Goal: Transaction & Acquisition: Book appointment/travel/reservation

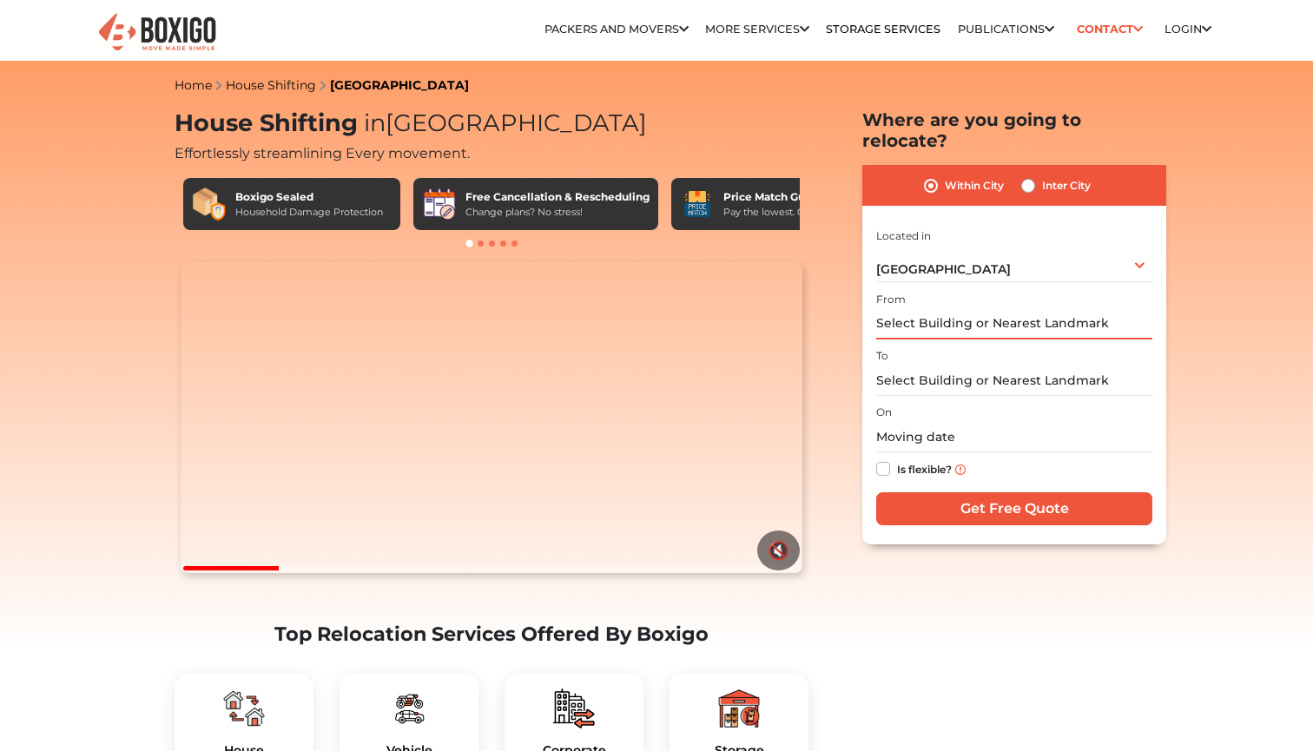
click at [962, 310] on input "text" at bounding box center [1014, 324] width 276 height 30
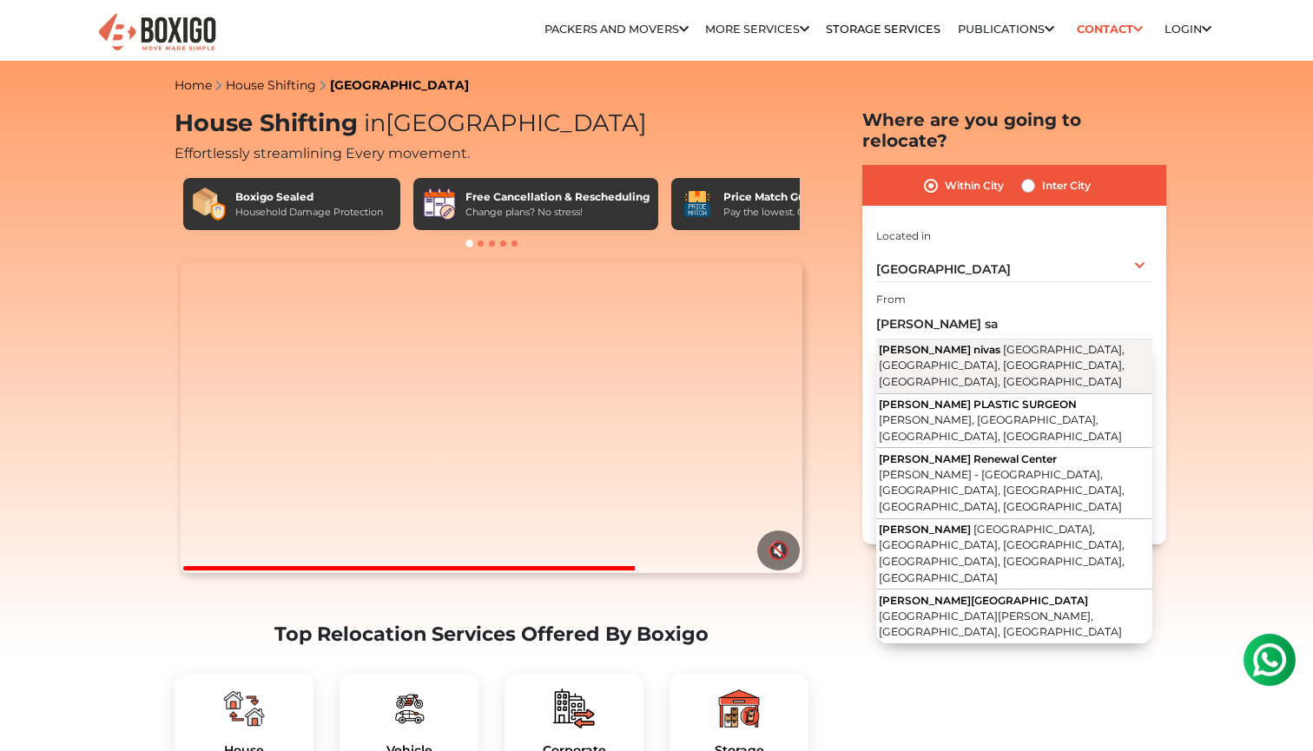
click at [1007, 343] on span "[GEOGRAPHIC_DATA], [GEOGRAPHIC_DATA], [GEOGRAPHIC_DATA], [GEOGRAPHIC_DATA], [GE…" at bounding box center [1002, 365] width 246 height 45
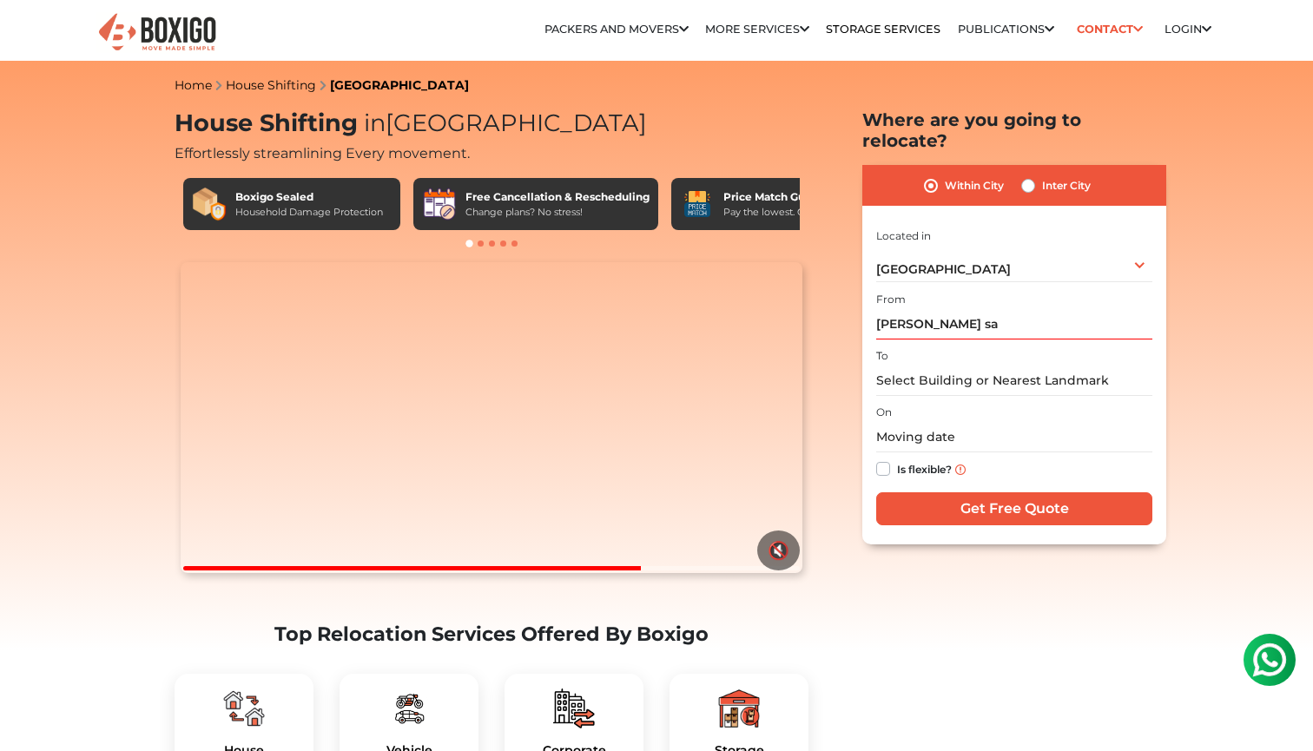
type input "[PERSON_NAME] nivas, [GEOGRAPHIC_DATA], [GEOGRAPHIC_DATA], [GEOGRAPHIC_DATA], […"
click at [965, 366] on input "text" at bounding box center [1014, 381] width 276 height 30
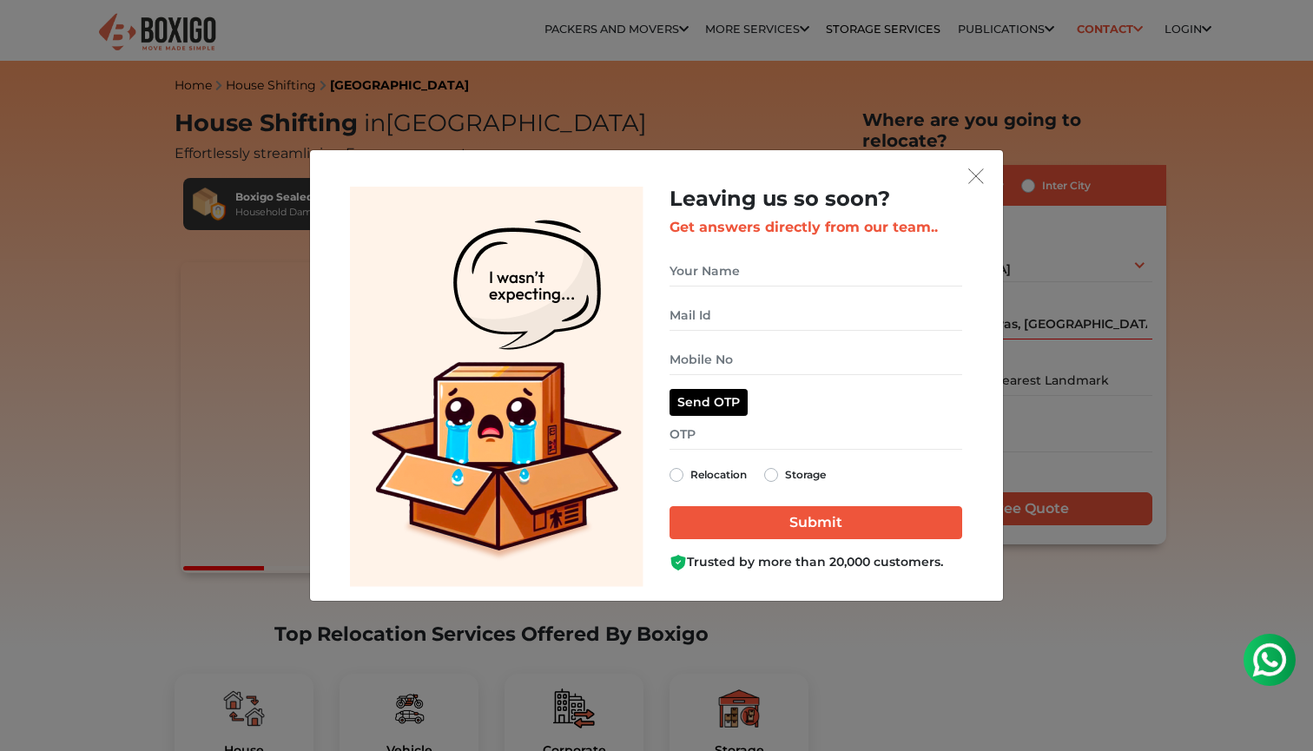
click at [974, 179] on img "get free quote dialog" at bounding box center [976, 176] width 16 height 16
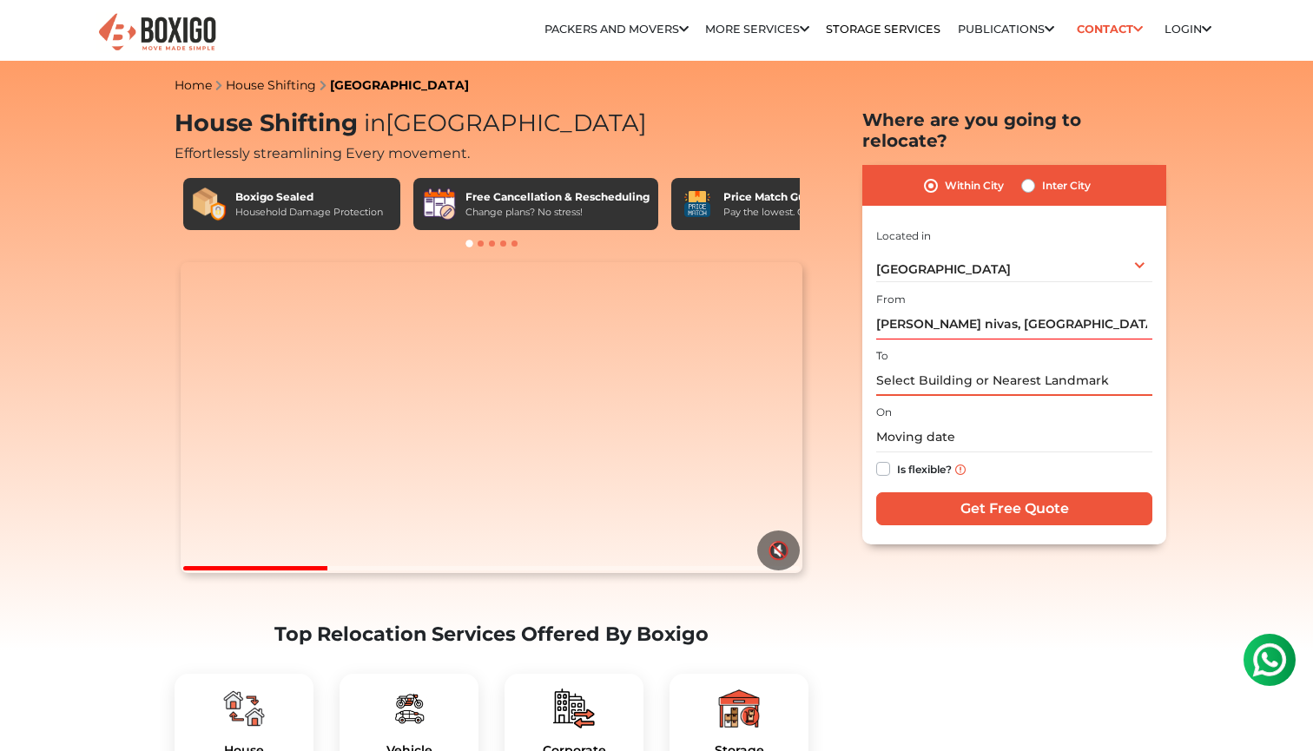
click at [928, 366] on input "text" at bounding box center [1014, 381] width 276 height 30
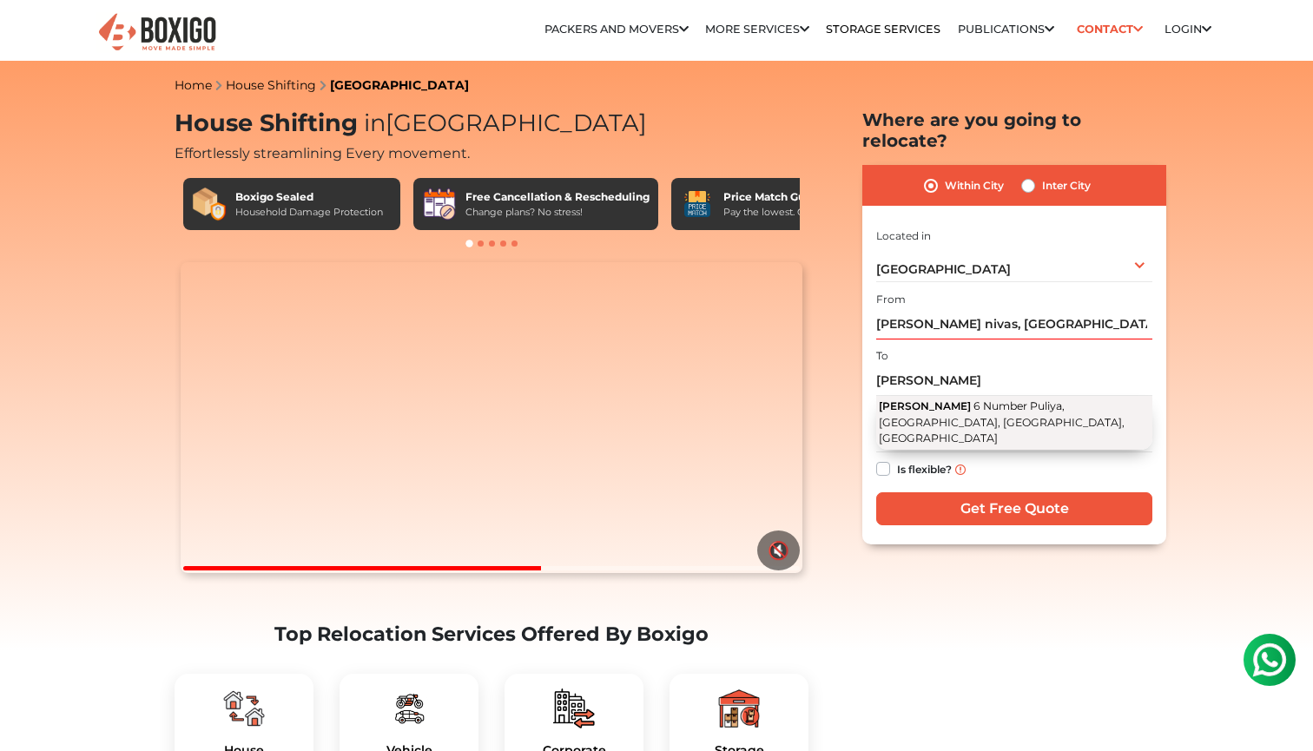
drag, startPoint x: 978, startPoint y: 386, endPoint x: 1089, endPoint y: 388, distance: 111.2
click at [1089, 400] on span "6 Number Puliya, [GEOGRAPHIC_DATA], [GEOGRAPHIC_DATA], [GEOGRAPHIC_DATA]" at bounding box center [1002, 422] width 246 height 45
type input "[PERSON_NAME], [STREET_ADDRESS]"
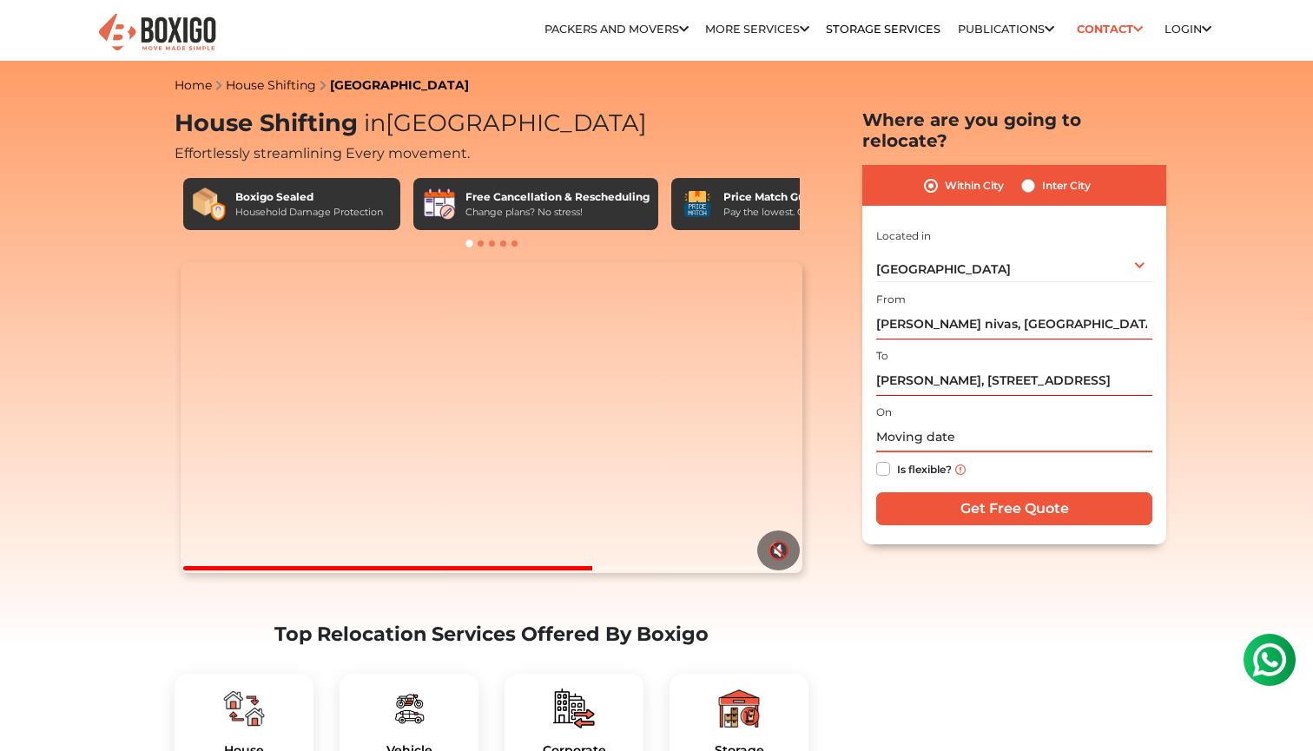
click at [968, 422] on input "text" at bounding box center [1014, 437] width 276 height 30
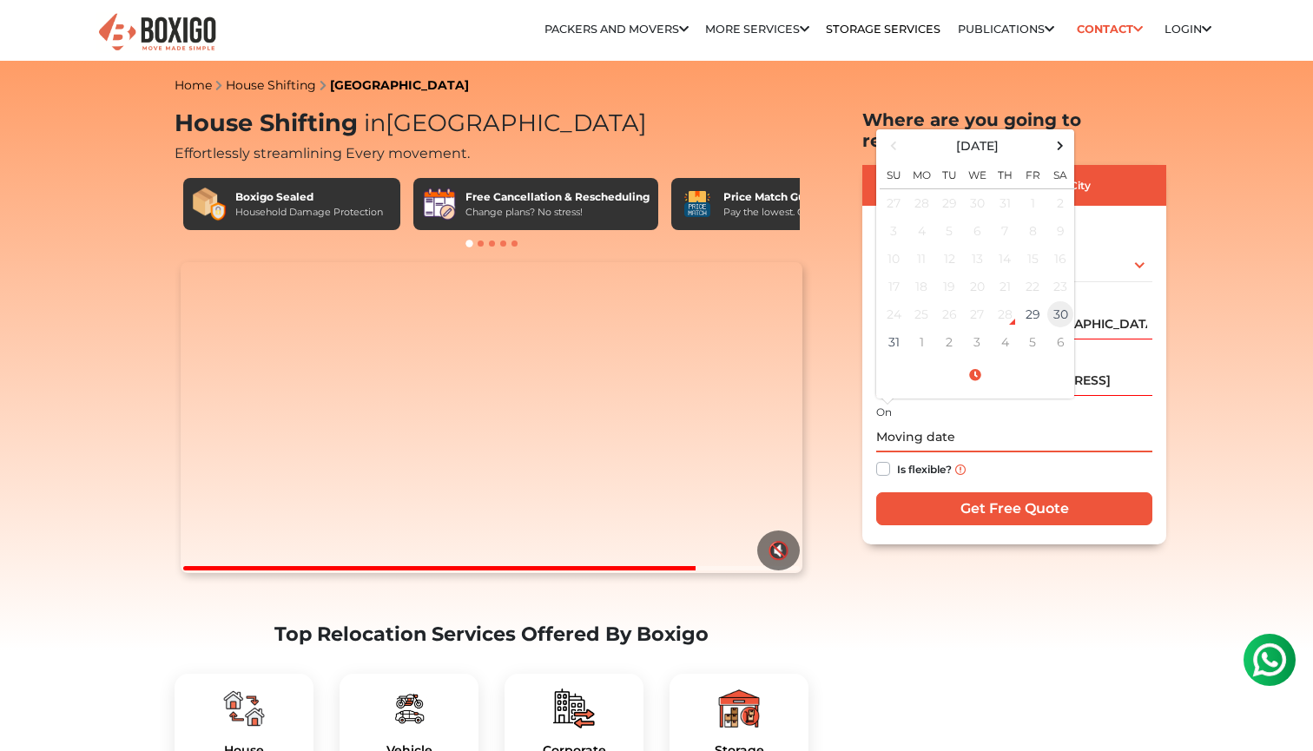
click at [1059, 301] on td "30" at bounding box center [1061, 315] width 28 height 28
type input "[DATE] 12:00 AM"
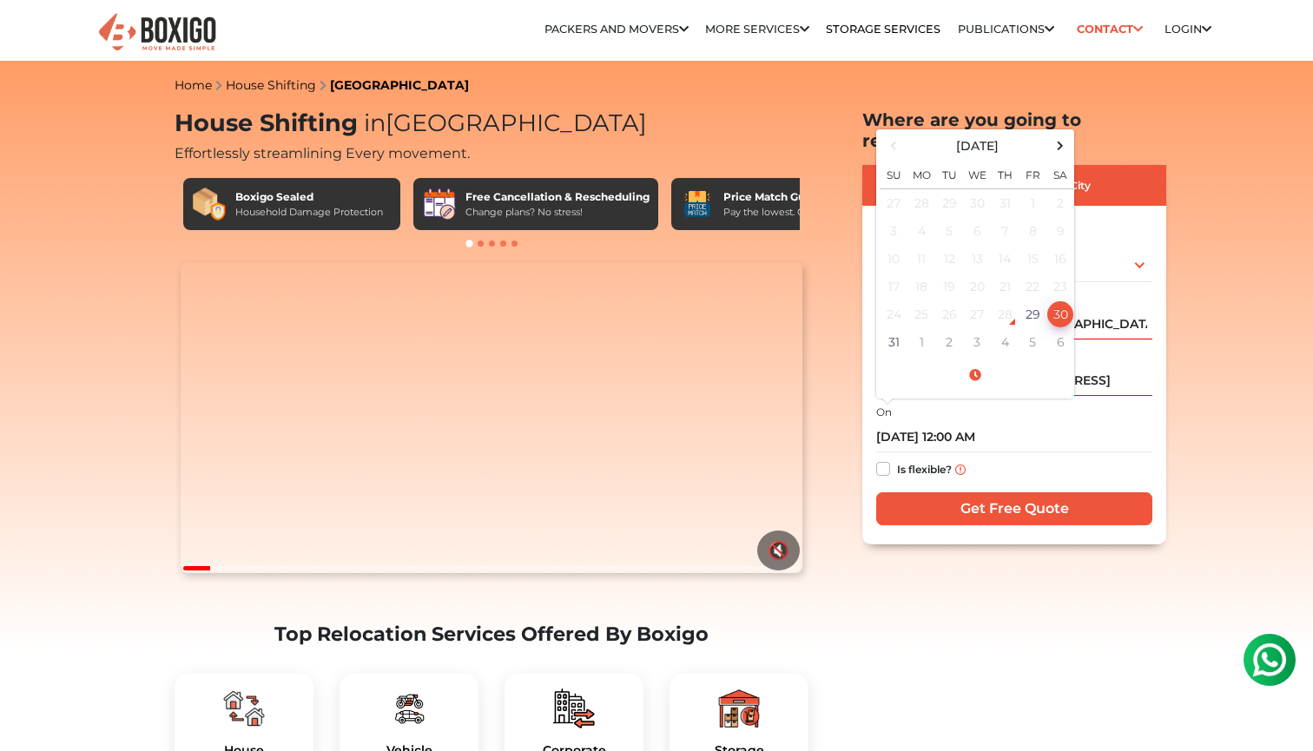
click at [997, 492] on input "Get Free Quote" at bounding box center [1014, 508] width 276 height 33
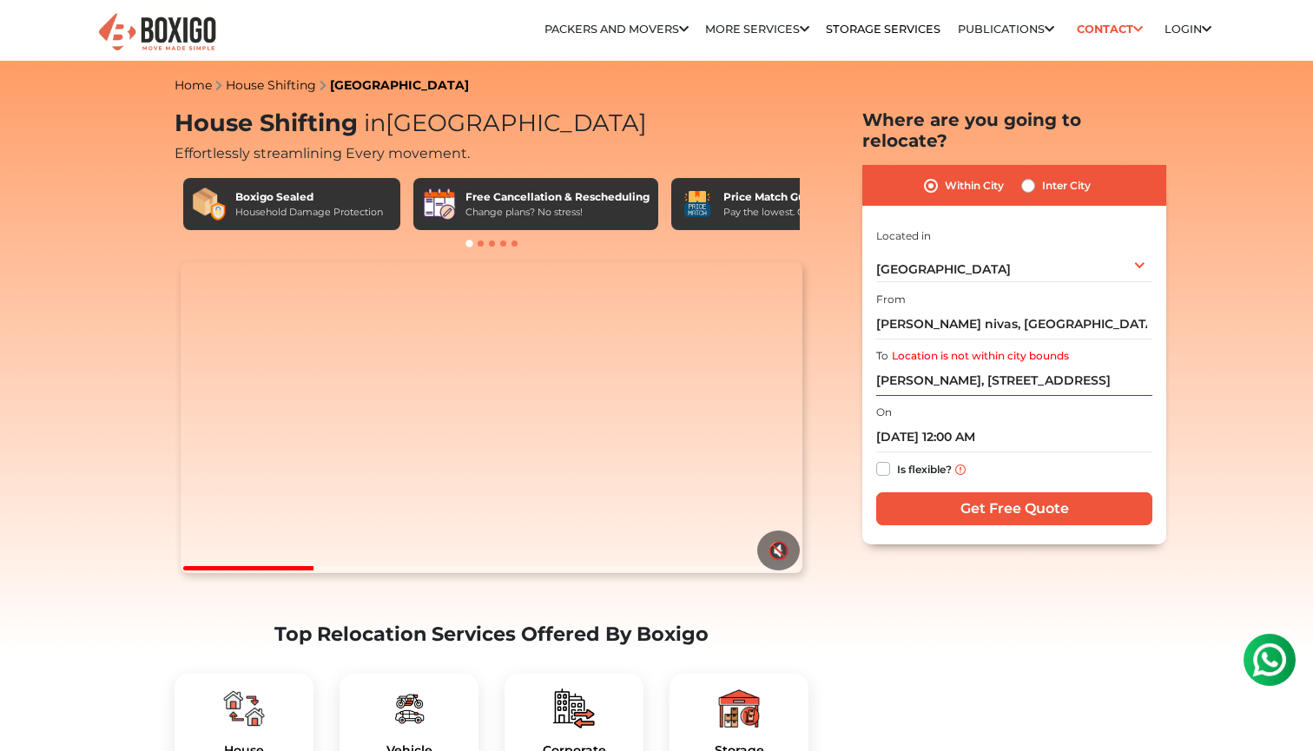
click at [988, 492] on input "Get Free Quote" at bounding box center [1014, 508] width 276 height 33
click at [1034, 366] on input "[PERSON_NAME], [STREET_ADDRESS]" at bounding box center [1014, 381] width 276 height 30
click at [947, 366] on input "[PERSON_NAME], [STREET_ADDRESS]" at bounding box center [1014, 381] width 276 height 30
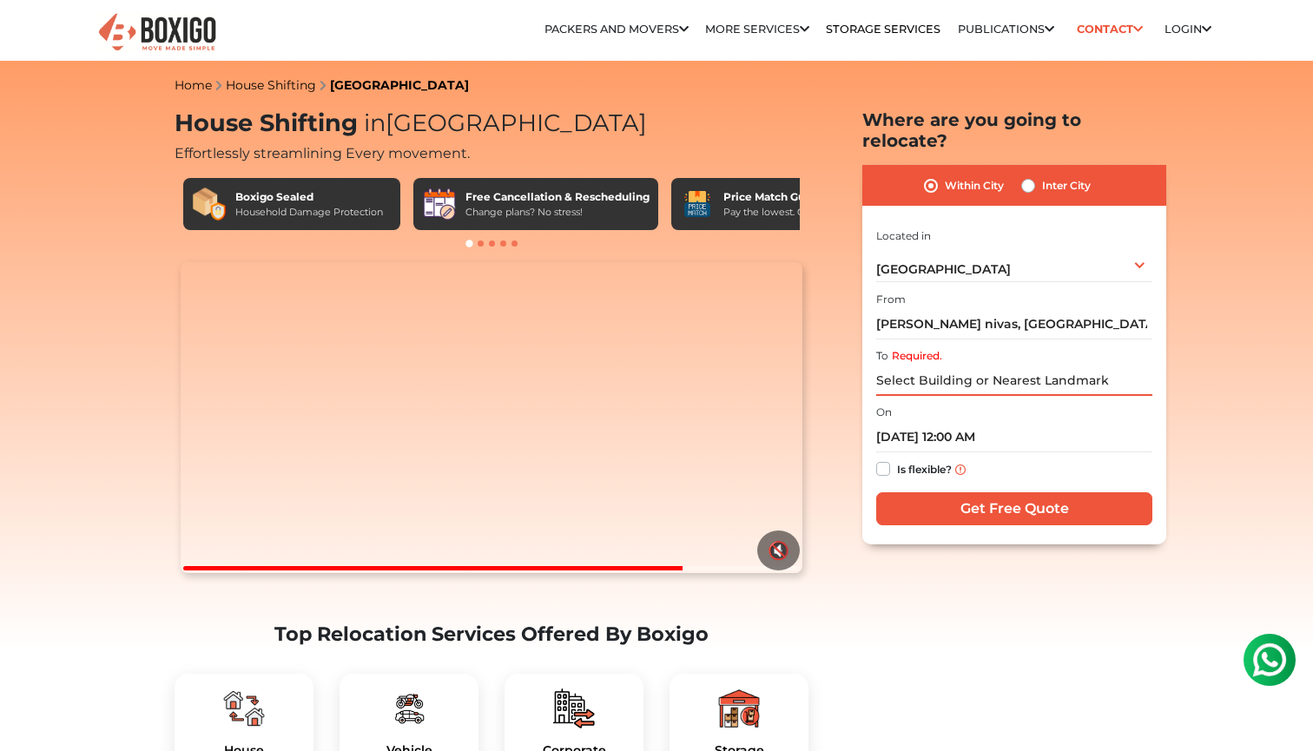
click at [937, 366] on input "Required." at bounding box center [1014, 381] width 276 height 30
paste input "K.S Car Seat Cover & Accessories"
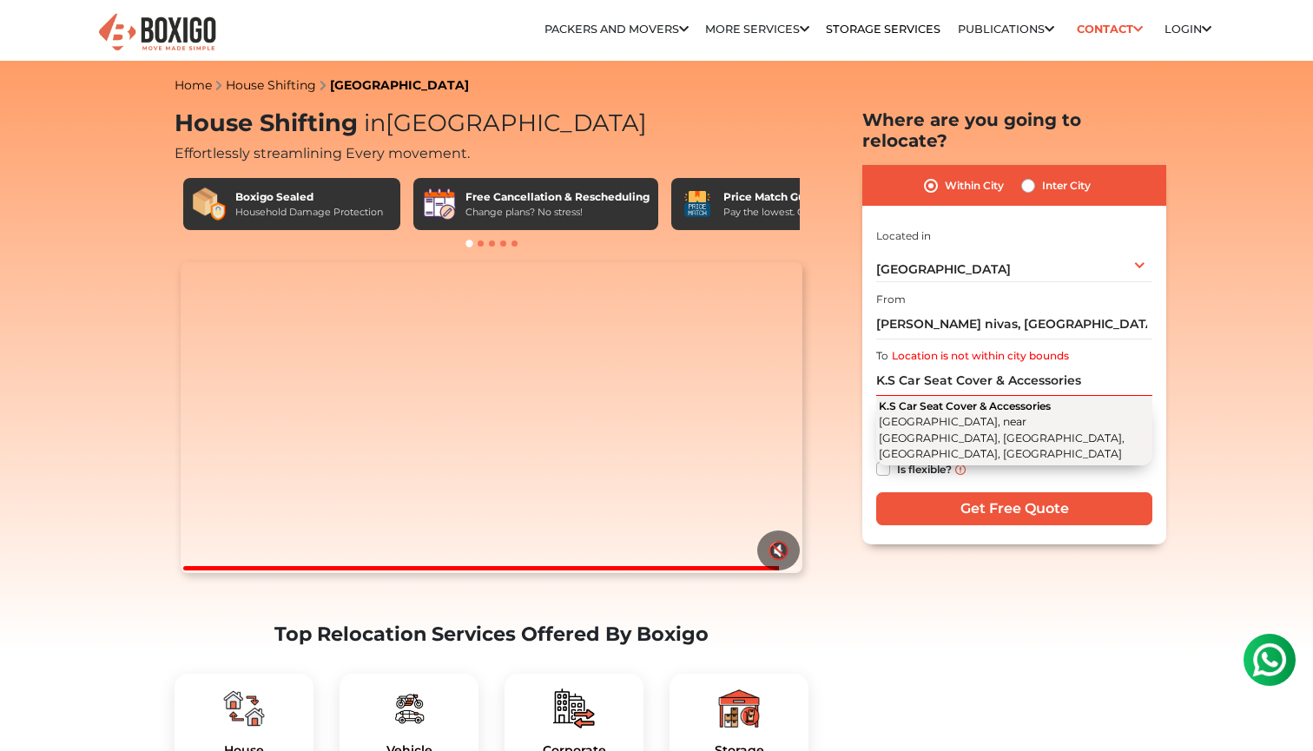
click at [981, 415] on span "[GEOGRAPHIC_DATA], near [GEOGRAPHIC_DATA], [GEOGRAPHIC_DATA], [GEOGRAPHIC_DATA]…" at bounding box center [1002, 437] width 246 height 45
type input "K.S Car Seat Cover & Accessories, Ring Road, near [GEOGRAPHIC_DATA], [GEOGRAPHI…"
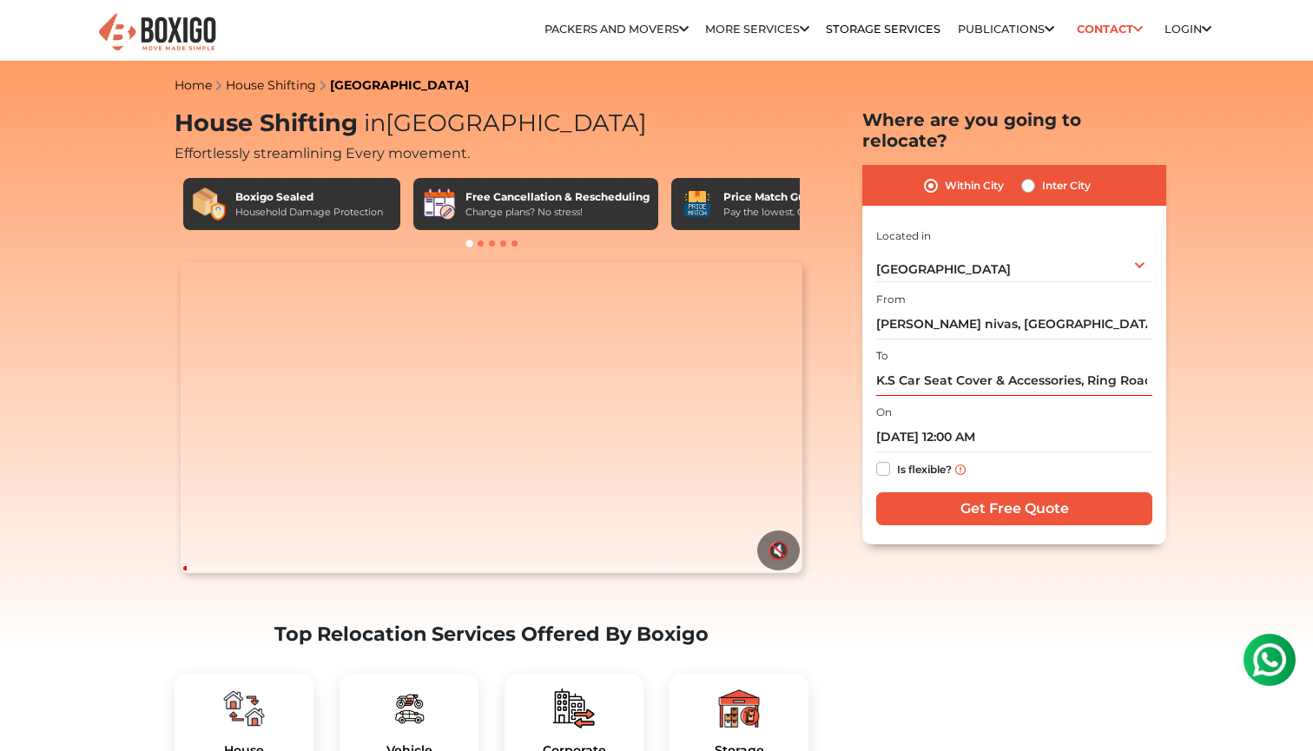
click at [1009, 492] on input "Get Free Quote" at bounding box center [1014, 508] width 276 height 33
click at [1042, 175] on label "Inter City" at bounding box center [1066, 185] width 49 height 21
click at [1029, 175] on input "Inter City" at bounding box center [1028, 183] width 14 height 17
radio input "true"
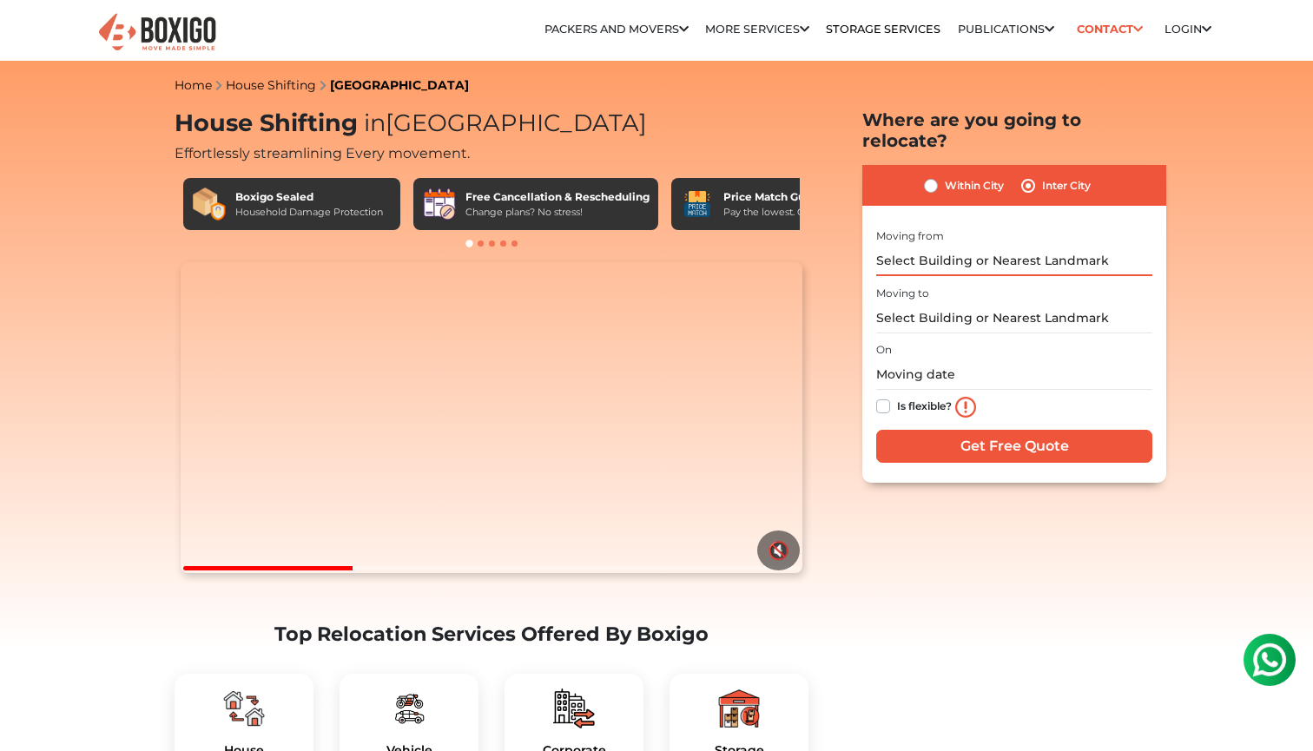
click at [975, 246] on input "text" at bounding box center [1014, 261] width 276 height 30
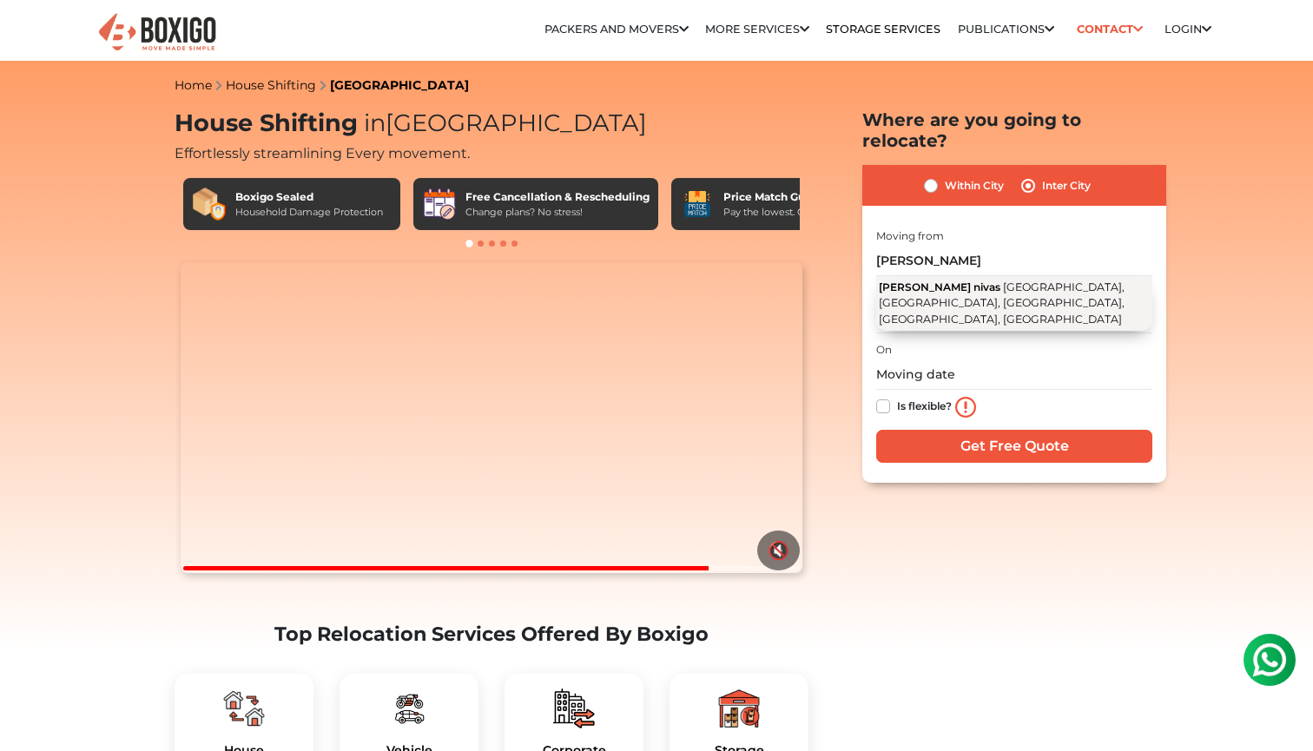
click at [972, 281] on span "[GEOGRAPHIC_DATA], [GEOGRAPHIC_DATA], [GEOGRAPHIC_DATA], [GEOGRAPHIC_DATA], [GE…" at bounding box center [1002, 303] width 246 height 45
type input "[PERSON_NAME] nivas, [GEOGRAPHIC_DATA], [GEOGRAPHIC_DATA], [GEOGRAPHIC_DATA], […"
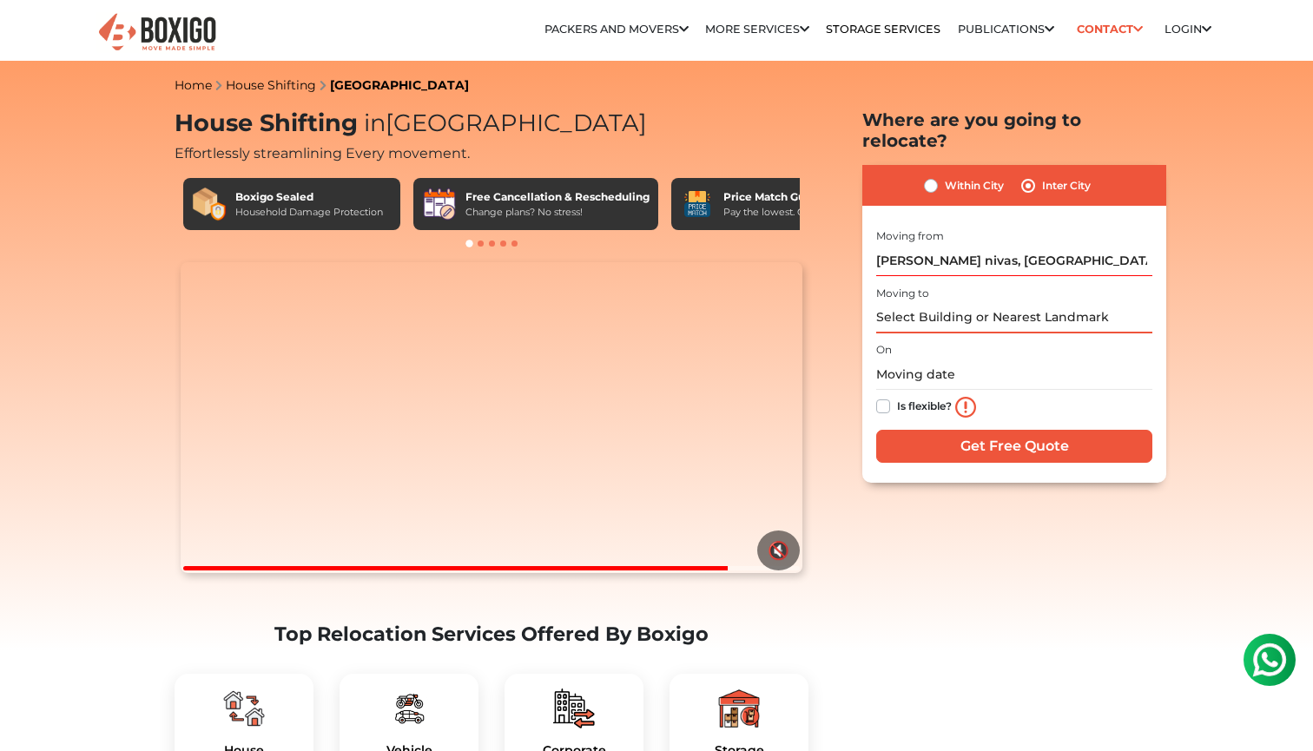
click at [948, 303] on input "text" at bounding box center [1014, 318] width 276 height 30
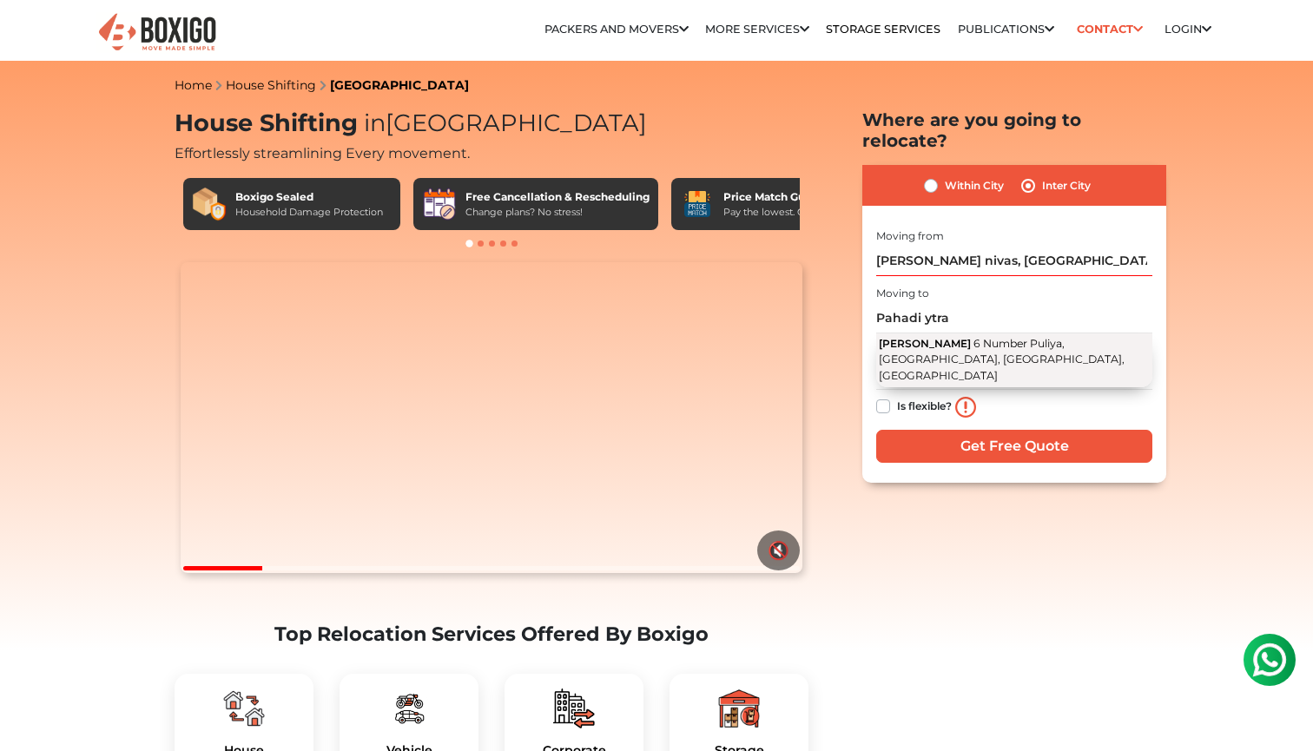
click at [942, 334] on button "Pahadi Yatra 6 Number [GEOGRAPHIC_DATA], [GEOGRAPHIC_DATA], [GEOGRAPHIC_DATA], …" at bounding box center [1014, 361] width 276 height 54
type input "[PERSON_NAME], [STREET_ADDRESS]"
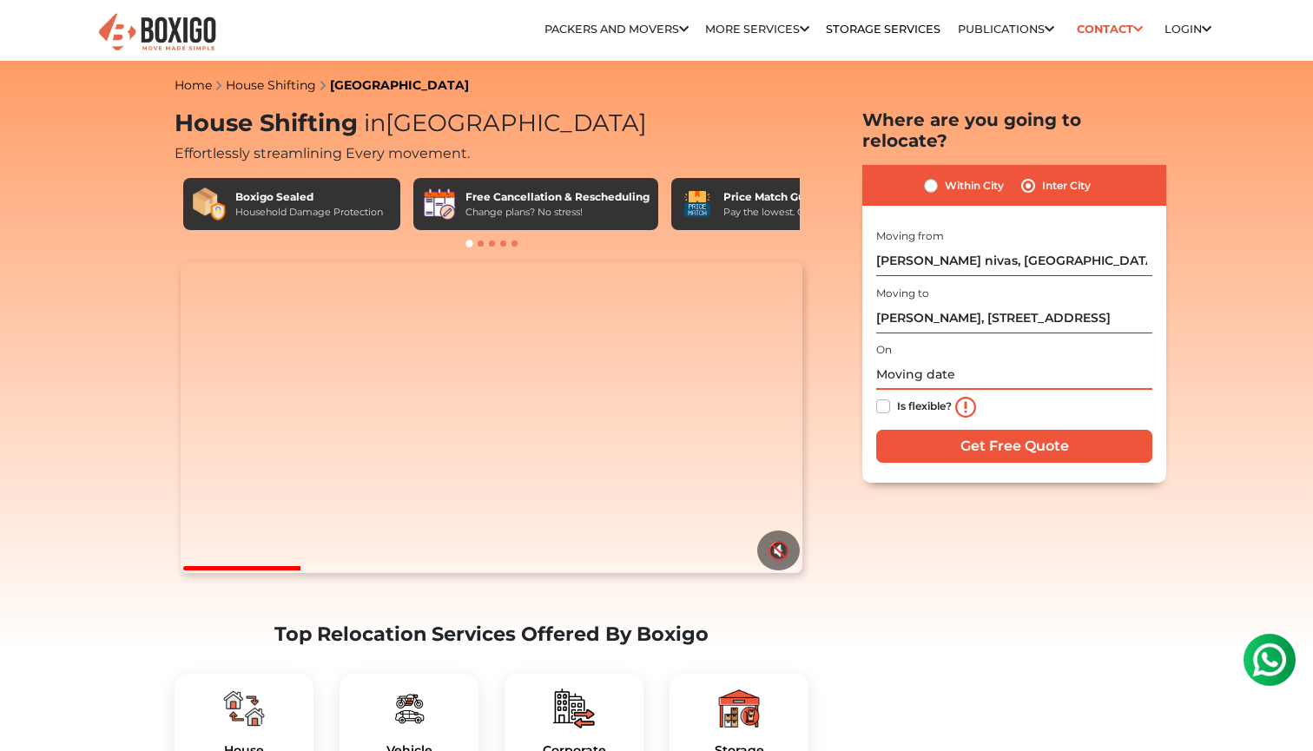
click at [931, 360] on input "text" at bounding box center [1014, 375] width 276 height 30
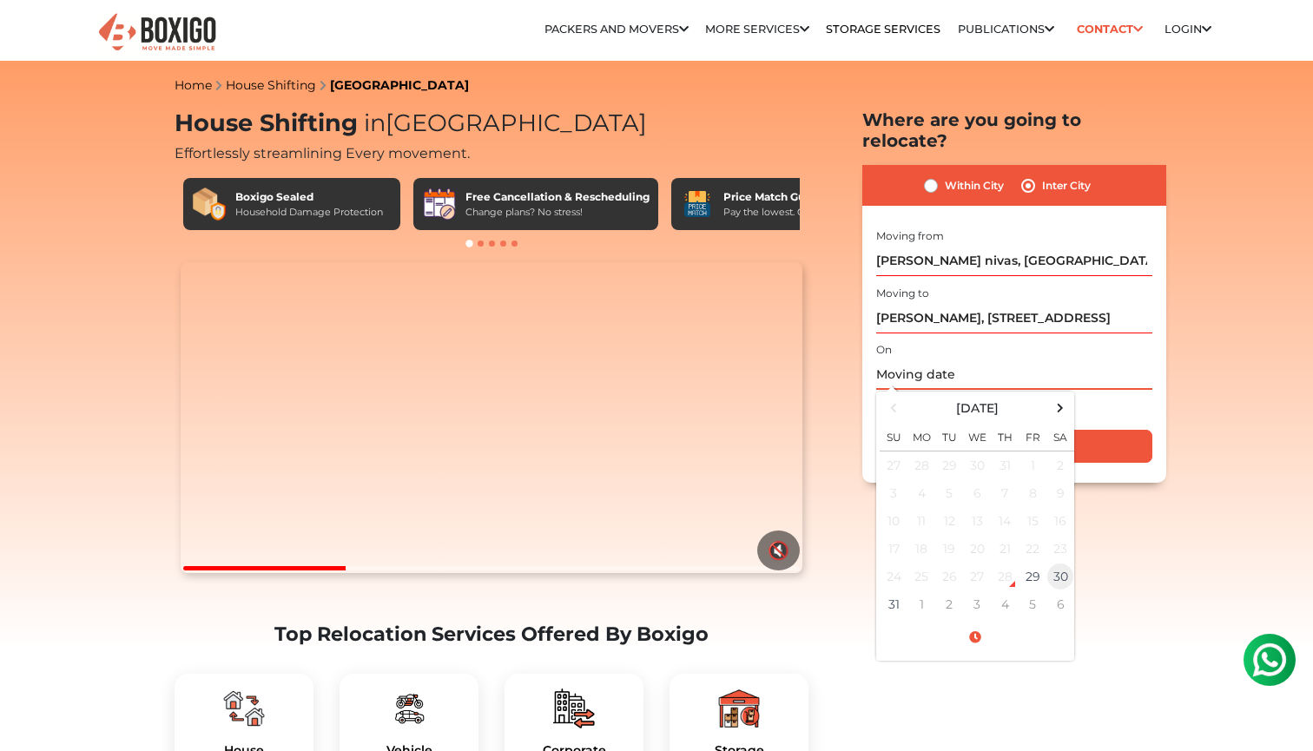
click at [1067, 563] on td "30" at bounding box center [1061, 577] width 28 height 28
type input "[DATE] 12:00 AM"
click at [1098, 430] on input "Get Free Quote" at bounding box center [1014, 446] width 276 height 33
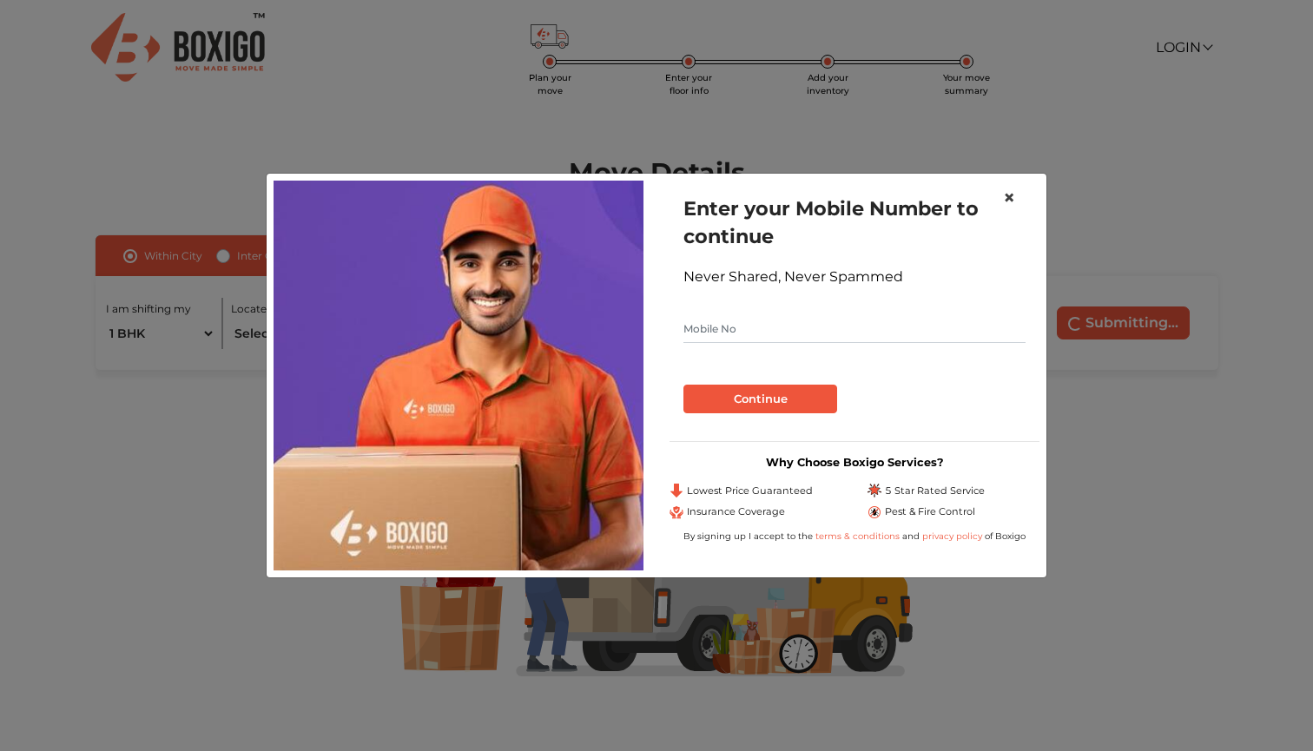
click at [1013, 199] on span "×" at bounding box center [1009, 197] width 12 height 25
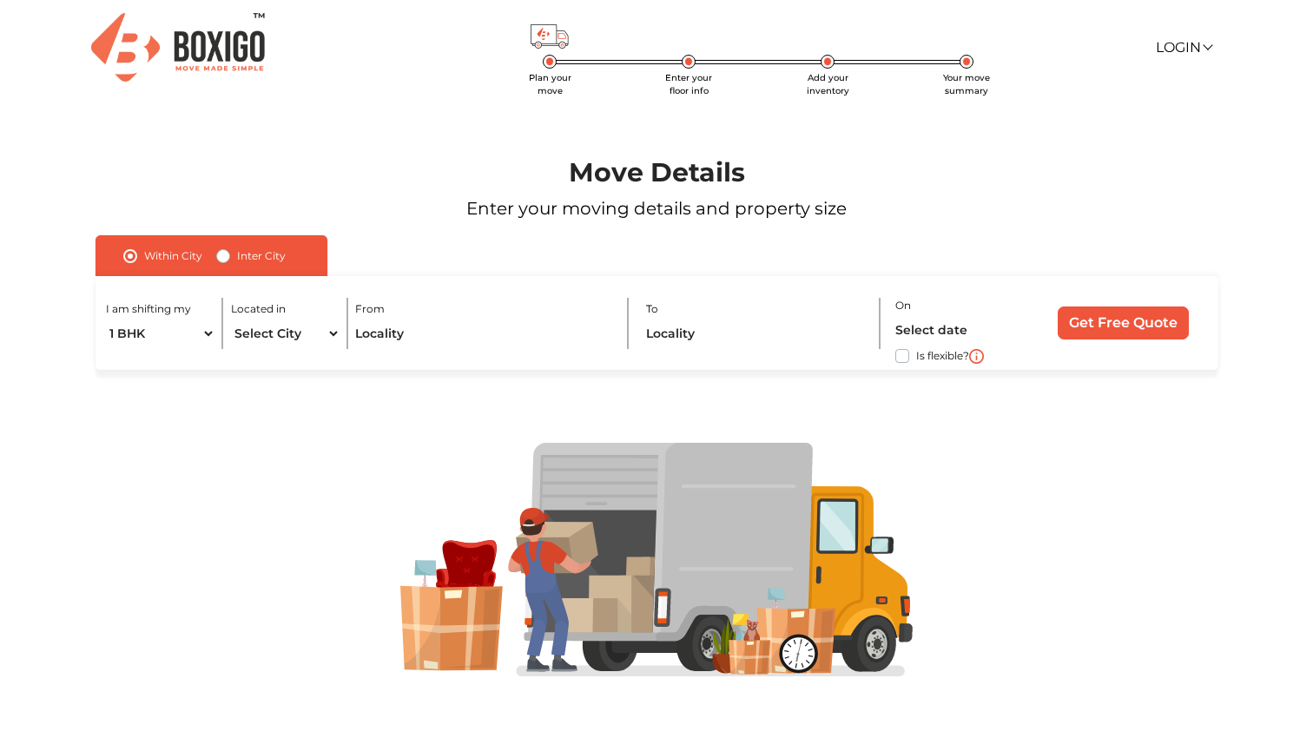
click at [237, 257] on label "Inter City" at bounding box center [261, 256] width 49 height 21
click at [218, 257] on input "Inter City" at bounding box center [223, 254] width 14 height 17
radio input "true"
click at [202, 340] on select "1 BHK 2 BHK 3 BHK 3 + BHK FEW ITEMS" at bounding box center [175, 334] width 138 height 30
select select "FEW ITEMS"
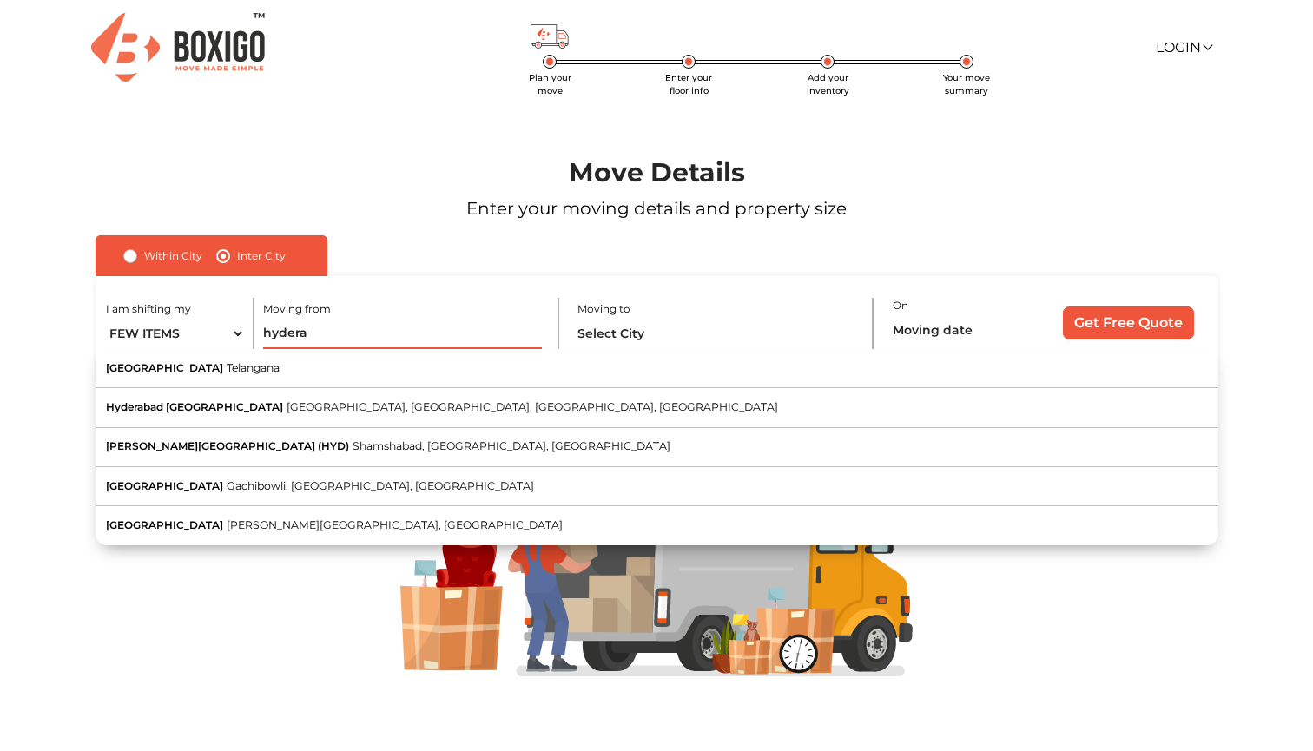
drag, startPoint x: 315, startPoint y: 330, endPoint x: 360, endPoint y: 329, distance: 44.3
click at [360, 329] on input "hydera" at bounding box center [402, 334] width 278 height 30
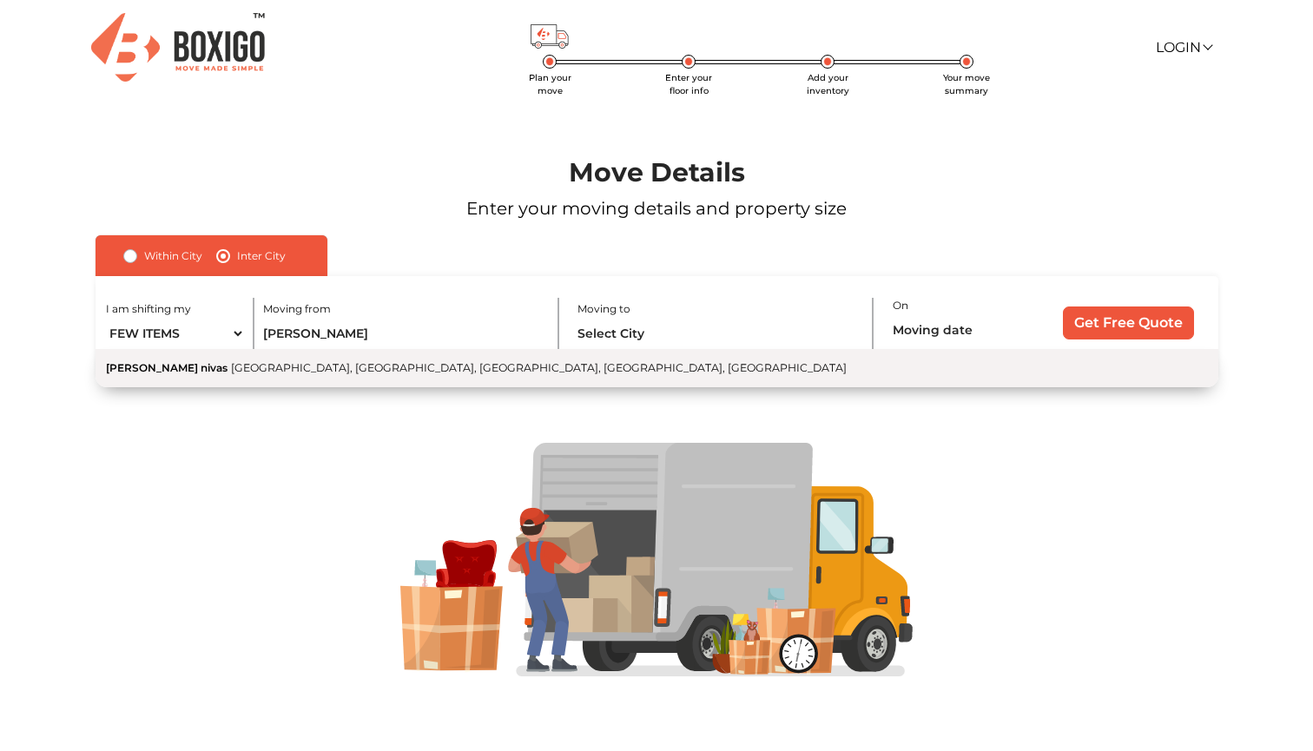
click at [316, 364] on span "[GEOGRAPHIC_DATA], [GEOGRAPHIC_DATA], [GEOGRAPHIC_DATA], [GEOGRAPHIC_DATA], [GE…" at bounding box center [539, 367] width 616 height 13
type input "[PERSON_NAME] nivas, [GEOGRAPHIC_DATA], [GEOGRAPHIC_DATA], [GEOGRAPHIC_DATA], […"
click at [629, 362] on button "Pahadi Yatra 6 Number Puliya, Nehrugram, Dehradun, Uttarakhand" at bounding box center [657, 368] width 1123 height 38
type input "[PERSON_NAME], [STREET_ADDRESS]"
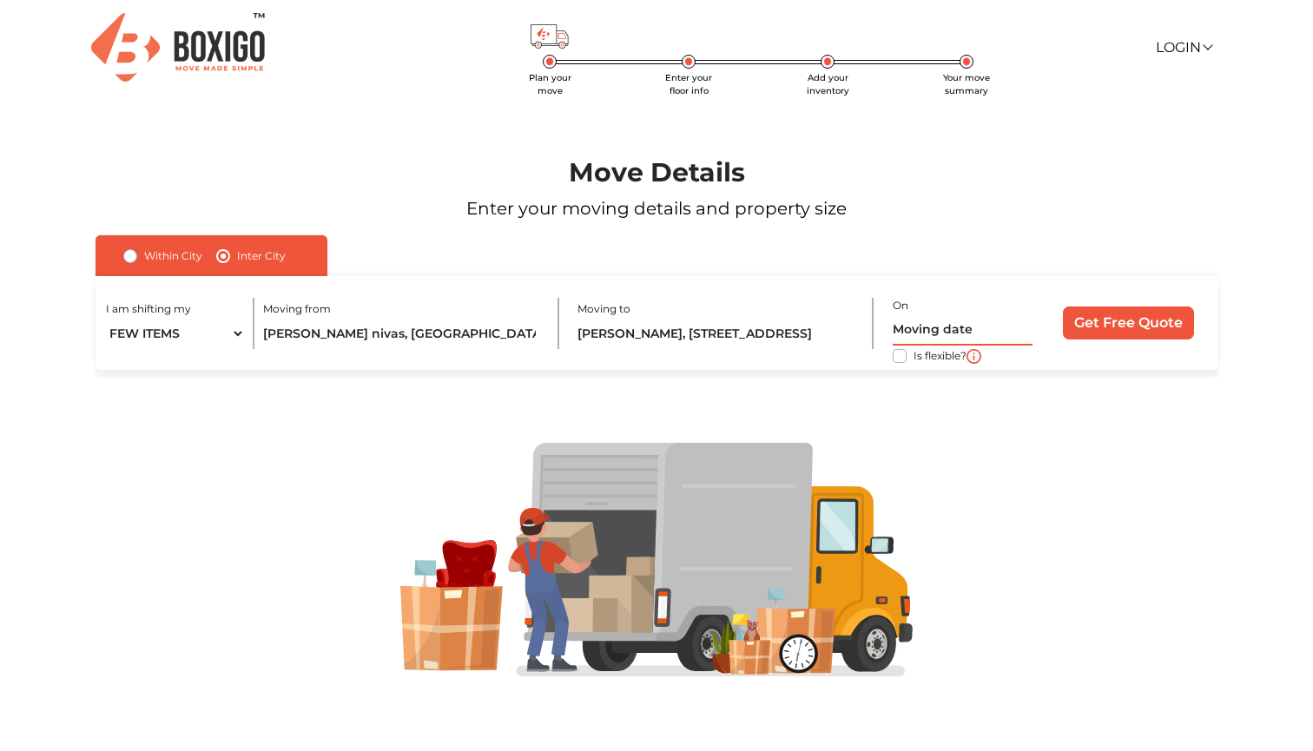
click at [948, 326] on input "text" at bounding box center [963, 330] width 140 height 30
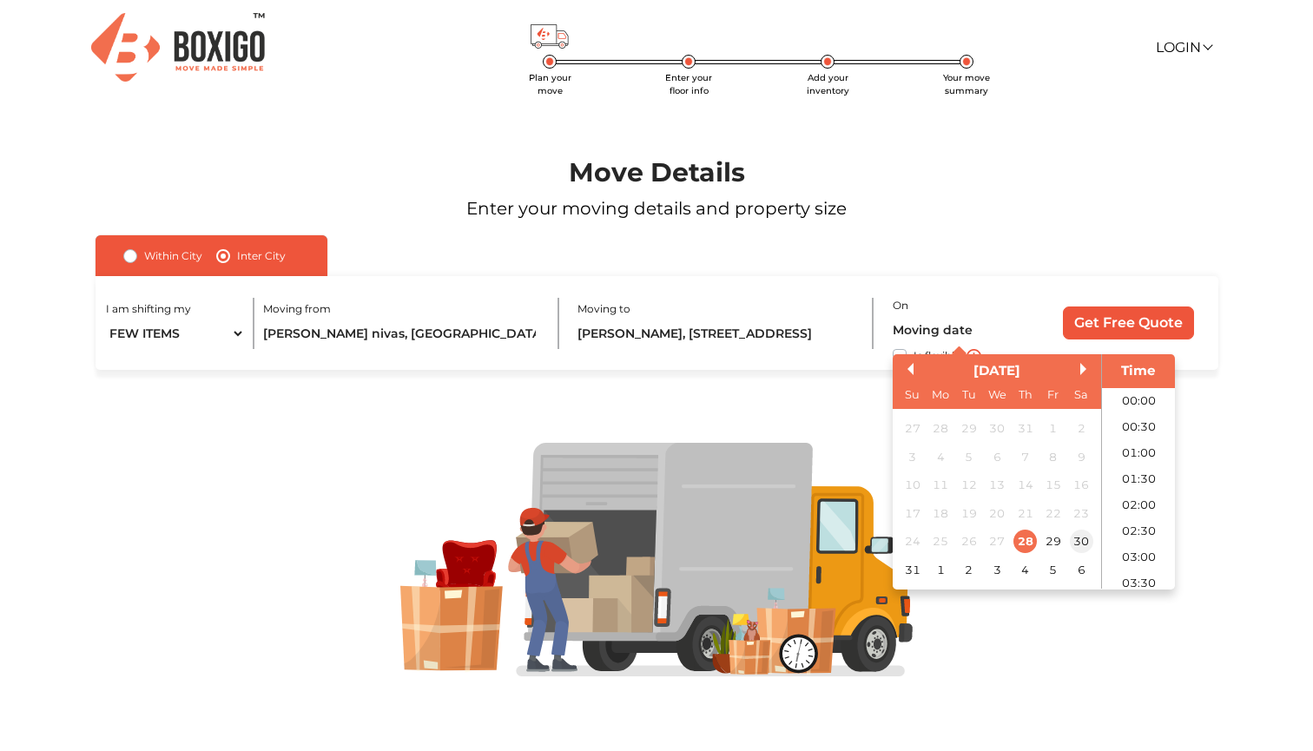
click at [1081, 538] on div "30" at bounding box center [1080, 541] width 23 height 23
click at [1140, 481] on li "12:00" at bounding box center [1139, 481] width 74 height 26
type input "30/08/2025 12:00 PM"
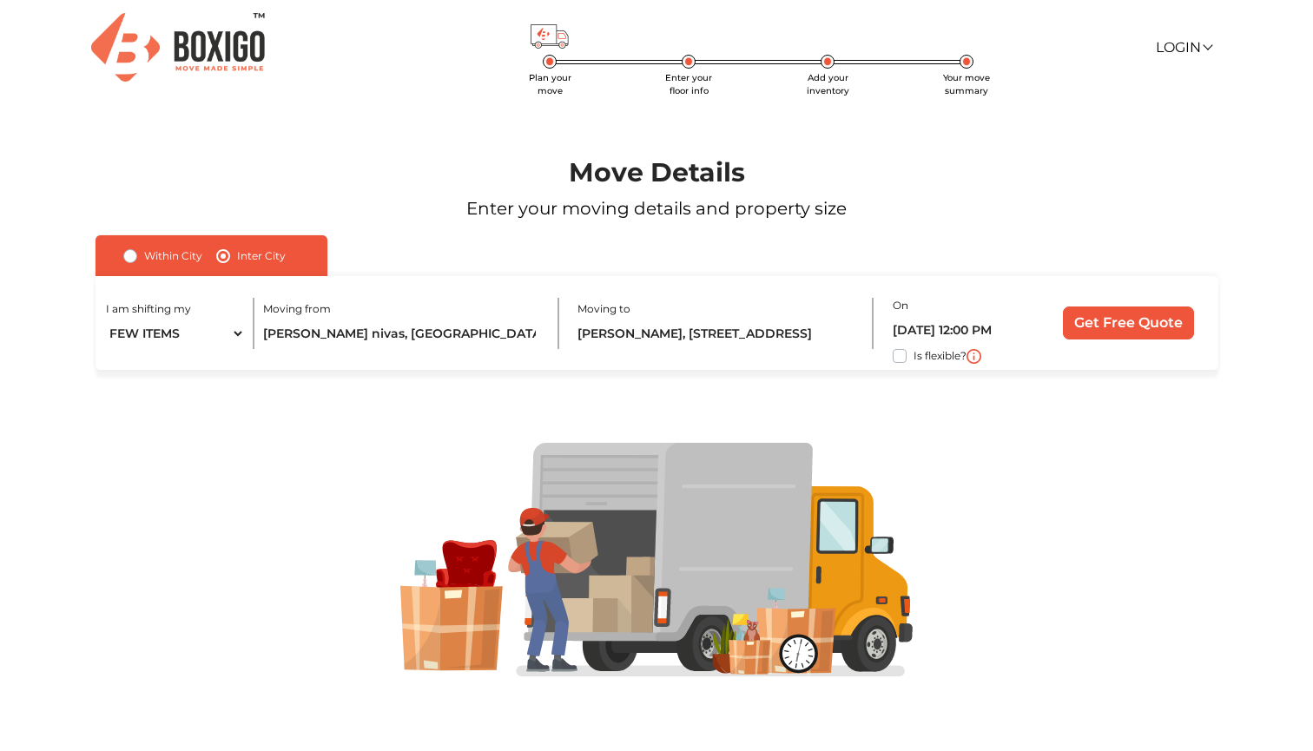
click at [1129, 320] on input "Get Free Quote" at bounding box center [1128, 323] width 131 height 33
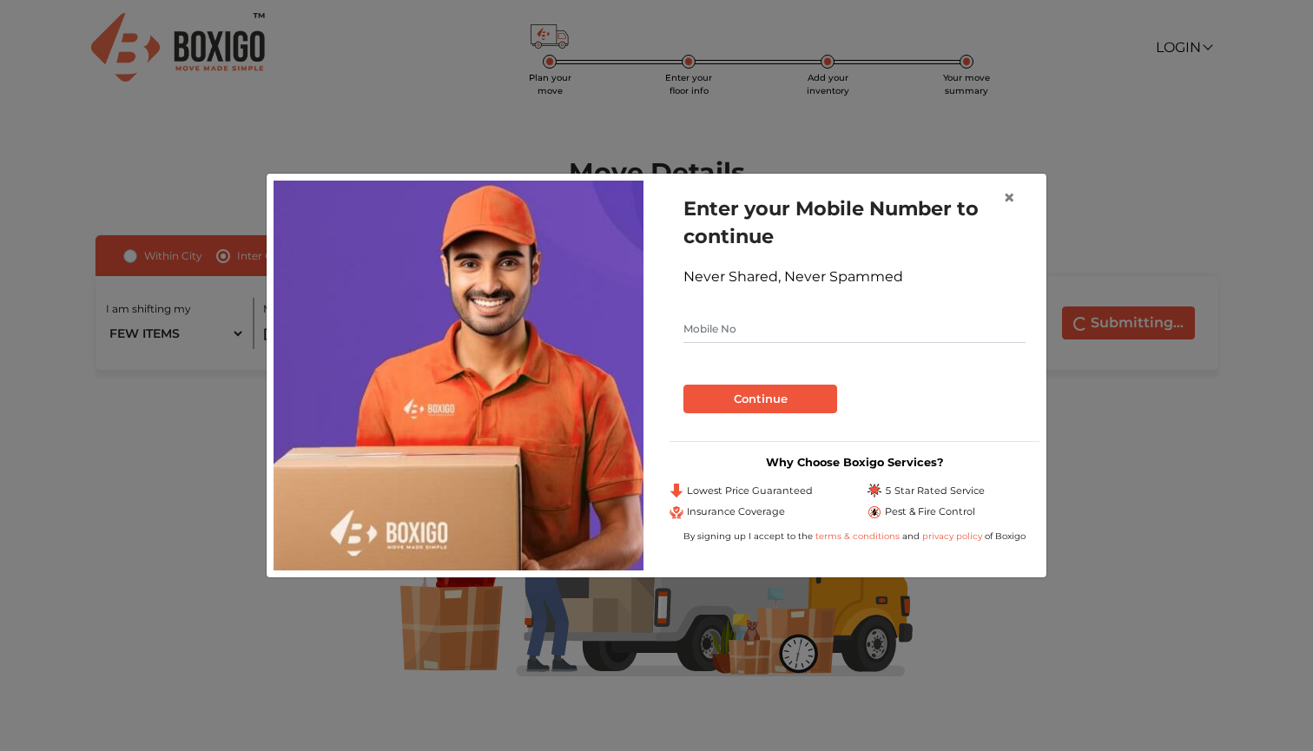
click at [791, 332] on input "text" at bounding box center [855, 329] width 342 height 28
type input "7017965918"
click at [770, 393] on button "Continue" at bounding box center [761, 400] width 154 height 30
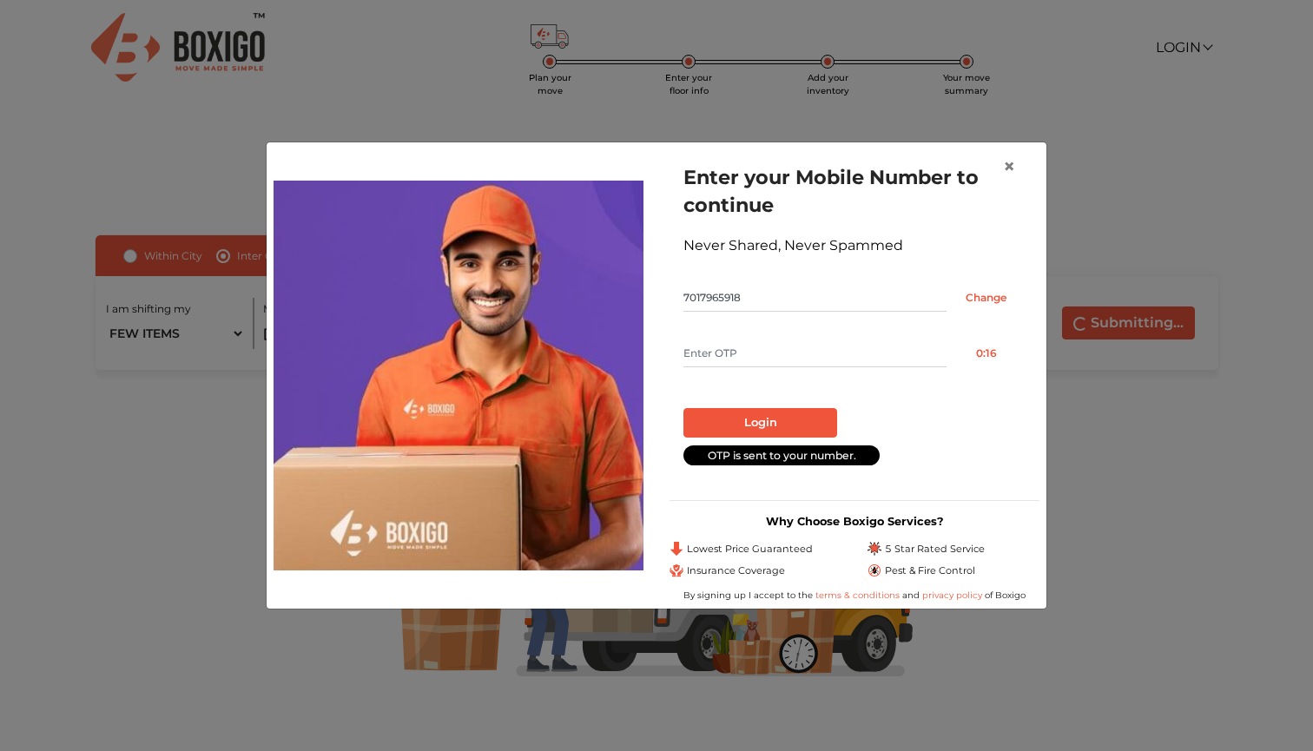
click at [731, 346] on input "text" at bounding box center [815, 354] width 263 height 28
type input "9614"
click at [753, 426] on button "Login" at bounding box center [761, 423] width 154 height 30
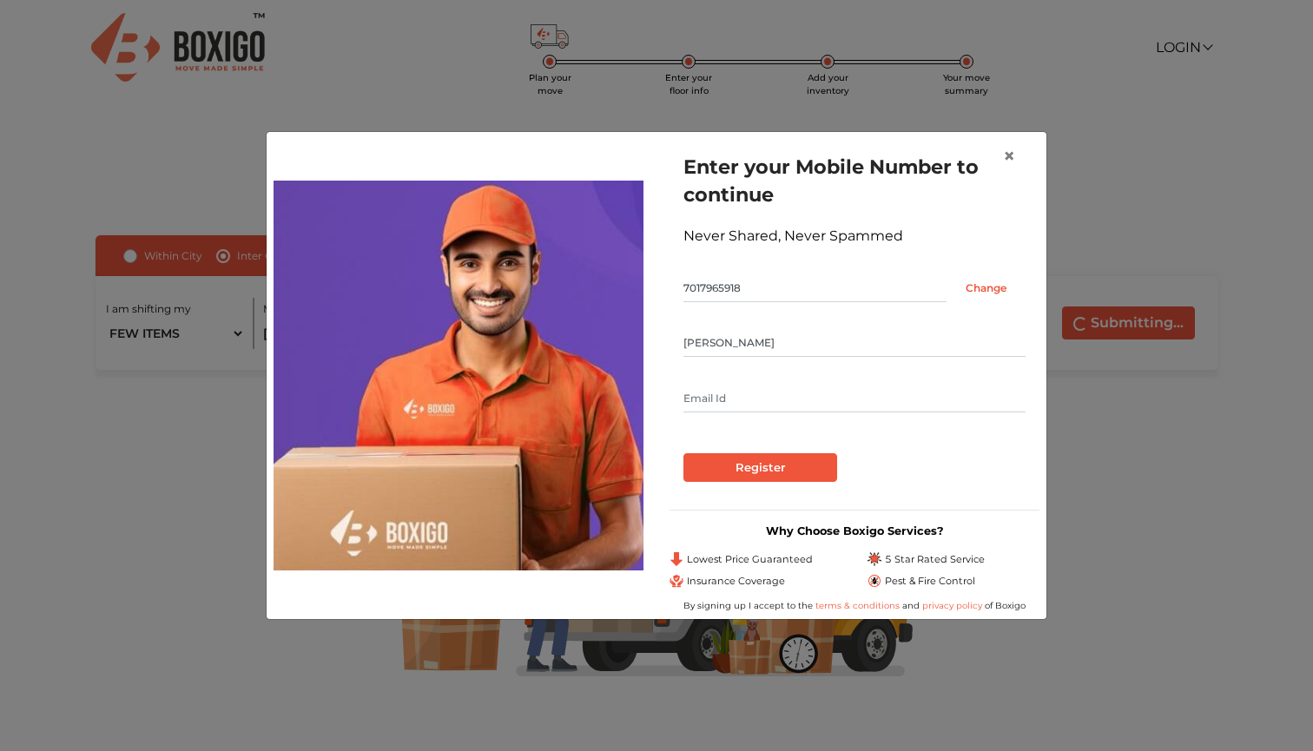
type input "Anupam"
type input "Anupamyadav.2697@gmail.com"
click at [786, 468] on input "Register" at bounding box center [761, 468] width 154 height 30
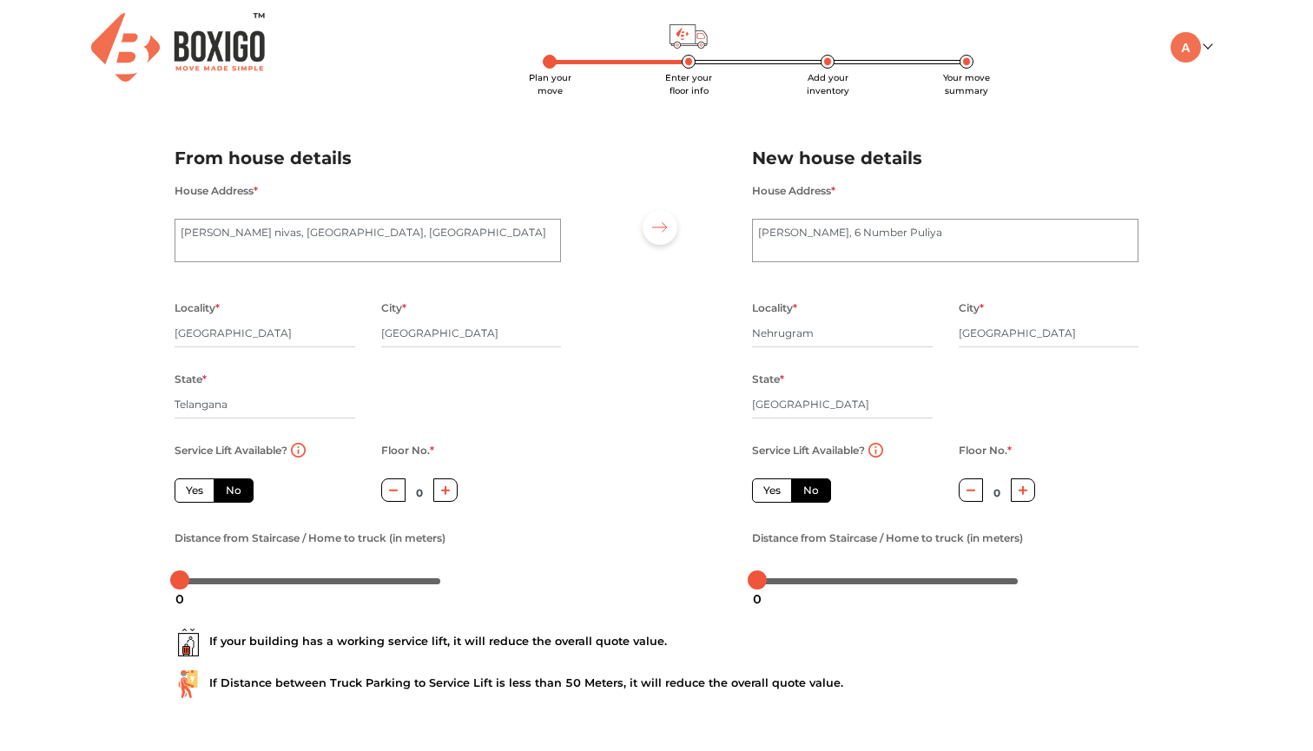
click at [235, 492] on label "No" at bounding box center [234, 491] width 40 height 24
click at [235, 492] on input "No" at bounding box center [231, 488] width 11 height 11
radio input "true"
click at [446, 497] on button "button" at bounding box center [445, 490] width 25 height 23
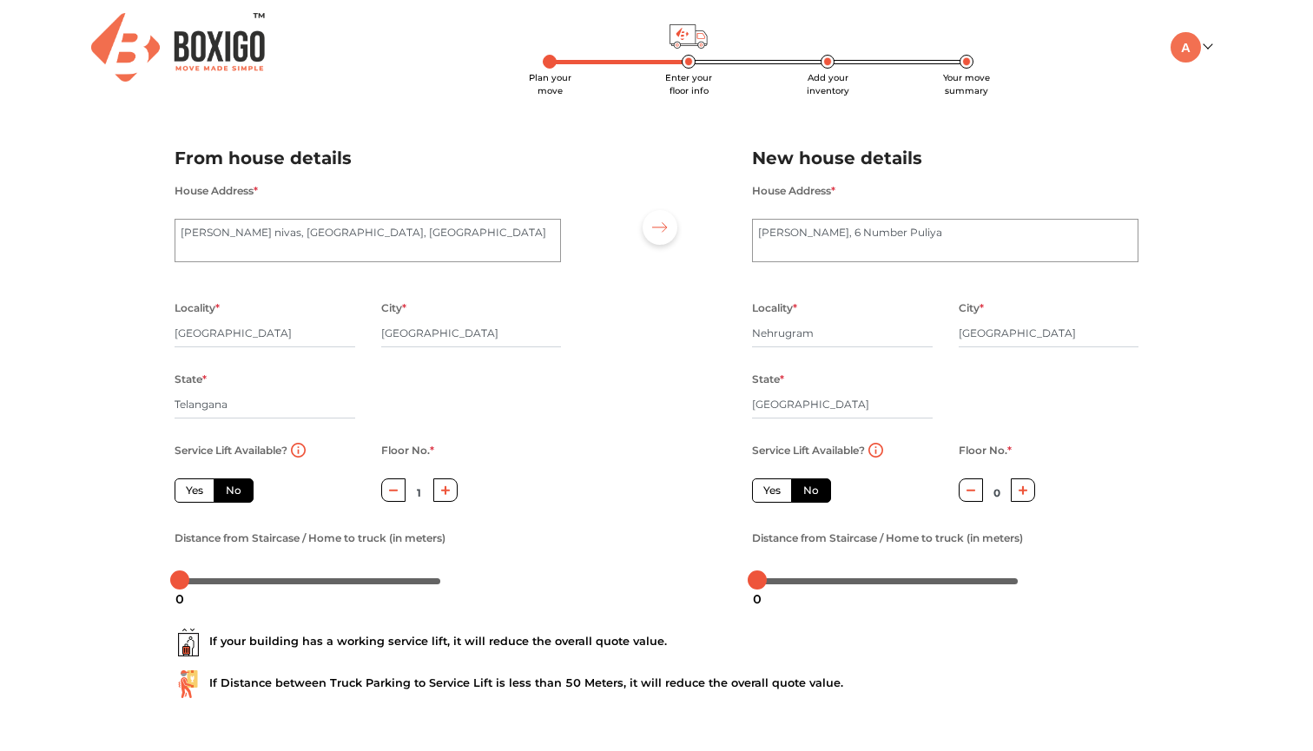
type input "2"
drag, startPoint x: 179, startPoint y: 580, endPoint x: 334, endPoint y: 612, distance: 158.8
click at [334, 612] on body "Plan your move Enter your floor info Add your inventory Your move summary My Mo…" at bounding box center [656, 375] width 1313 height 751
click at [809, 491] on label "No" at bounding box center [811, 491] width 40 height 24
click at [809, 491] on input "No" at bounding box center [808, 488] width 11 height 11
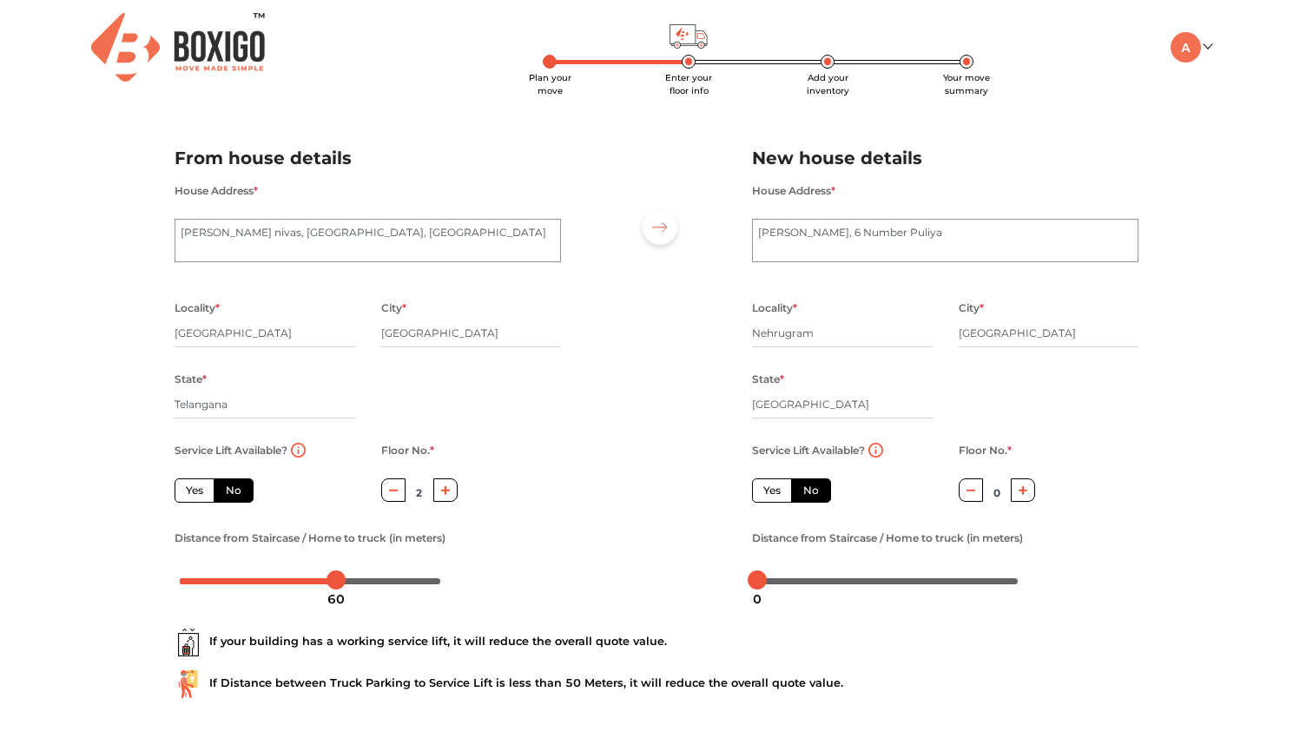
click at [1026, 495] on icon "button" at bounding box center [1024, 491] width 10 height 10
type input "1"
drag, startPoint x: 753, startPoint y: 585, endPoint x: 888, endPoint y: 605, distance: 136.1
click at [888, 605] on div "50" at bounding box center [887, 600] width 31 height 30
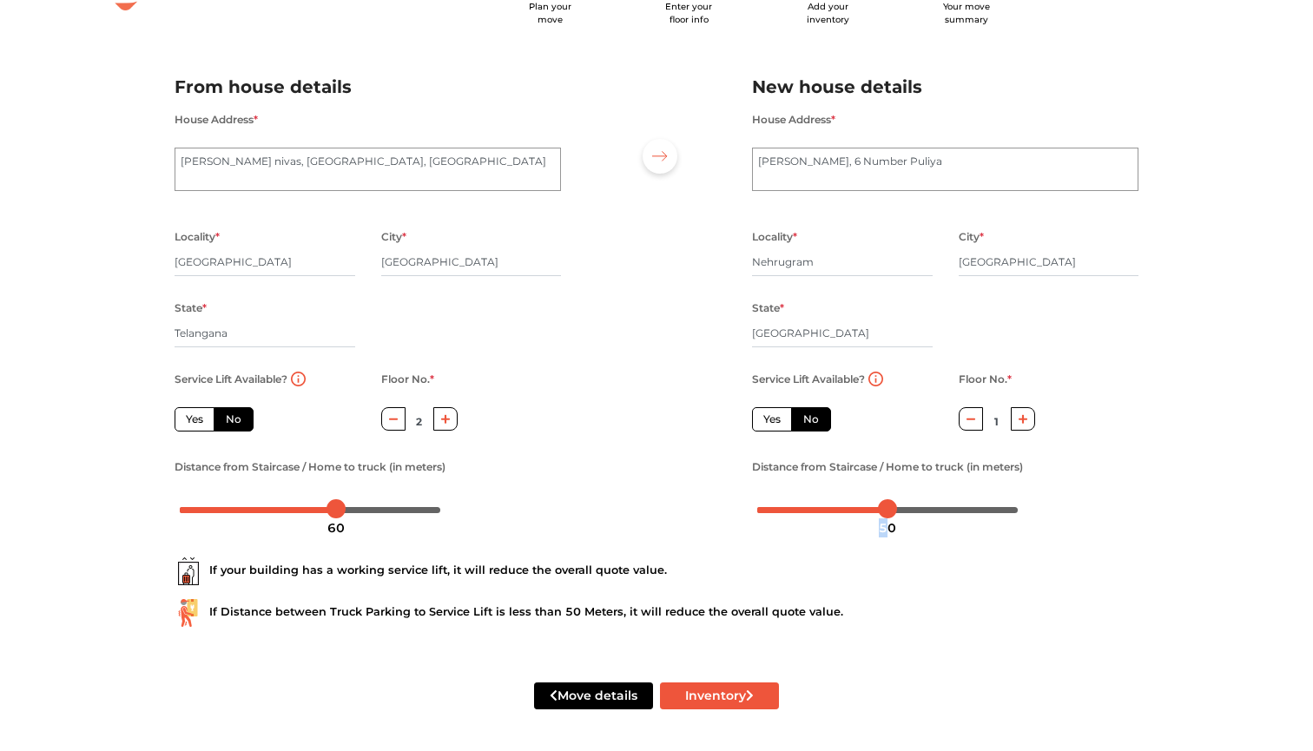
scroll to position [72, 0]
click at [715, 699] on button "Inventory" at bounding box center [719, 696] width 119 height 27
radio input "true"
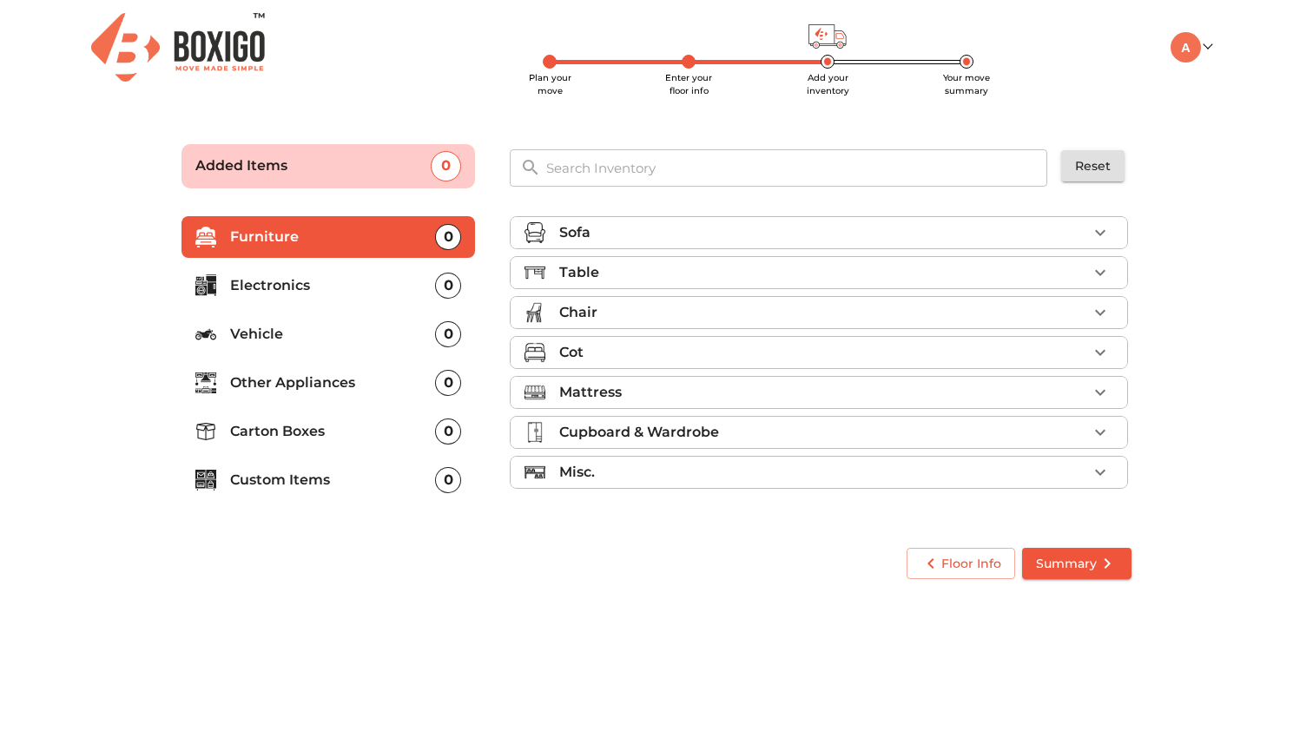
click at [327, 437] on p "Carton Boxes" at bounding box center [332, 431] width 205 height 21
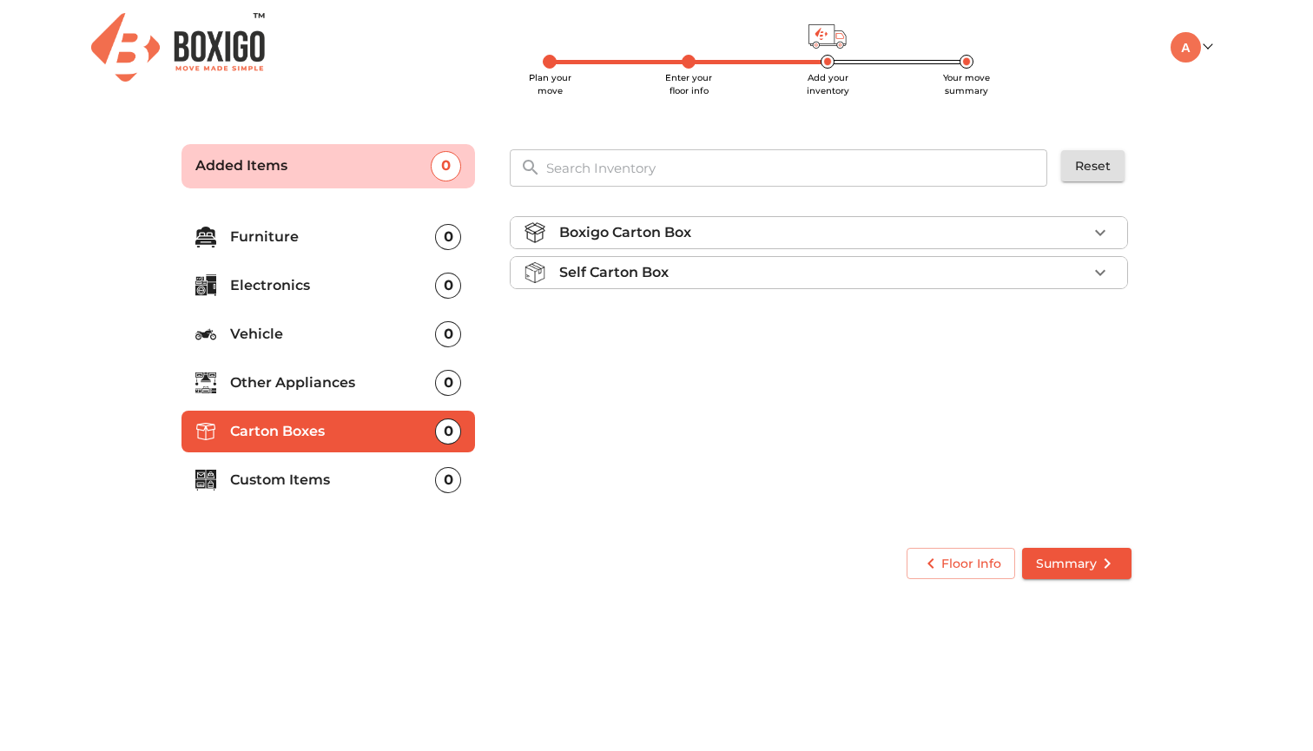
click at [730, 262] on div "Self Carton Box" at bounding box center [823, 272] width 528 height 21
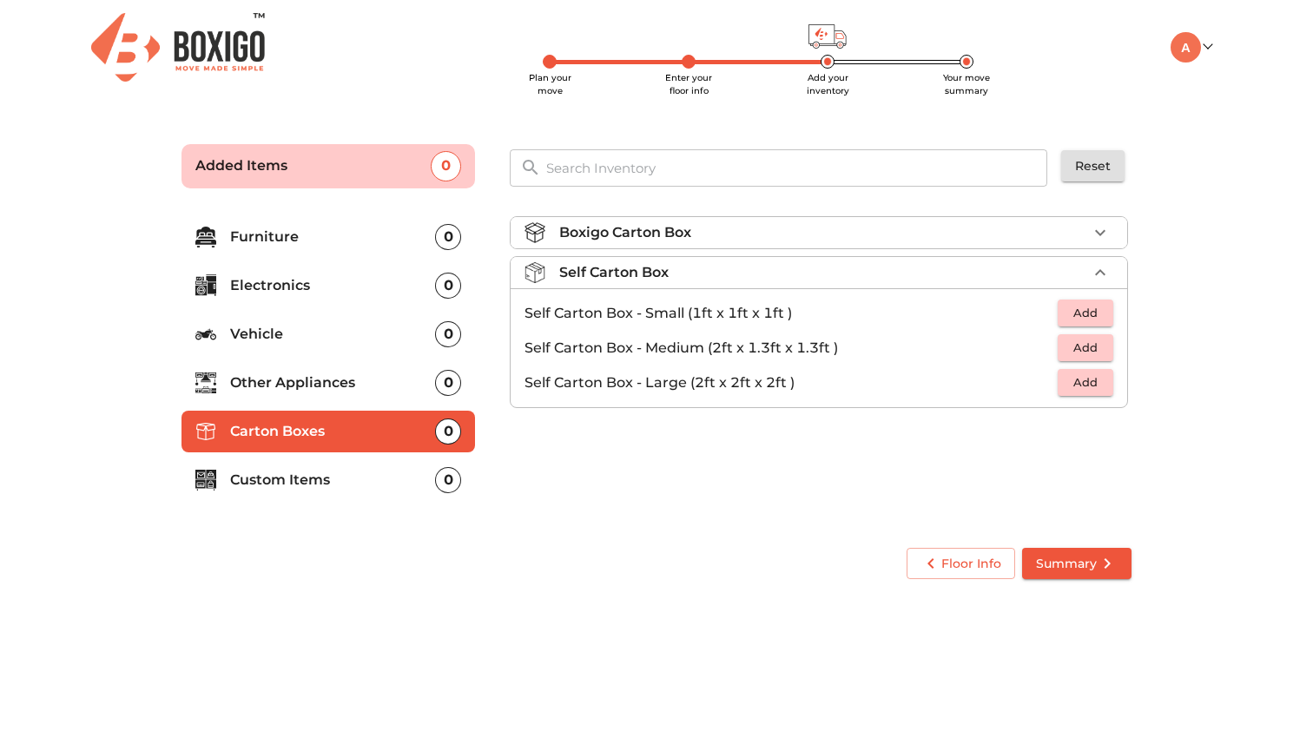
click at [743, 230] on div "Boxigo Carton Box" at bounding box center [823, 232] width 528 height 21
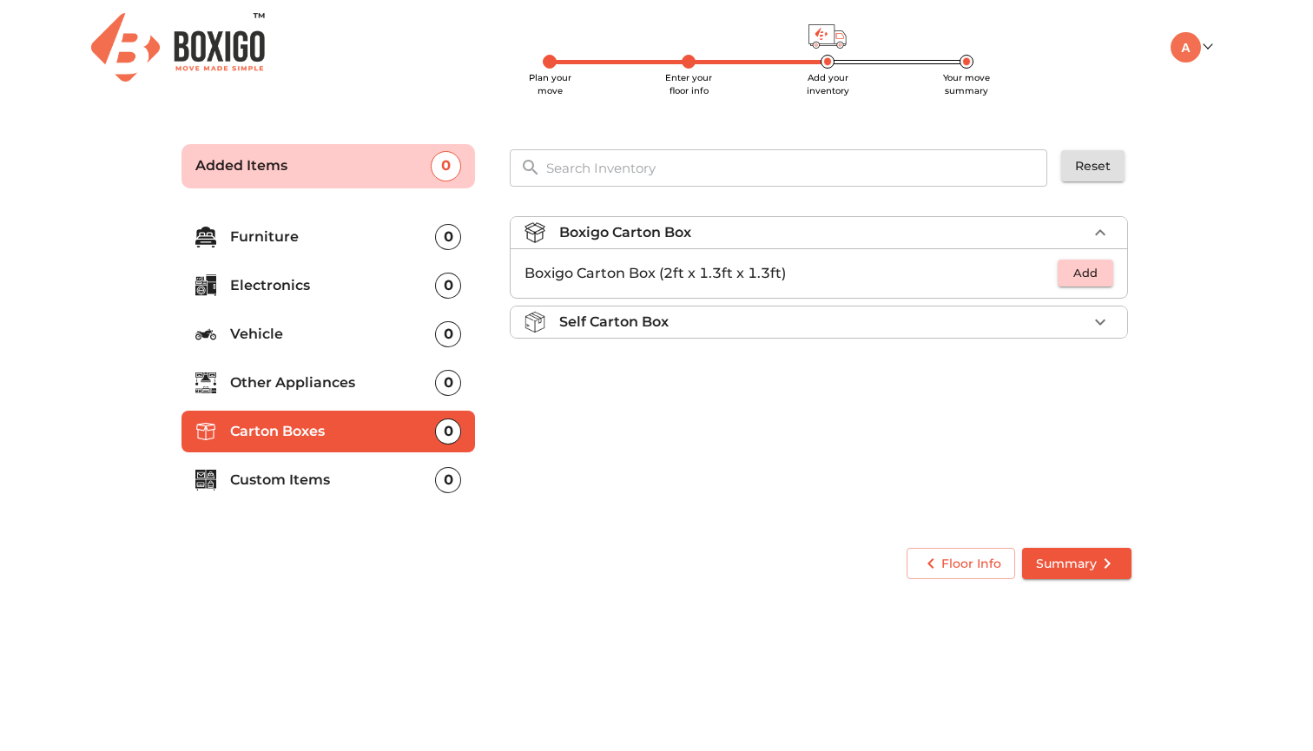
click at [1091, 222] on icon "button" at bounding box center [1100, 232] width 21 height 21
click at [1049, 266] on div "Self Carton Box" at bounding box center [823, 272] width 528 height 21
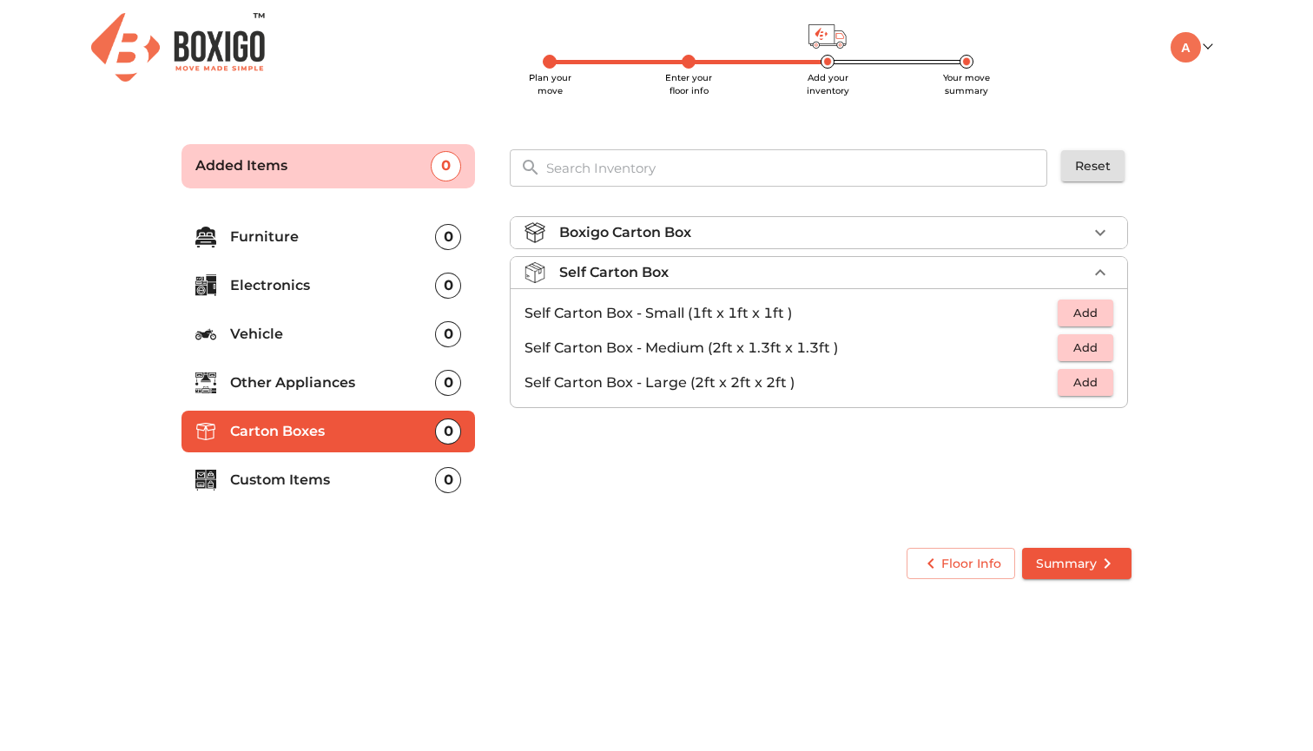
click at [1107, 380] on button "Add" at bounding box center [1086, 382] width 56 height 27
click at [1095, 350] on span "Add" at bounding box center [1086, 348] width 38 height 20
click at [1100, 380] on icon "button" at bounding box center [1100, 383] width 12 height 12
click at [1047, 382] on icon "button" at bounding box center [1047, 383] width 12 height 2
click at [1047, 382] on icon "button" at bounding box center [1047, 383] width 12 height 16
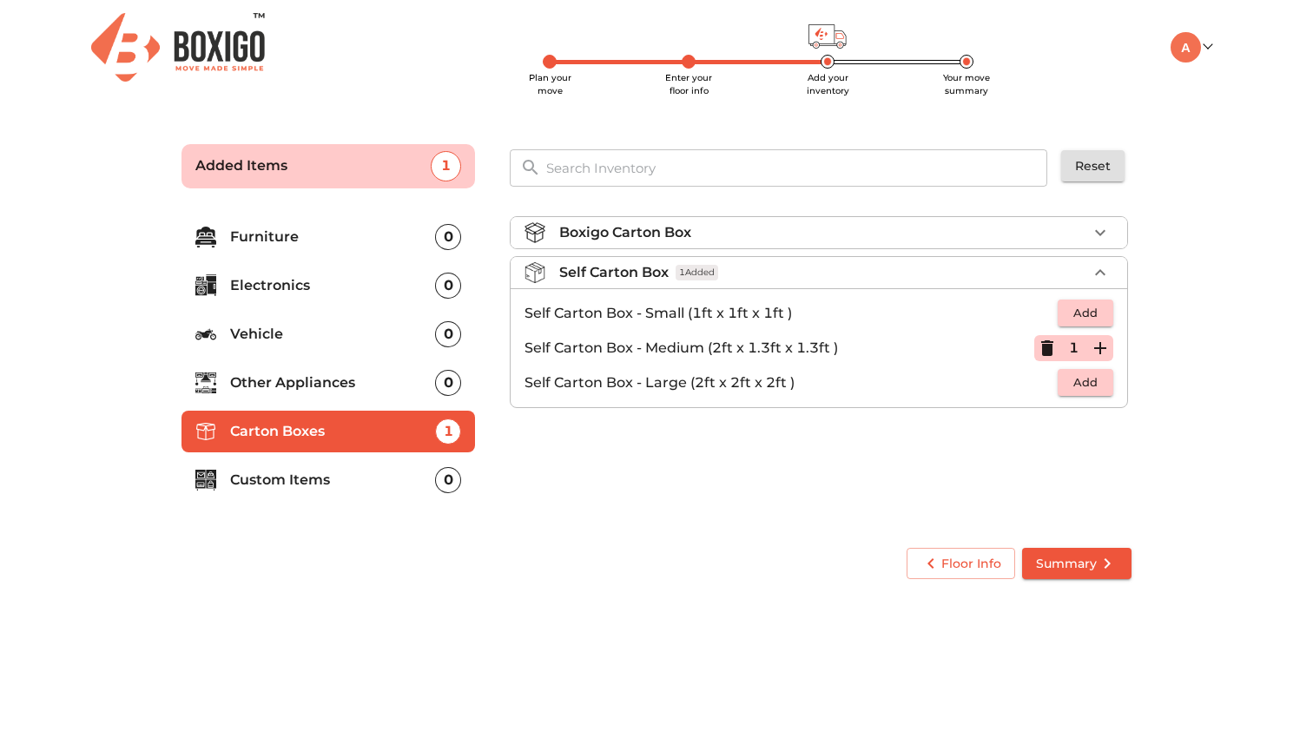
click at [1099, 346] on icon "button" at bounding box center [1100, 348] width 21 height 21
click at [1086, 571] on span "Summary" at bounding box center [1077, 564] width 82 height 22
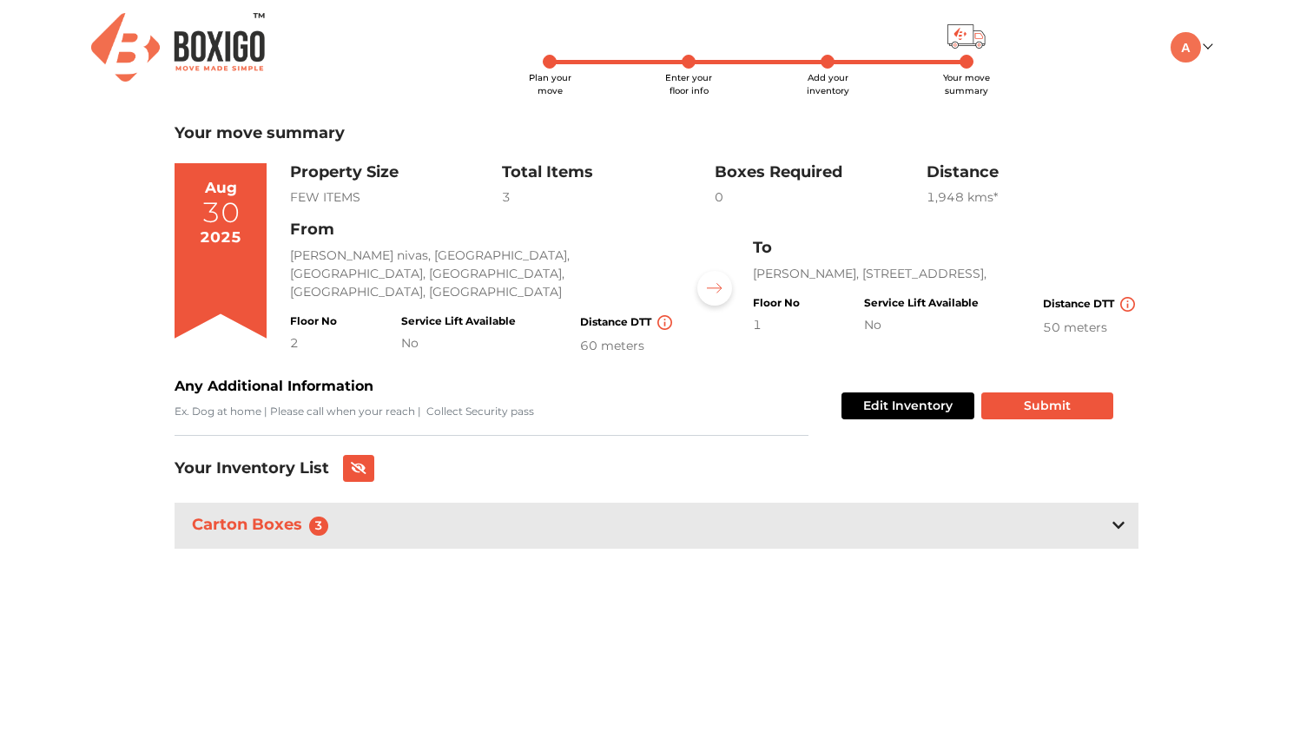
click at [926, 519] on div "Carton Boxes 3" at bounding box center [657, 526] width 964 height 46
click at [862, 447] on div "Your move summary Aug 30 2025 Property Size FEW ITEMS Total Items 3 Boxes Requi…" at bounding box center [657, 432] width 964 height 617
click at [1034, 401] on button "Submit" at bounding box center [1047, 406] width 132 height 27
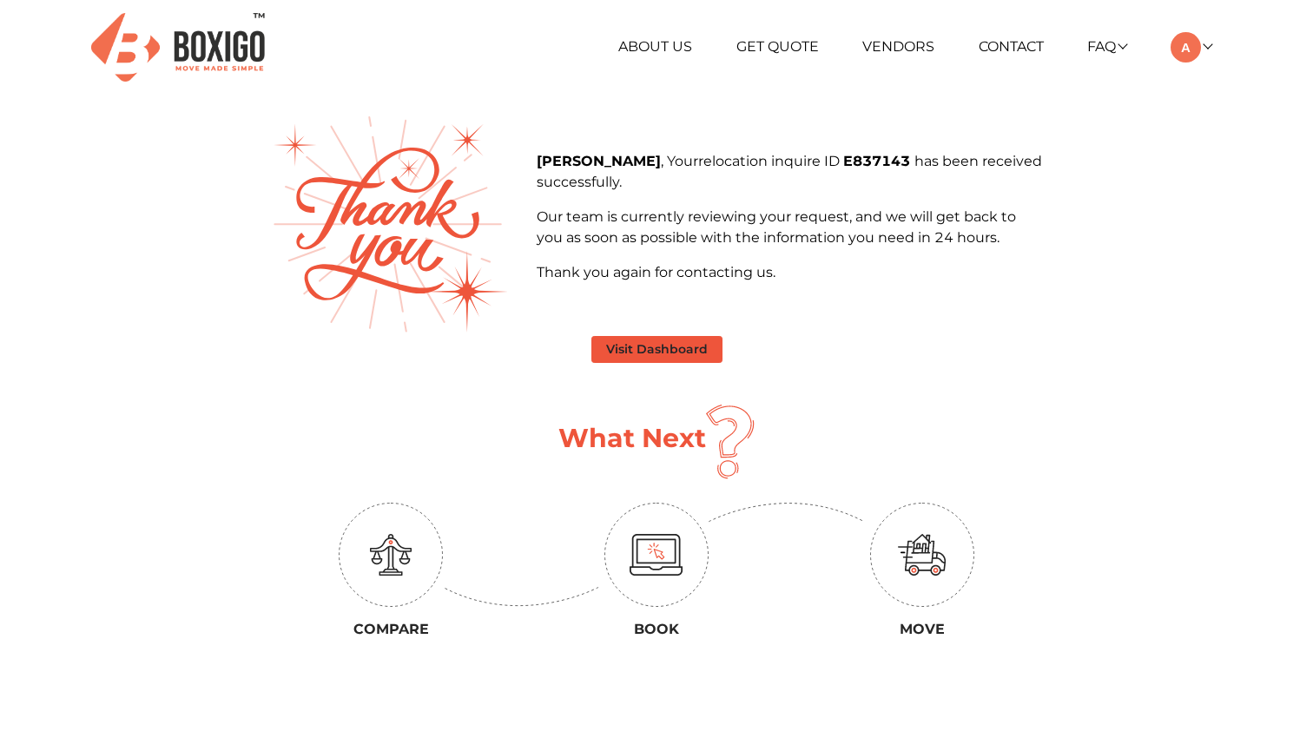
click at [677, 347] on button "Visit Dashboard" at bounding box center [656, 349] width 131 height 27
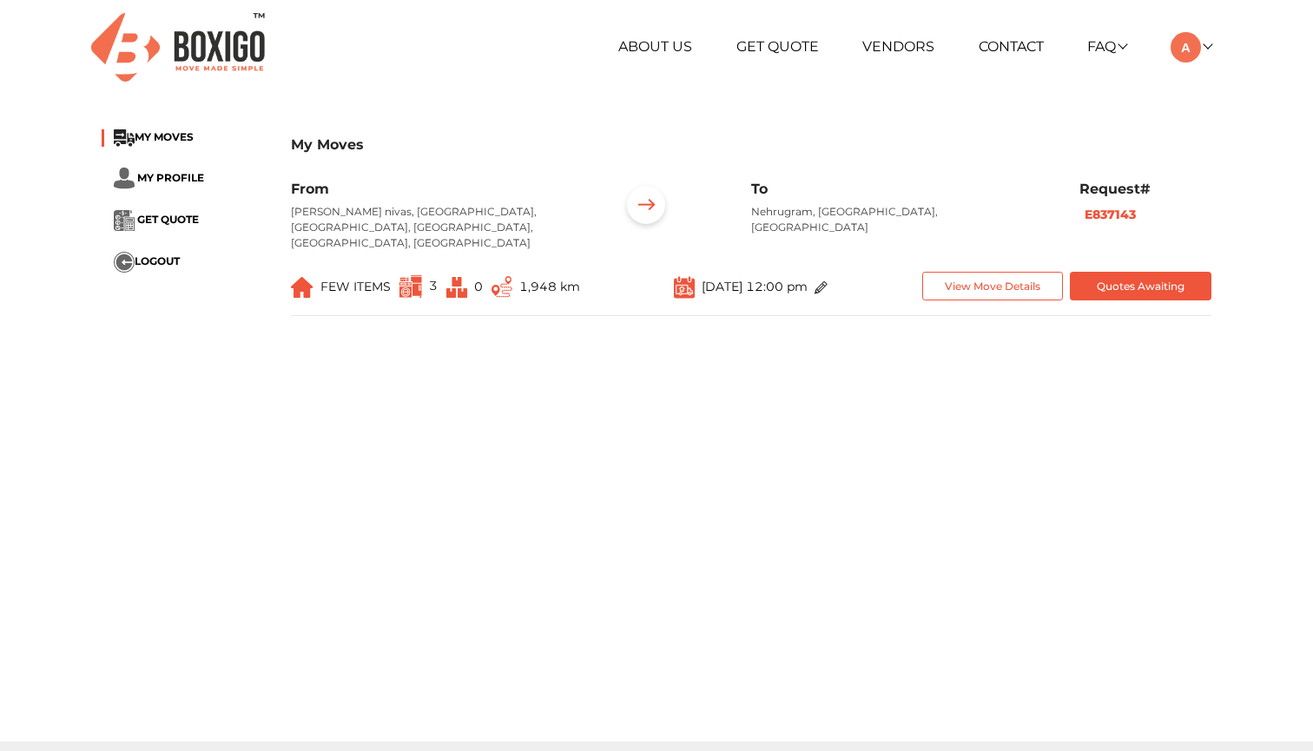
click at [828, 281] on img at bounding box center [821, 287] width 13 height 13
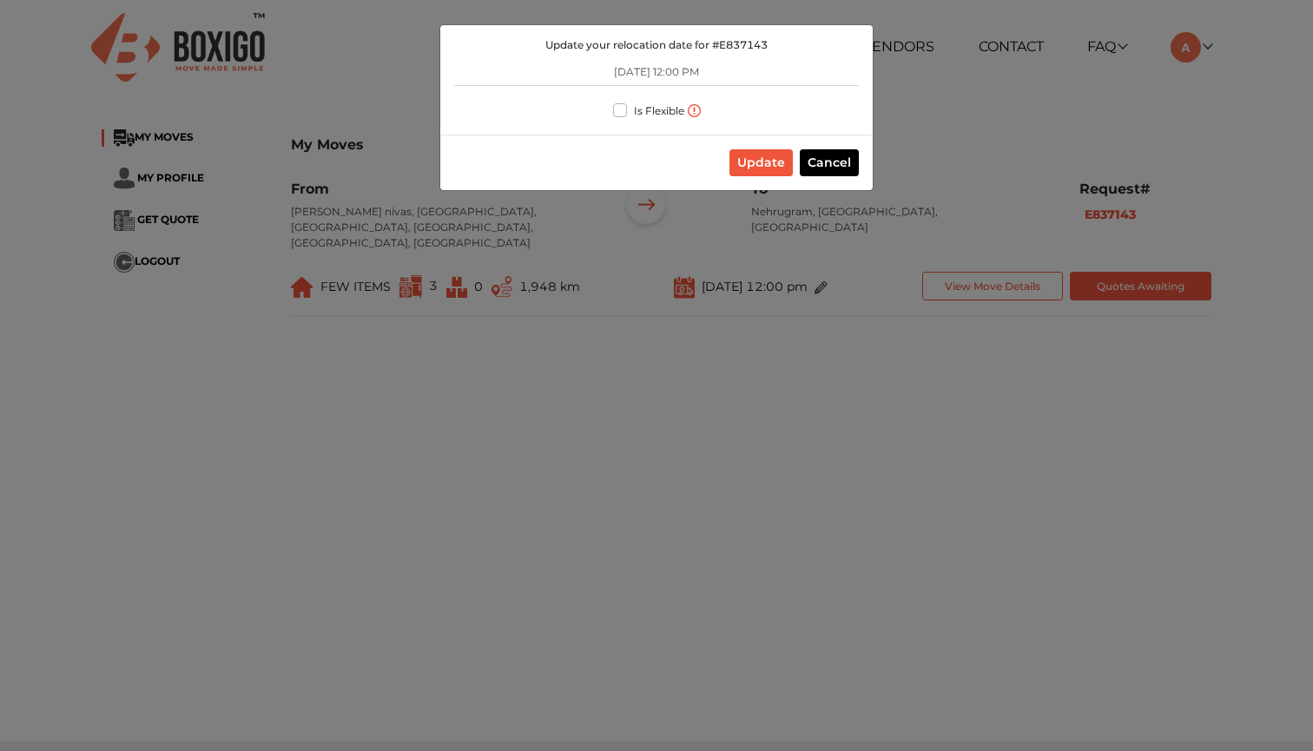
click at [769, 164] on button "Update" at bounding box center [761, 162] width 63 height 27
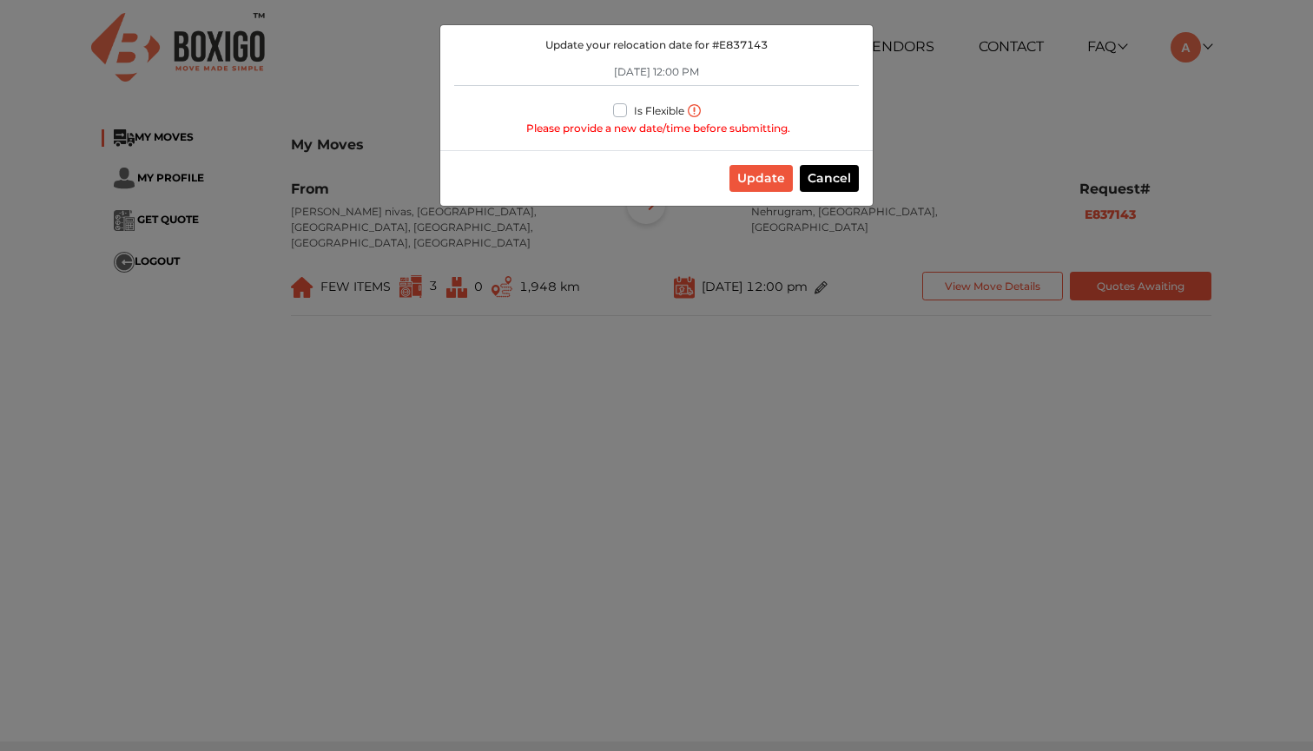
click at [769, 164] on div "Update Cancel" at bounding box center [656, 178] width 433 height 56
click at [829, 176] on button "Cancel" at bounding box center [829, 178] width 59 height 27
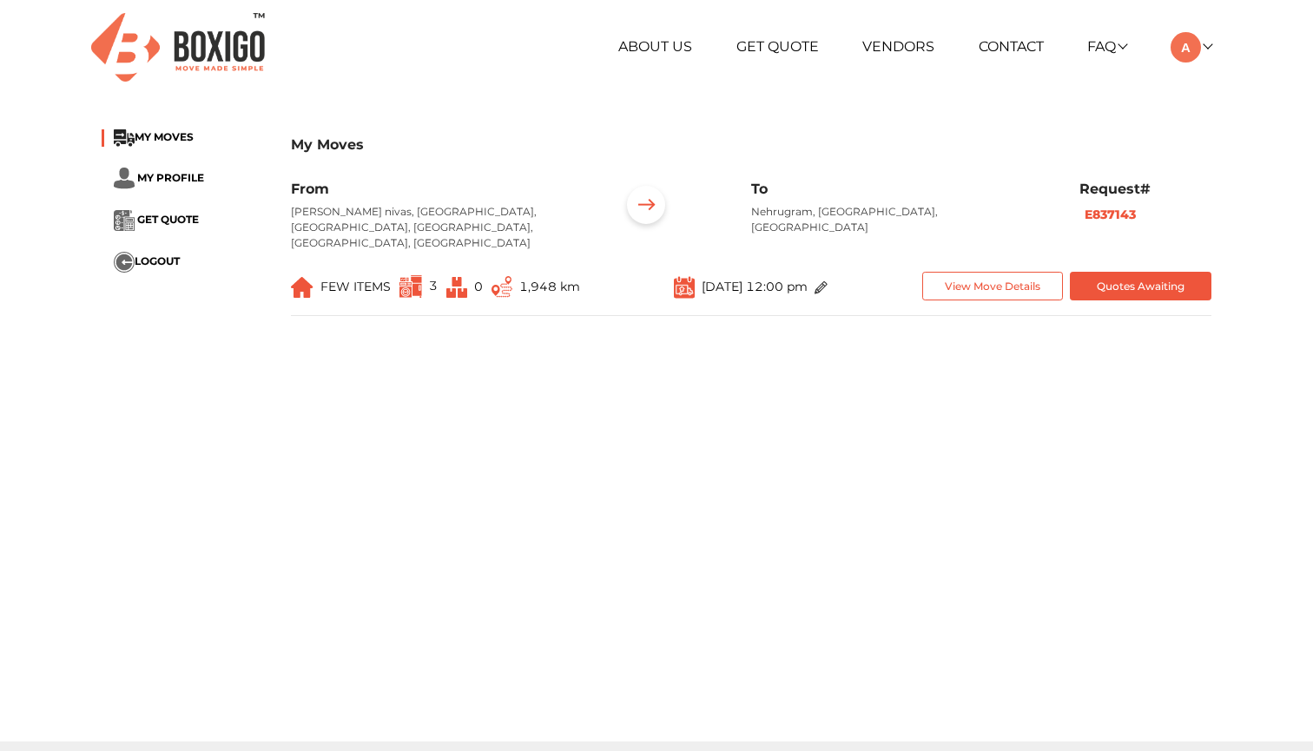
click at [507, 276] on img at bounding box center [502, 287] width 21 height 22
click at [486, 228] on p "Sanjeeva Sangeetha nivas, Madhapur Road, Sri Sai Nagar, HITEC City, Hyderabad, …" at bounding box center [442, 227] width 302 height 47
click at [1139, 272] on button "Quotes Awaiting" at bounding box center [1141, 286] width 142 height 29
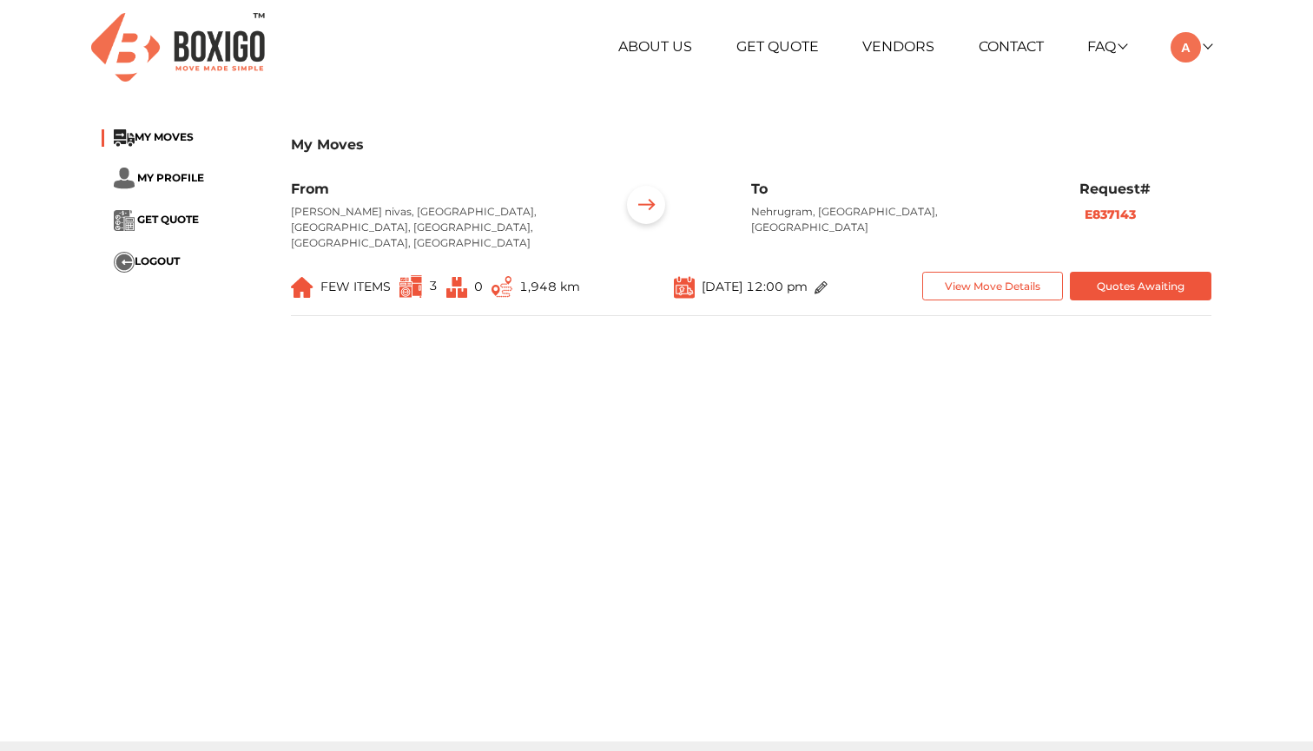
click at [1139, 272] on button "Quotes Awaiting" at bounding box center [1141, 286] width 142 height 29
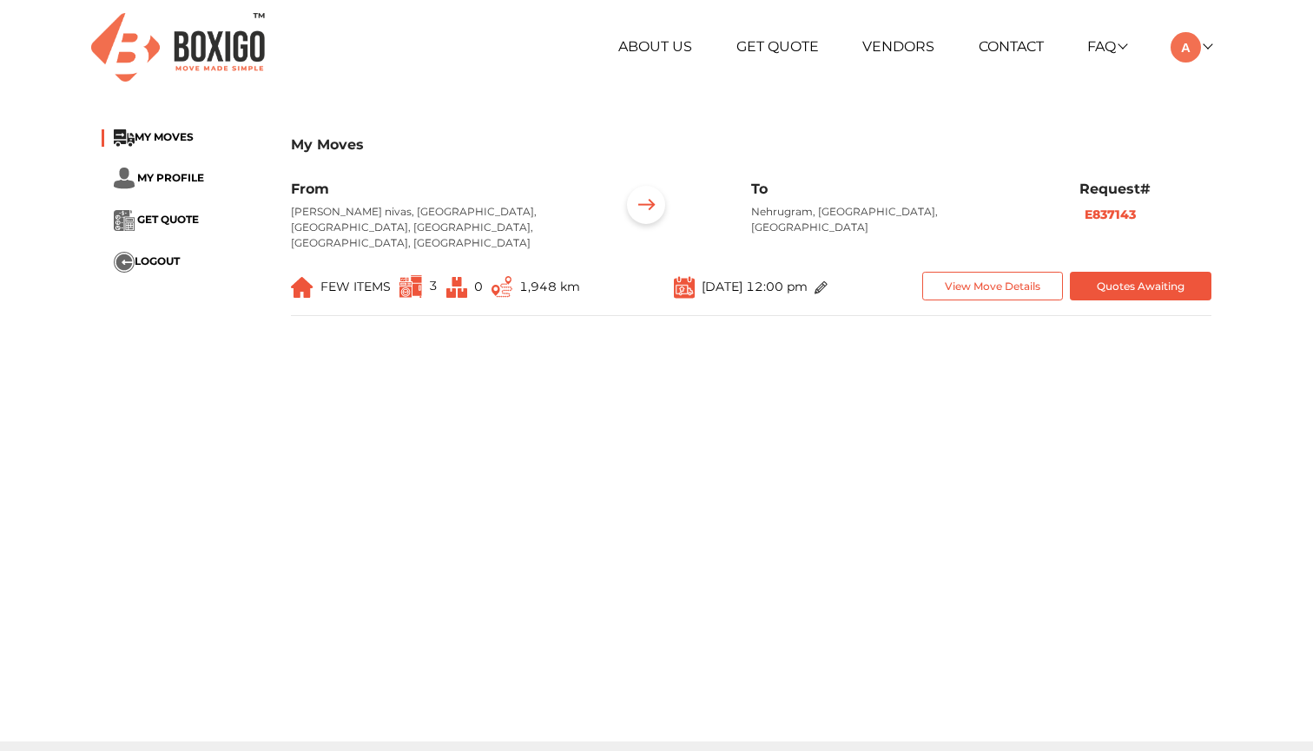
click at [1139, 272] on button "Quotes Awaiting" at bounding box center [1141, 286] width 142 height 29
click at [655, 203] on img at bounding box center [646, 208] width 54 height 54
click at [170, 135] on span "MY MOVES" at bounding box center [164, 136] width 59 height 13
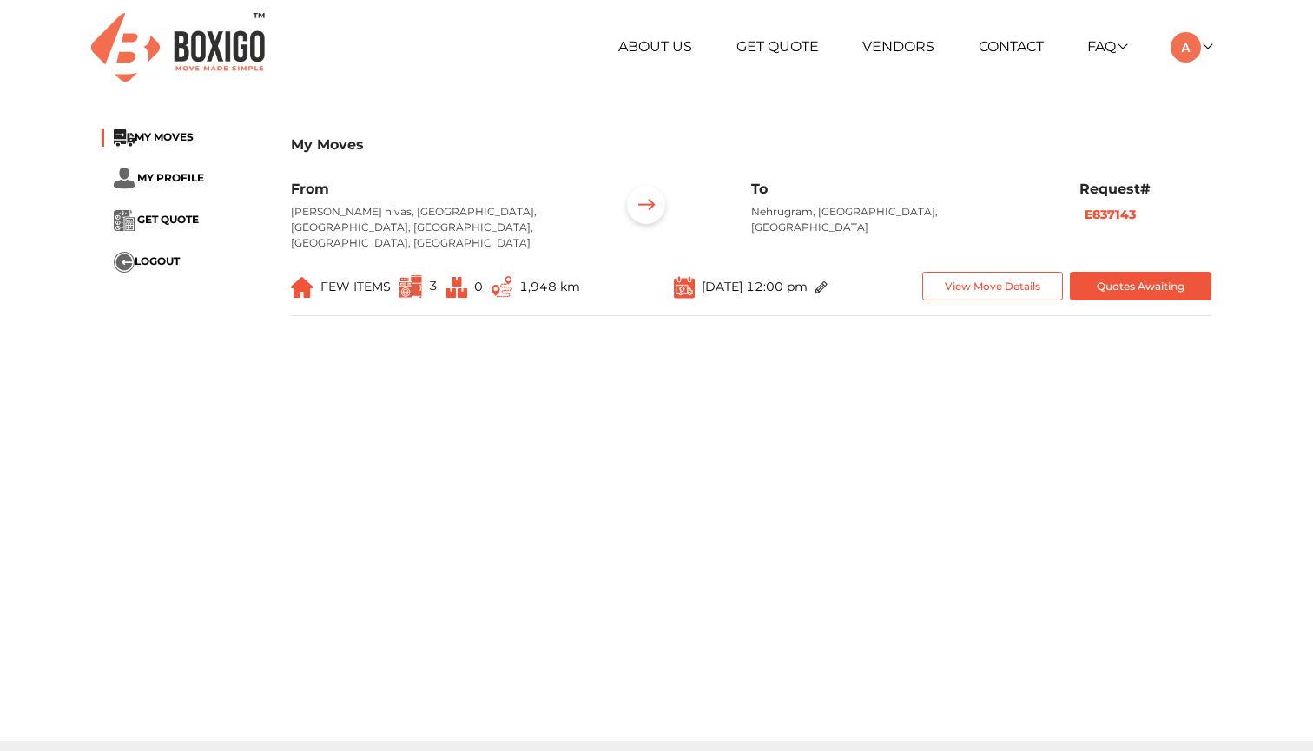
click at [306, 190] on h6 "From" at bounding box center [442, 189] width 302 height 17
click at [459, 278] on img at bounding box center [456, 287] width 21 height 21
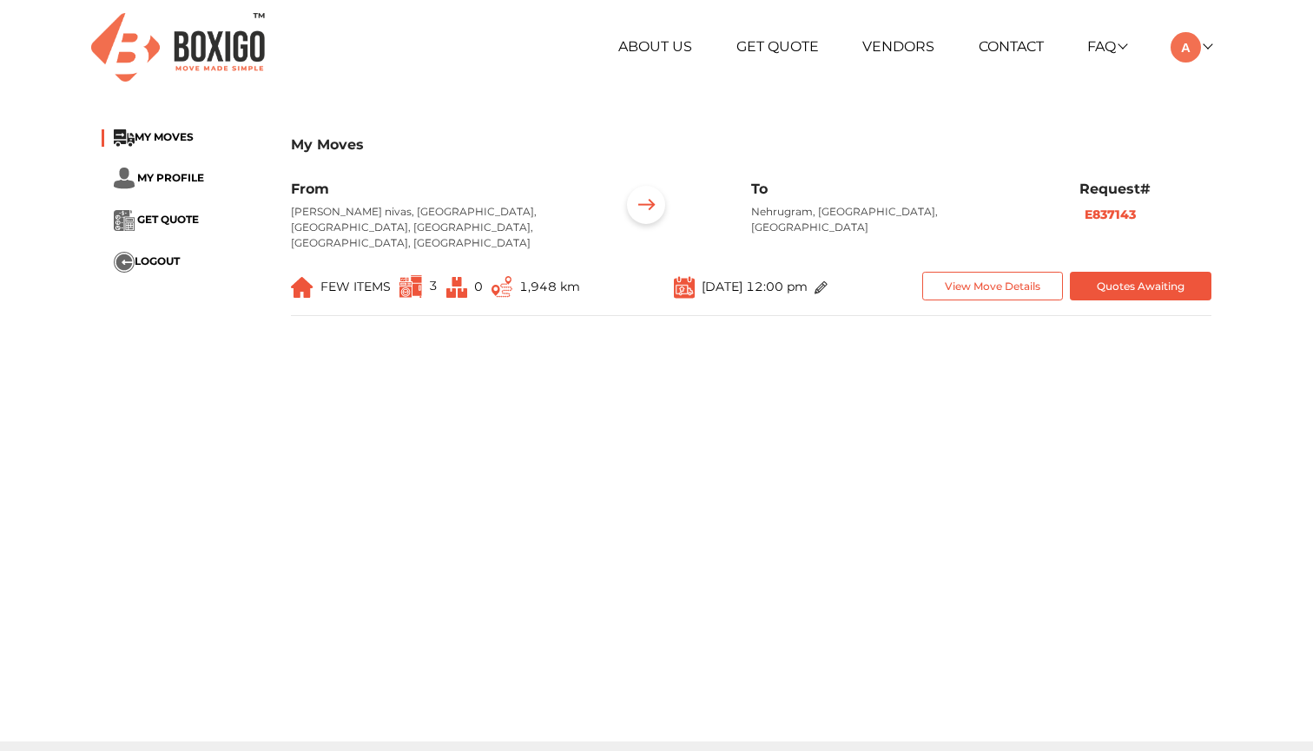
click at [493, 276] on img at bounding box center [502, 287] width 21 height 22
click at [512, 276] on img at bounding box center [502, 287] width 21 height 22
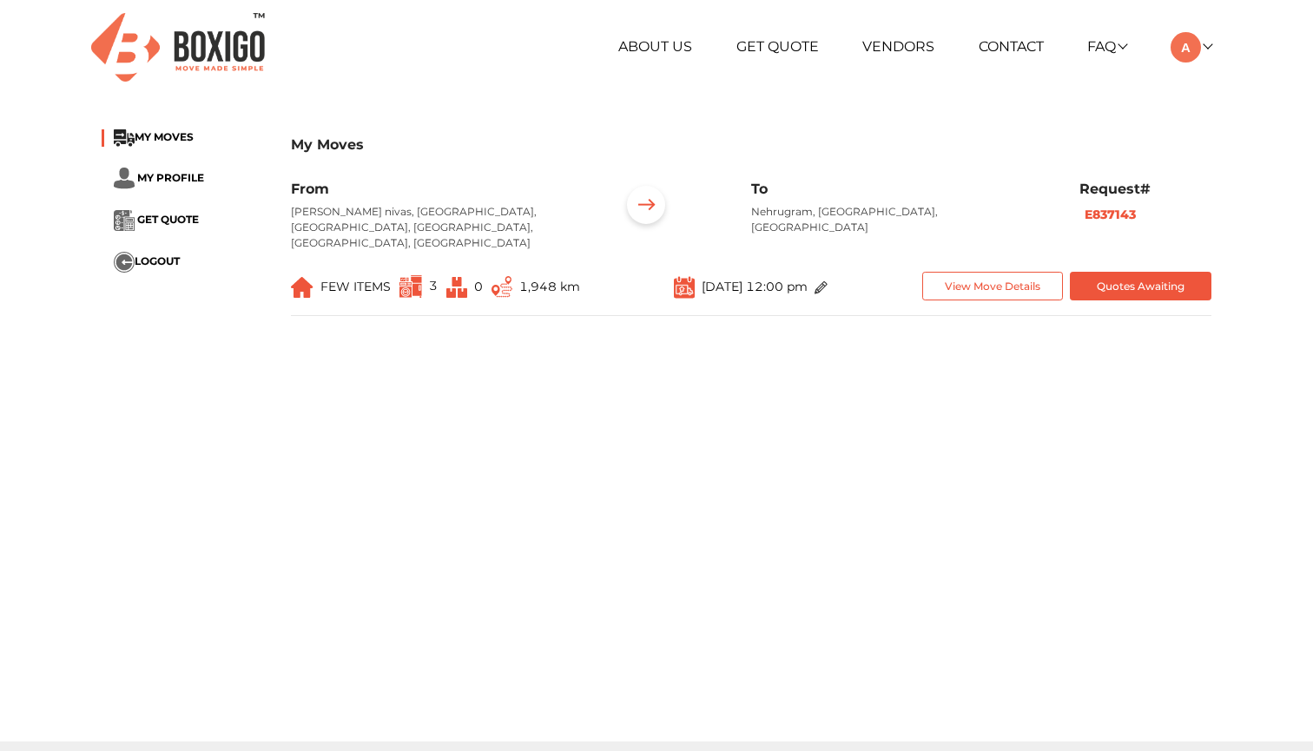
click at [512, 276] on img at bounding box center [502, 287] width 21 height 22
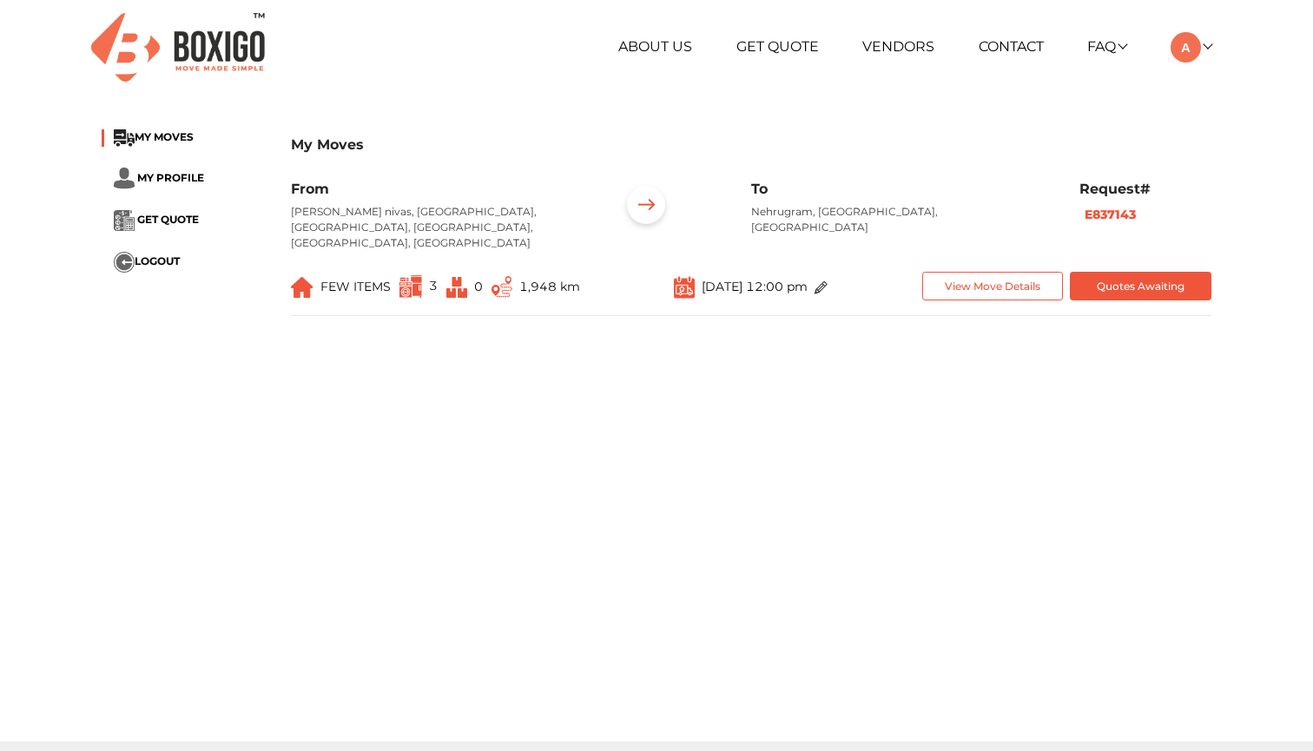
click at [1009, 272] on button "View Move Details" at bounding box center [993, 286] width 142 height 29
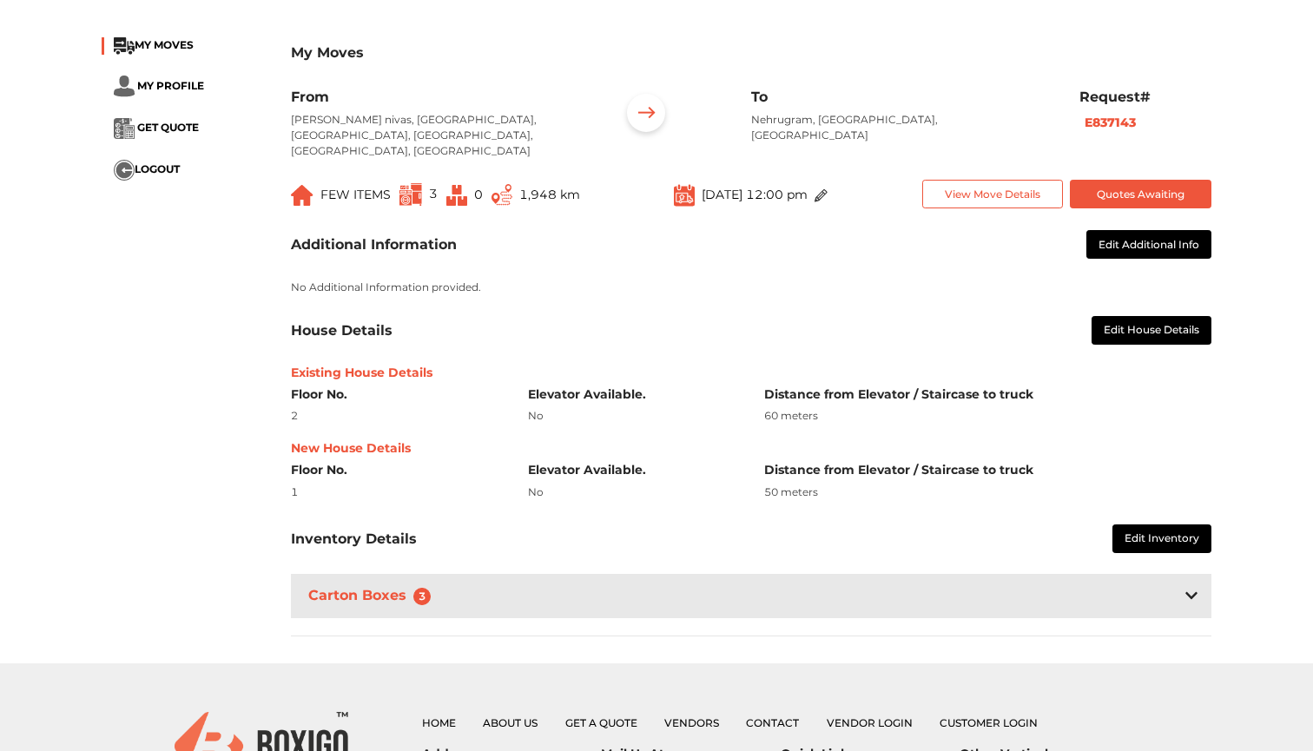
scroll to position [95, 0]
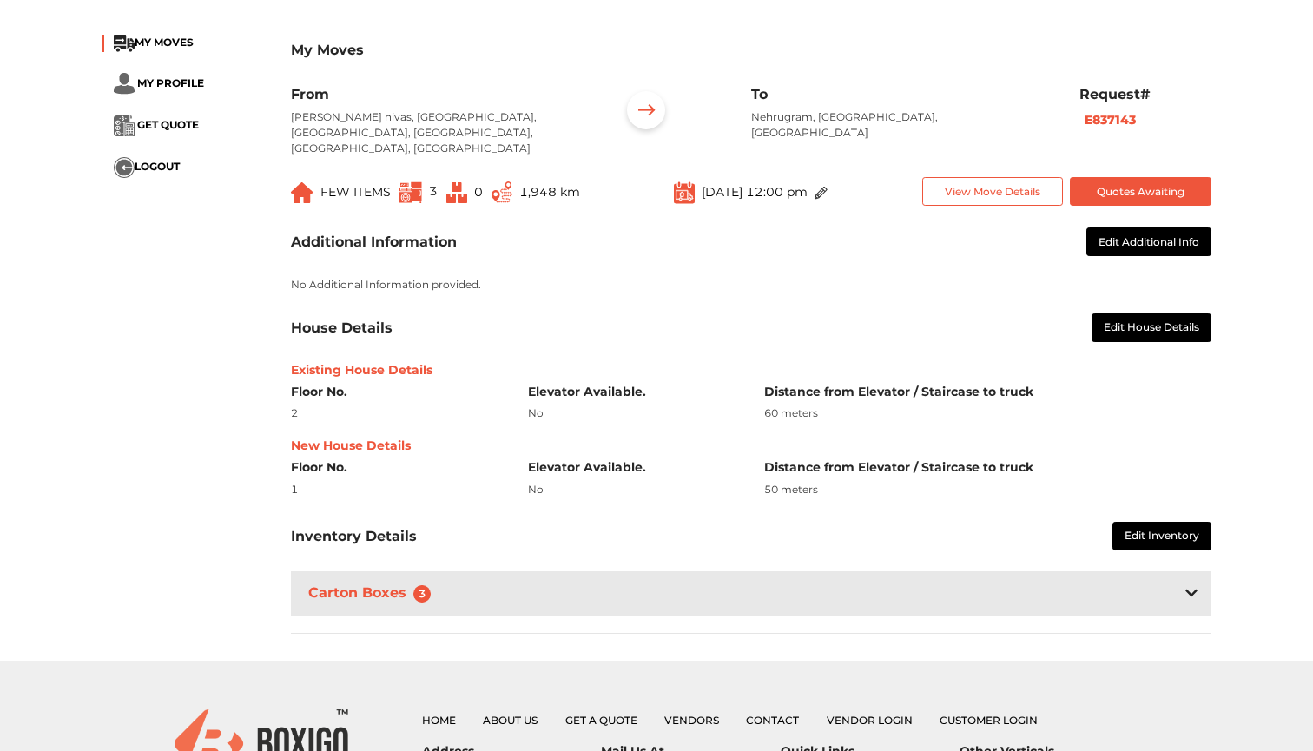
click at [1128, 314] on button "Edit House Details" at bounding box center [1152, 328] width 120 height 29
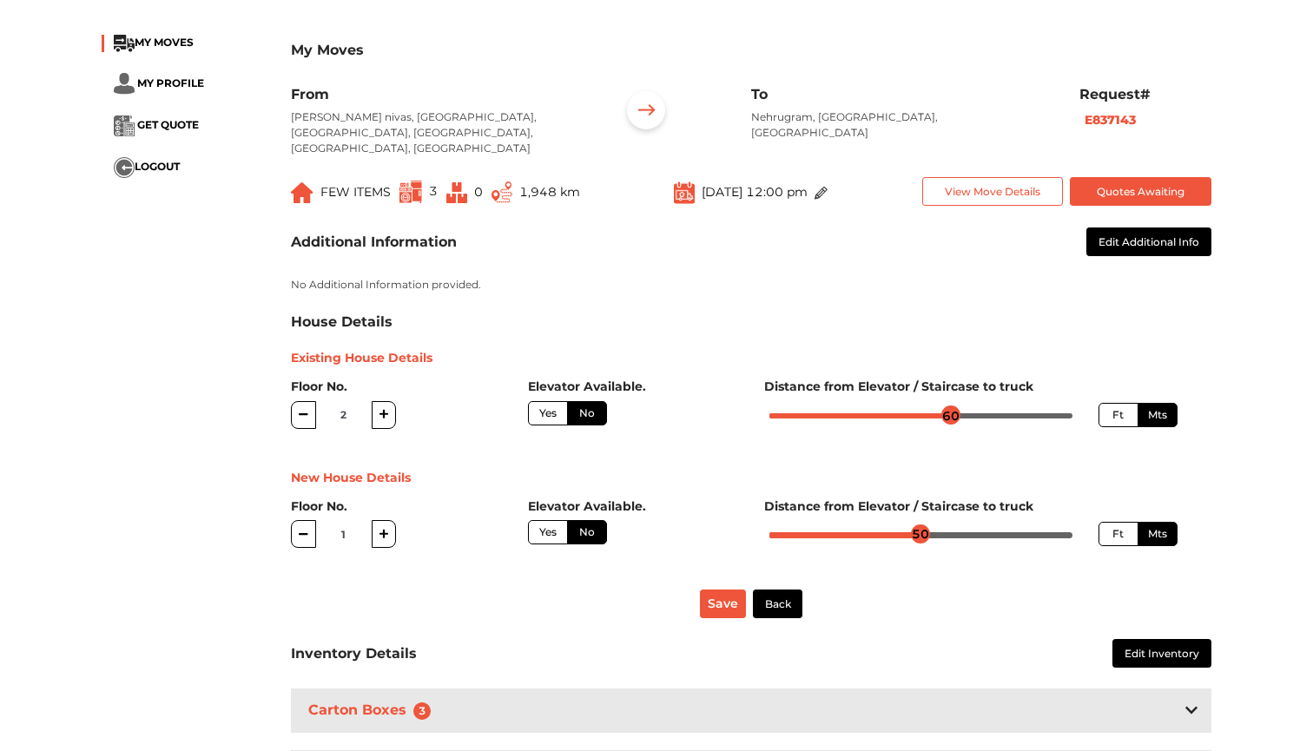
click at [306, 409] on icon "button" at bounding box center [304, 414] width 10 height 10
type input "1"
radio input "true"
click at [306, 409] on icon "button" at bounding box center [304, 414] width 10 height 10
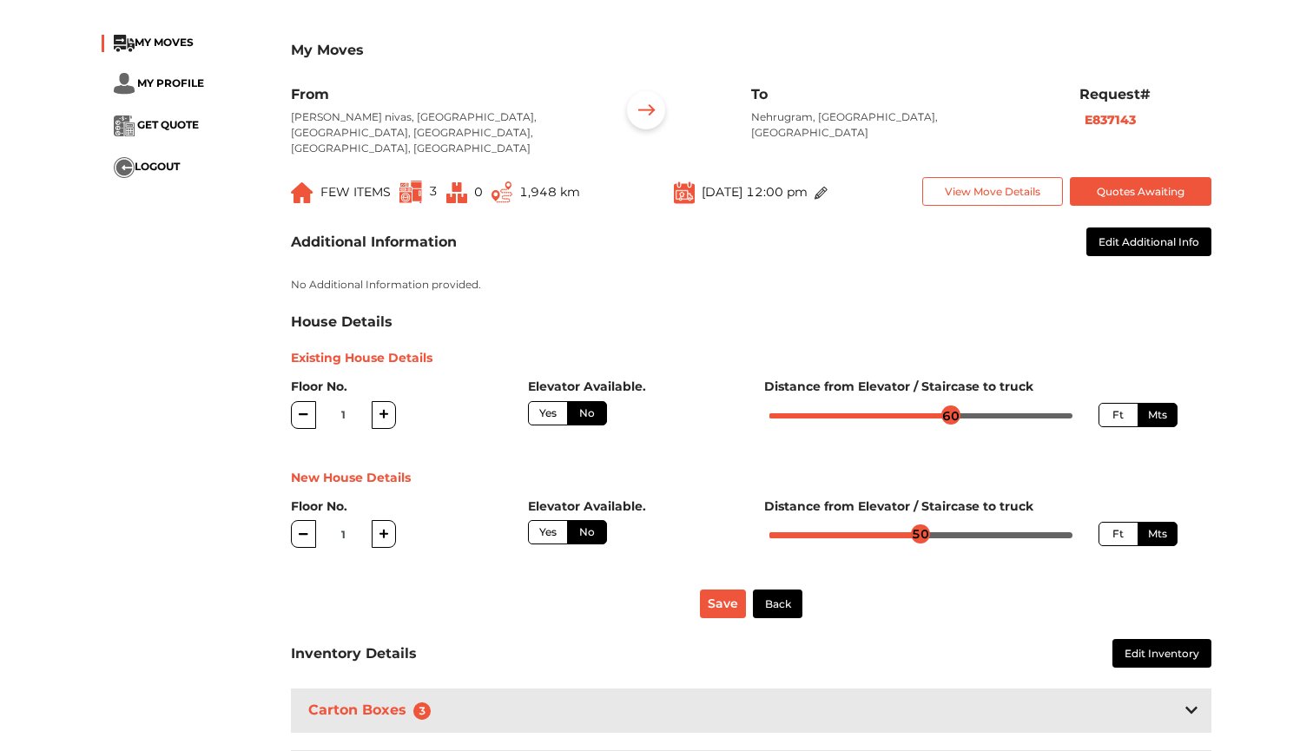
type input "0"
radio input "true"
click at [304, 529] on icon "button" at bounding box center [304, 534] width 10 height 10
radio input "true"
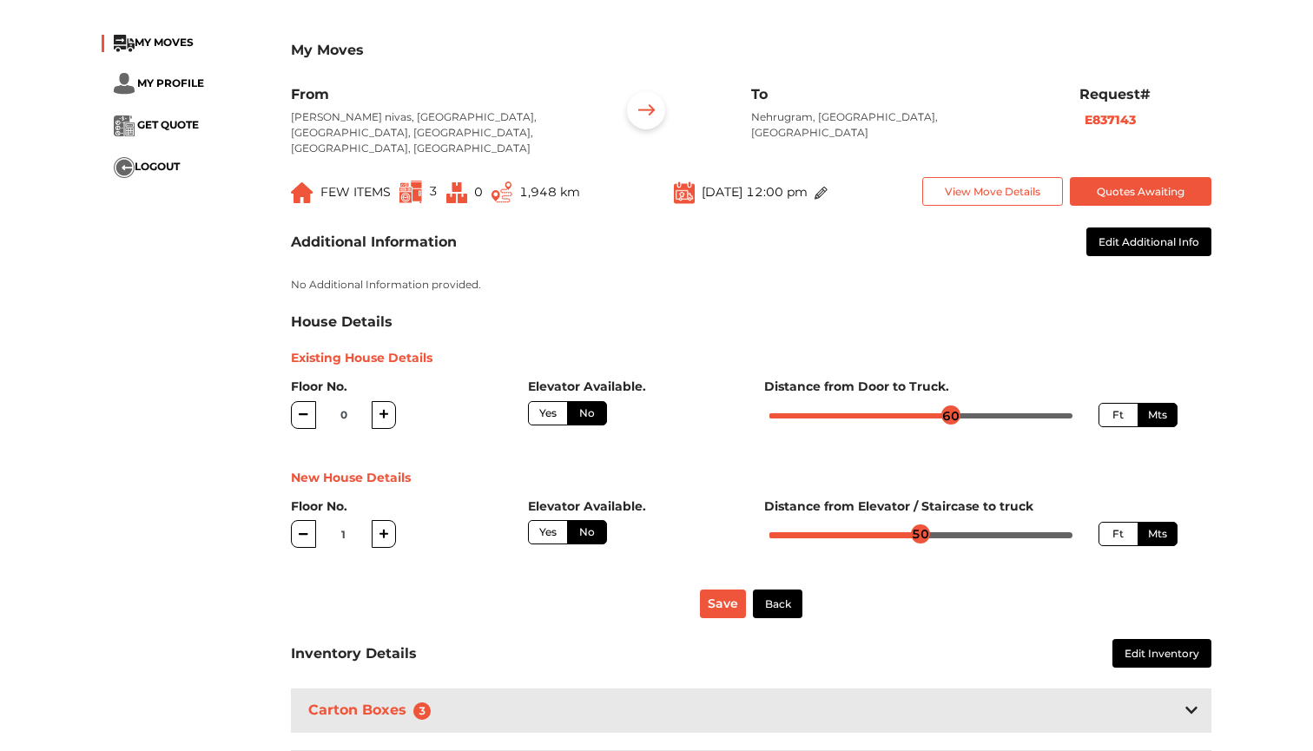
type input "0"
radio input "true"
click at [378, 520] on button "button" at bounding box center [384, 534] width 25 height 28
radio input "true"
type input "1"
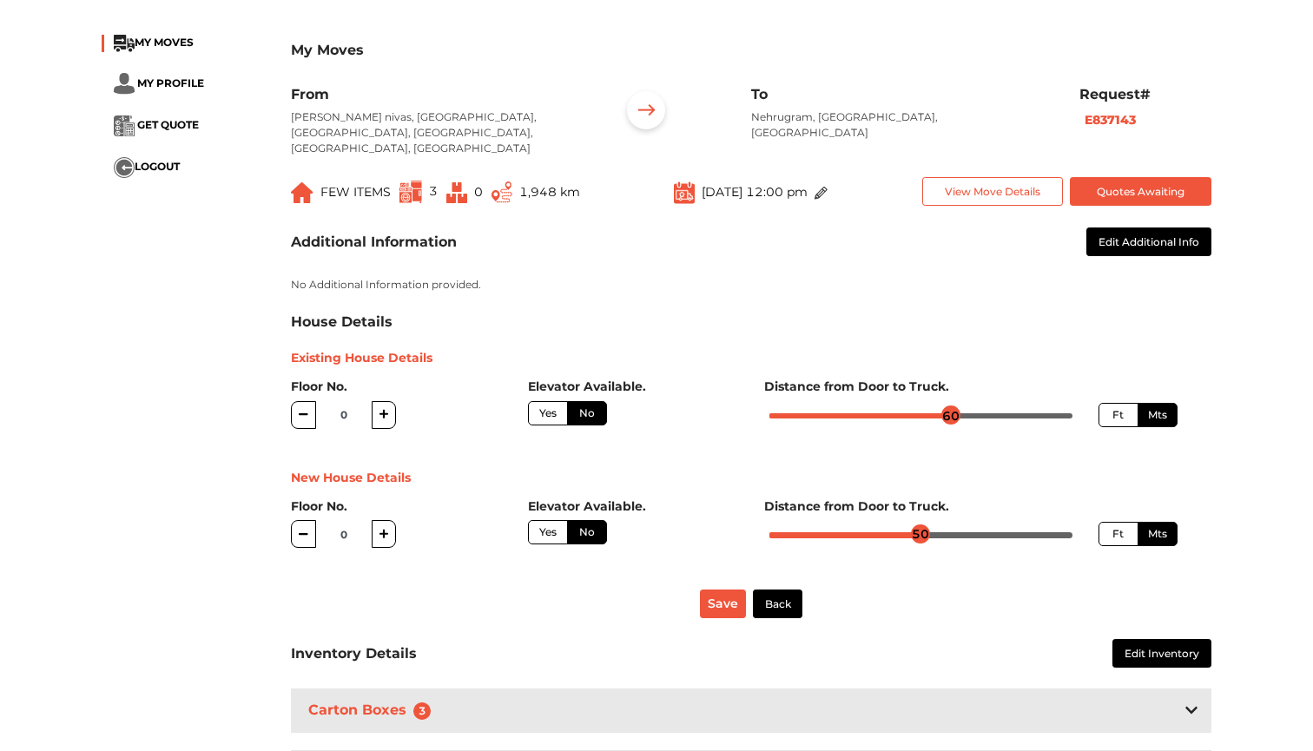
radio input "true"
click at [294, 520] on button "button" at bounding box center [303, 534] width 25 height 28
radio input "true"
type input "0"
radio input "true"
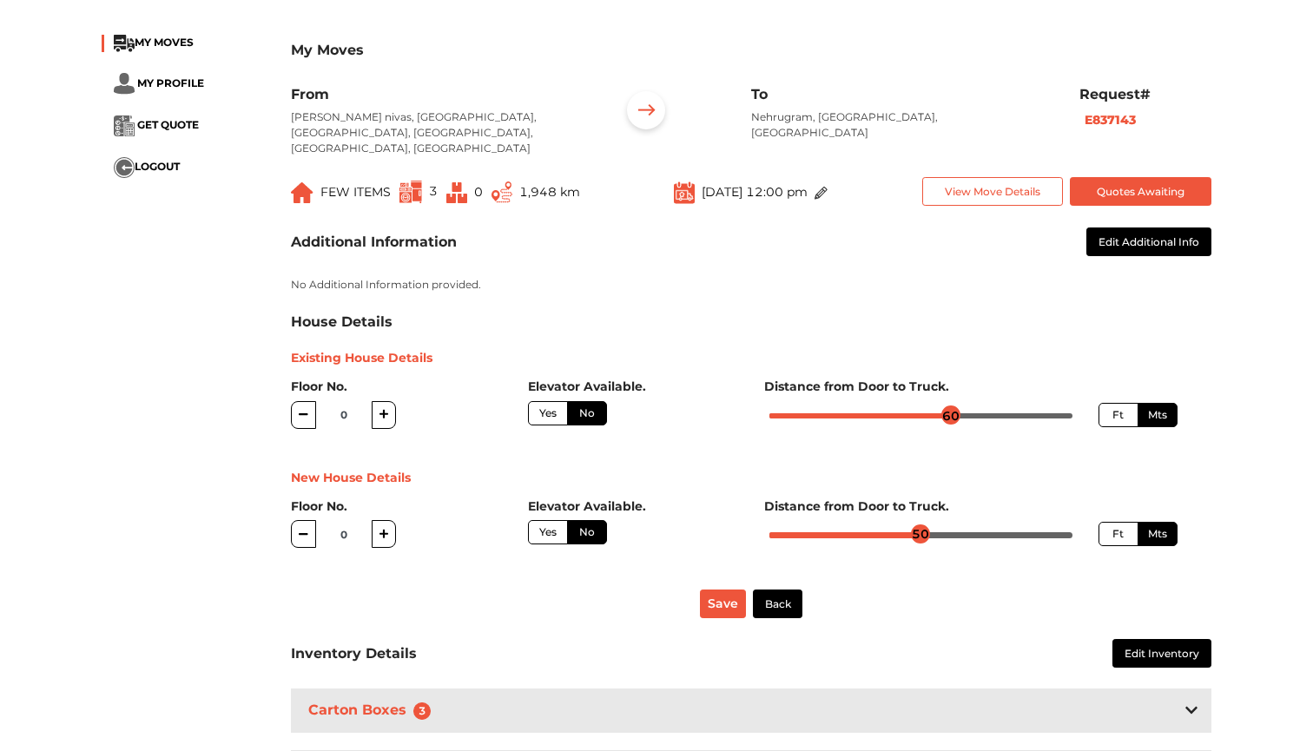
click at [723, 590] on button "Save" at bounding box center [723, 604] width 46 height 29
radio input "true"
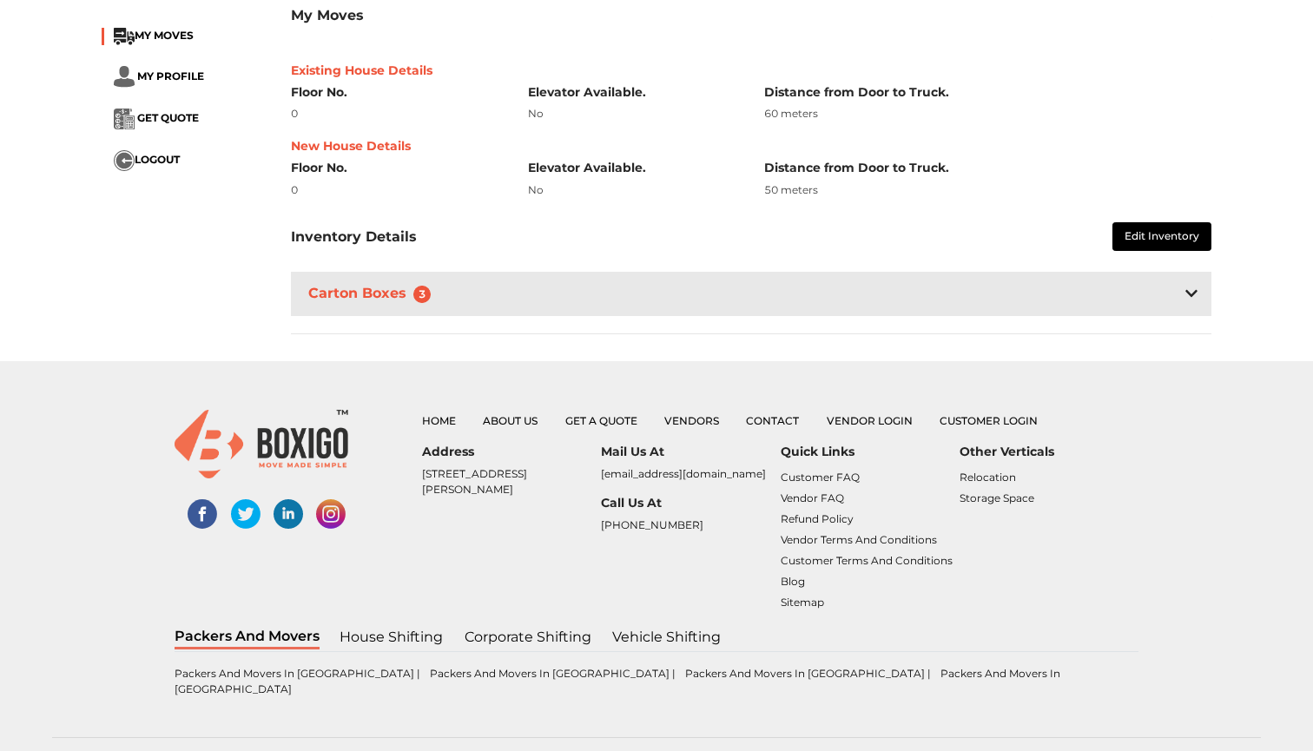
scroll to position [393, 0]
click at [1067, 280] on div "Carton Boxes 3" at bounding box center [751, 295] width 921 height 44
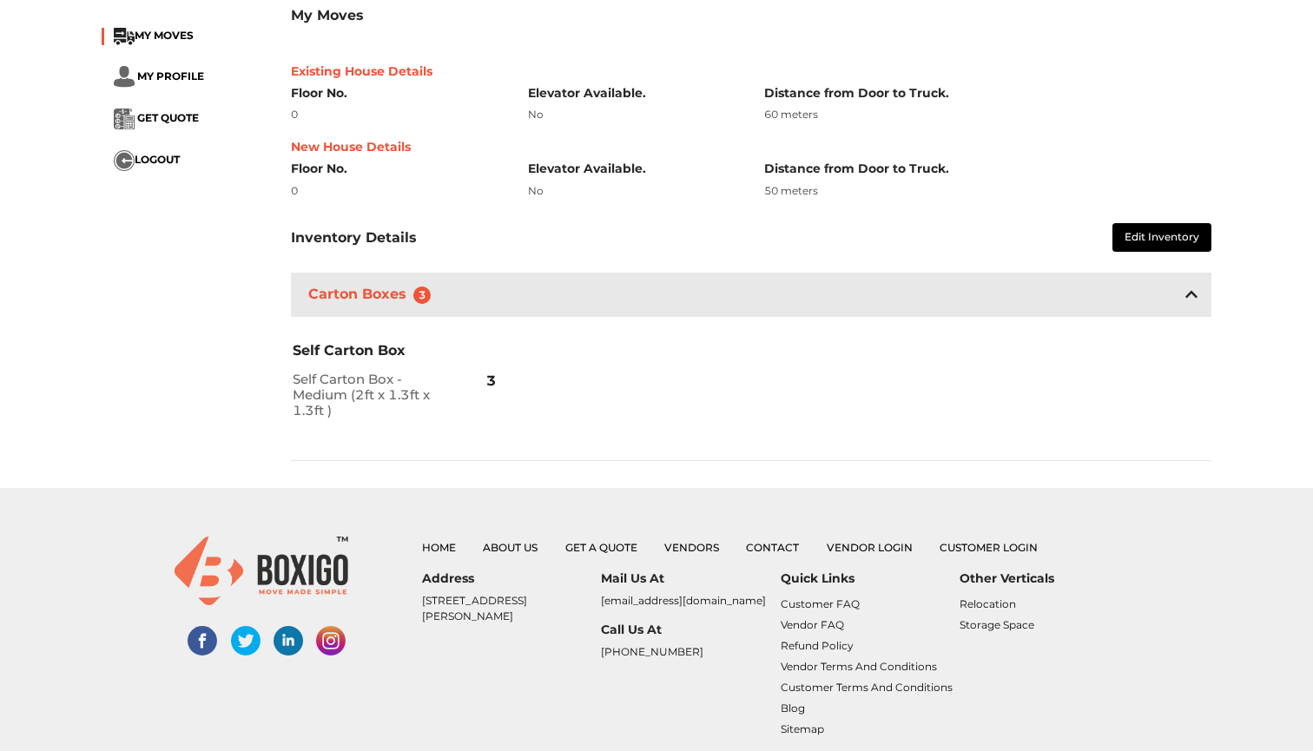
click at [1137, 225] on button "Edit Inventory" at bounding box center [1162, 237] width 99 height 29
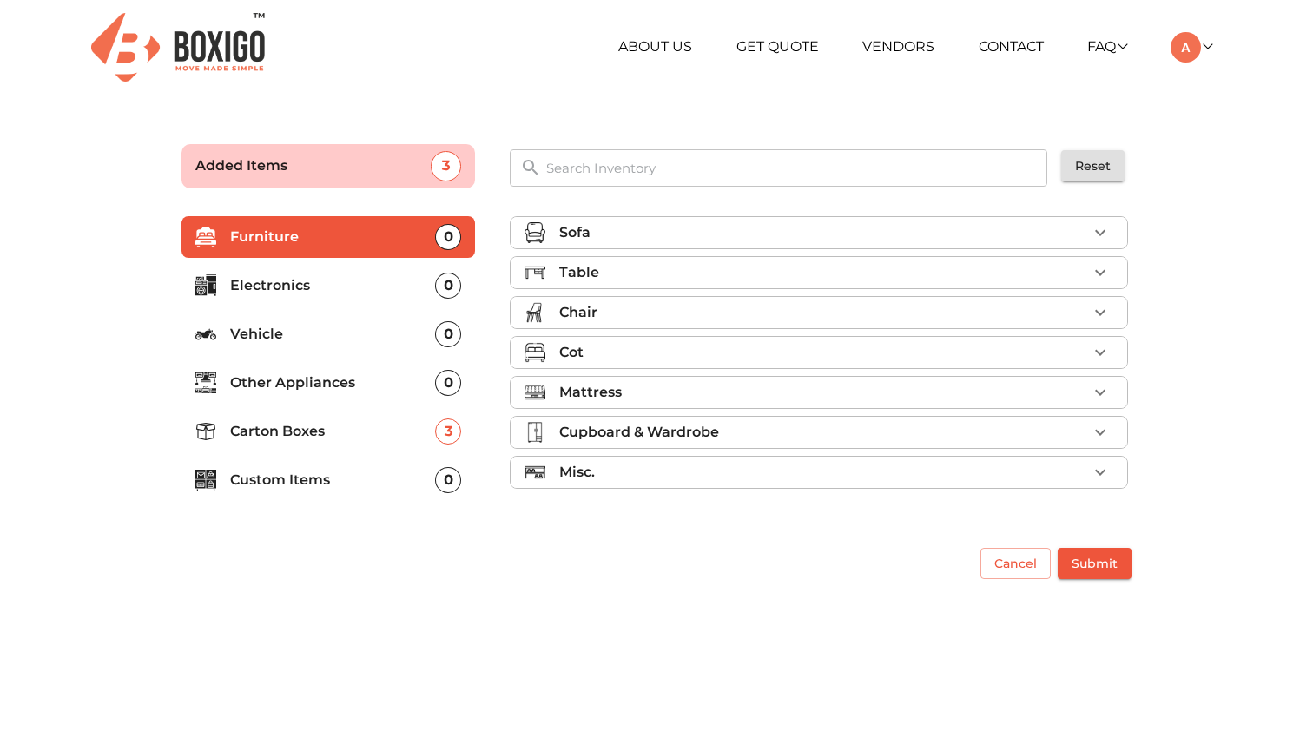
click at [321, 481] on p "Custom Items" at bounding box center [332, 480] width 205 height 21
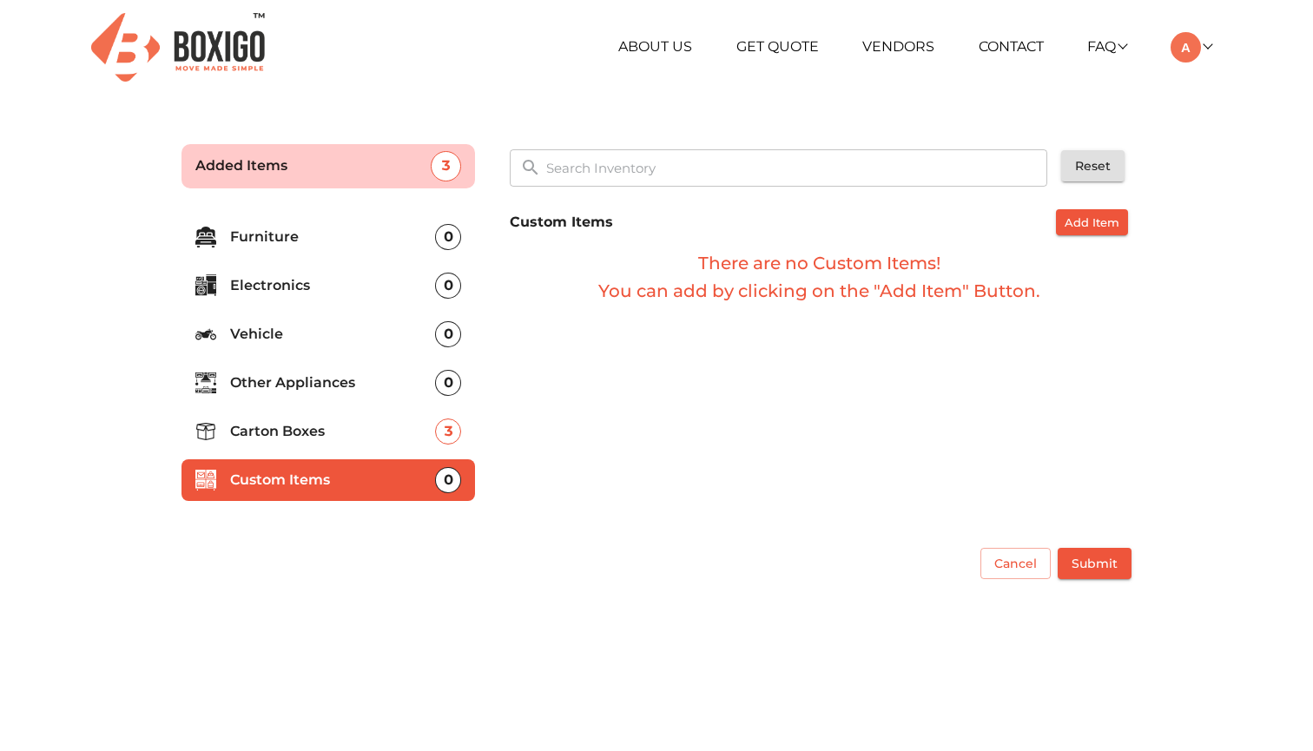
click at [295, 444] on li "Carton Boxes 3" at bounding box center [329, 432] width 294 height 42
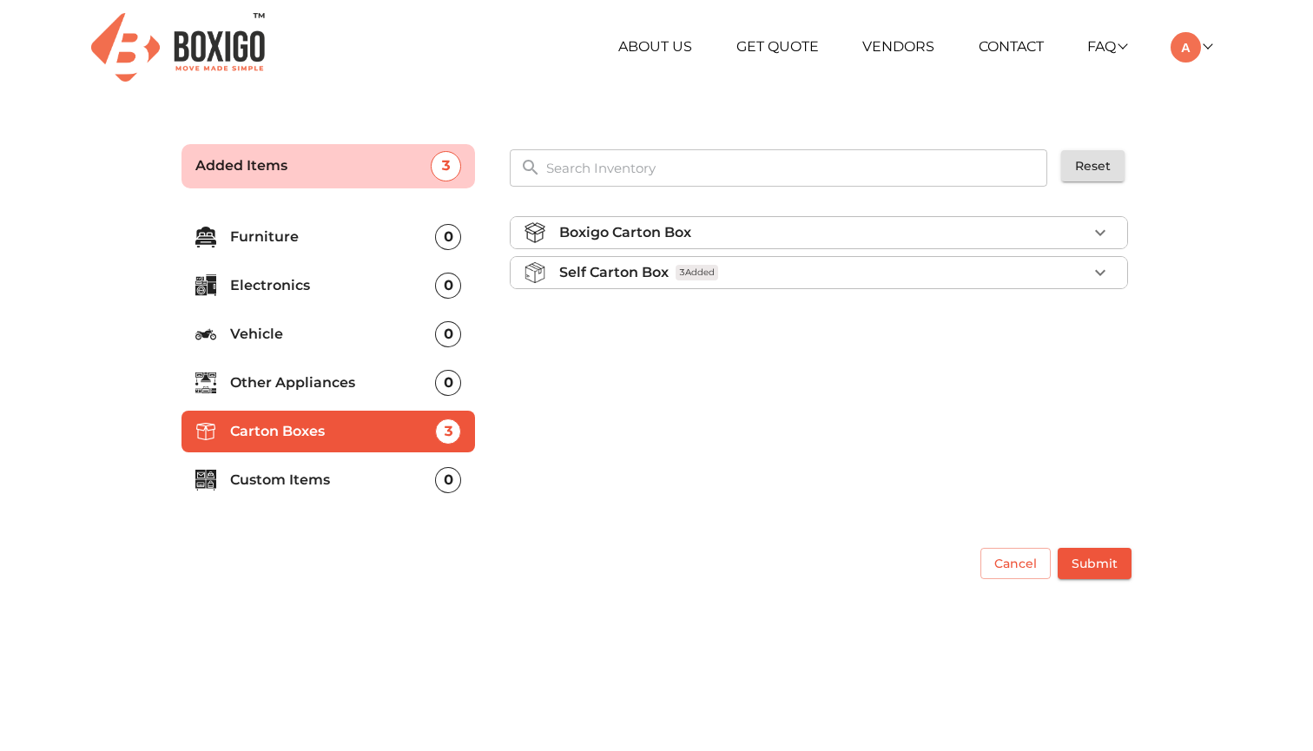
click at [335, 377] on p "Other Appliances" at bounding box center [332, 383] width 205 height 21
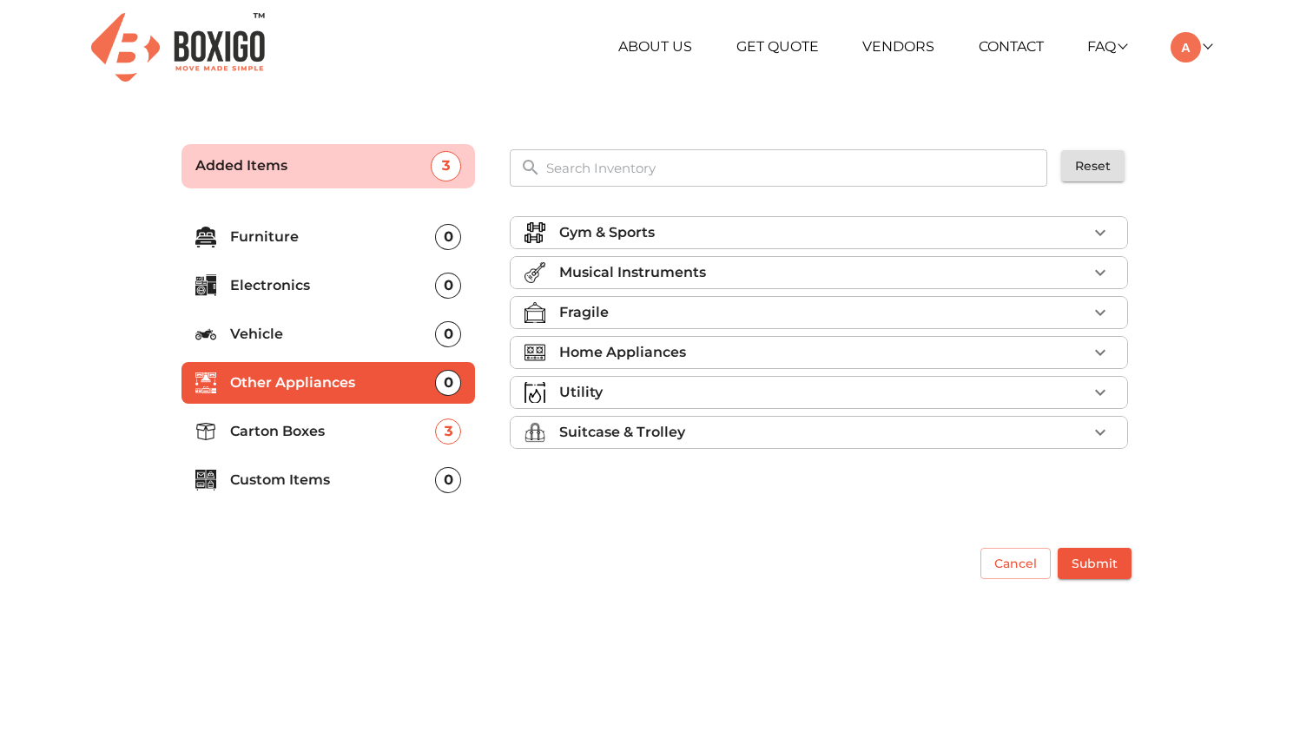
click at [314, 332] on p "Vehicle" at bounding box center [332, 334] width 205 height 21
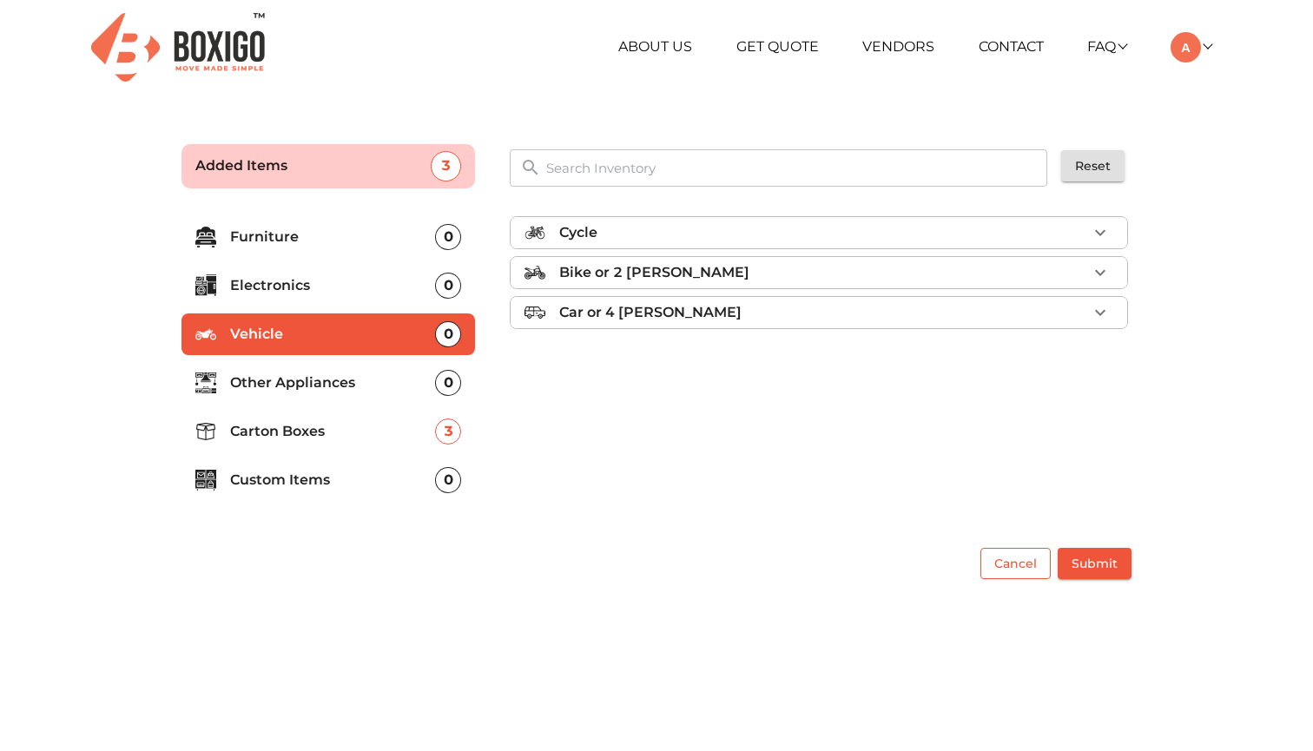
click at [1015, 567] on span "Cancel" at bounding box center [1015, 564] width 43 height 22
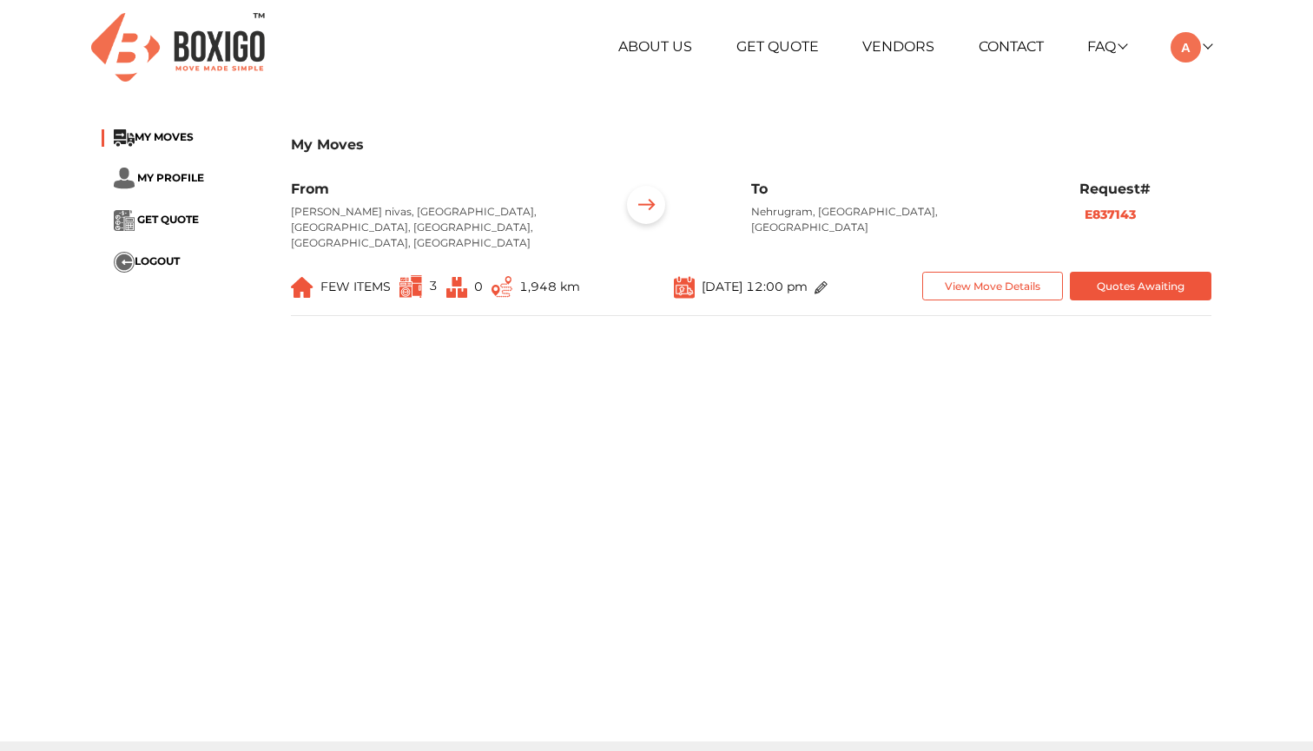
click at [974, 272] on button "View Move Details" at bounding box center [993, 286] width 142 height 29
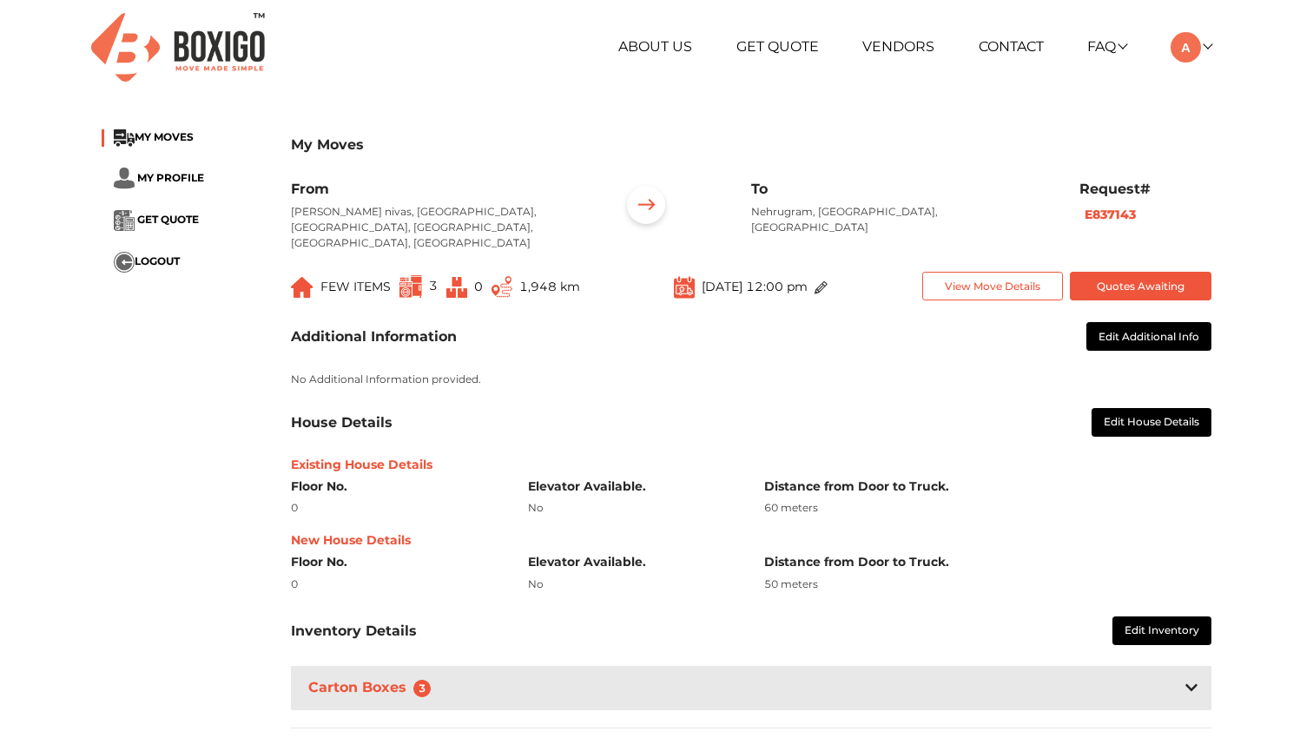
click at [1158, 329] on button "Edit Additional Info" at bounding box center [1149, 336] width 125 height 29
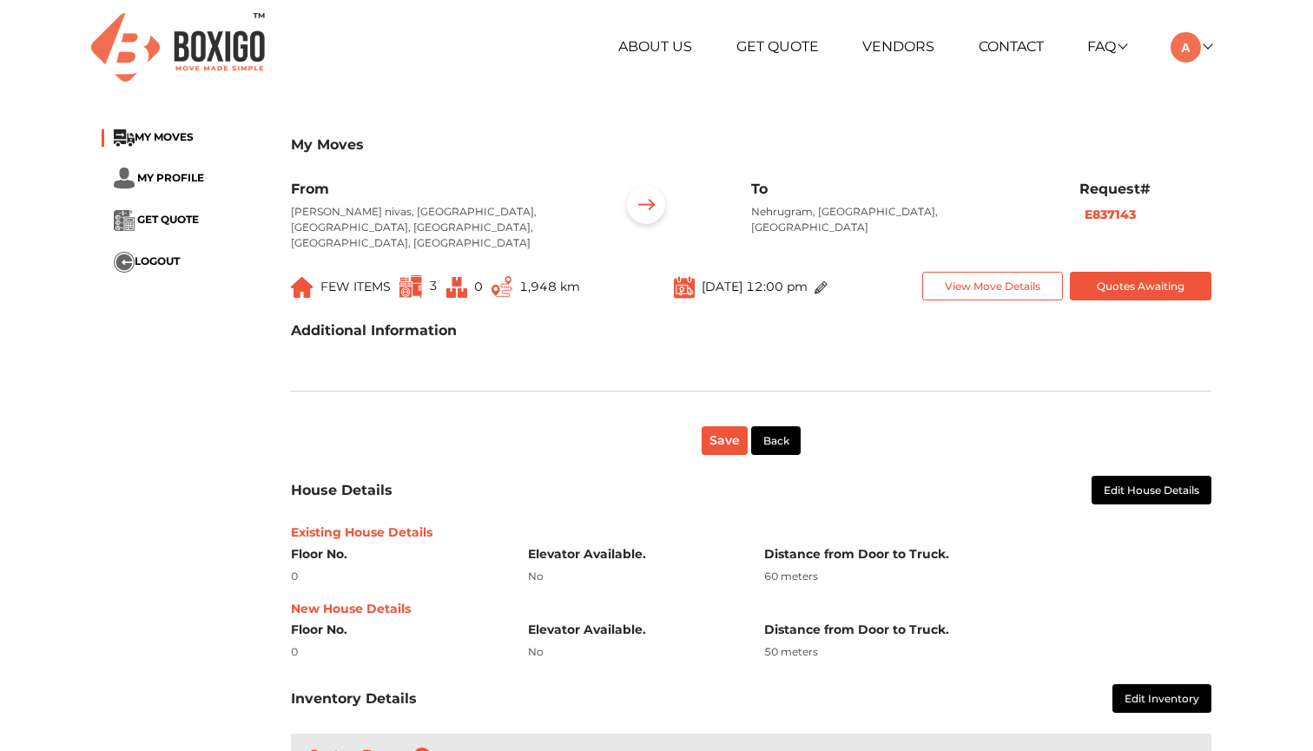
click at [728, 426] on button "Save" at bounding box center [725, 440] width 46 height 29
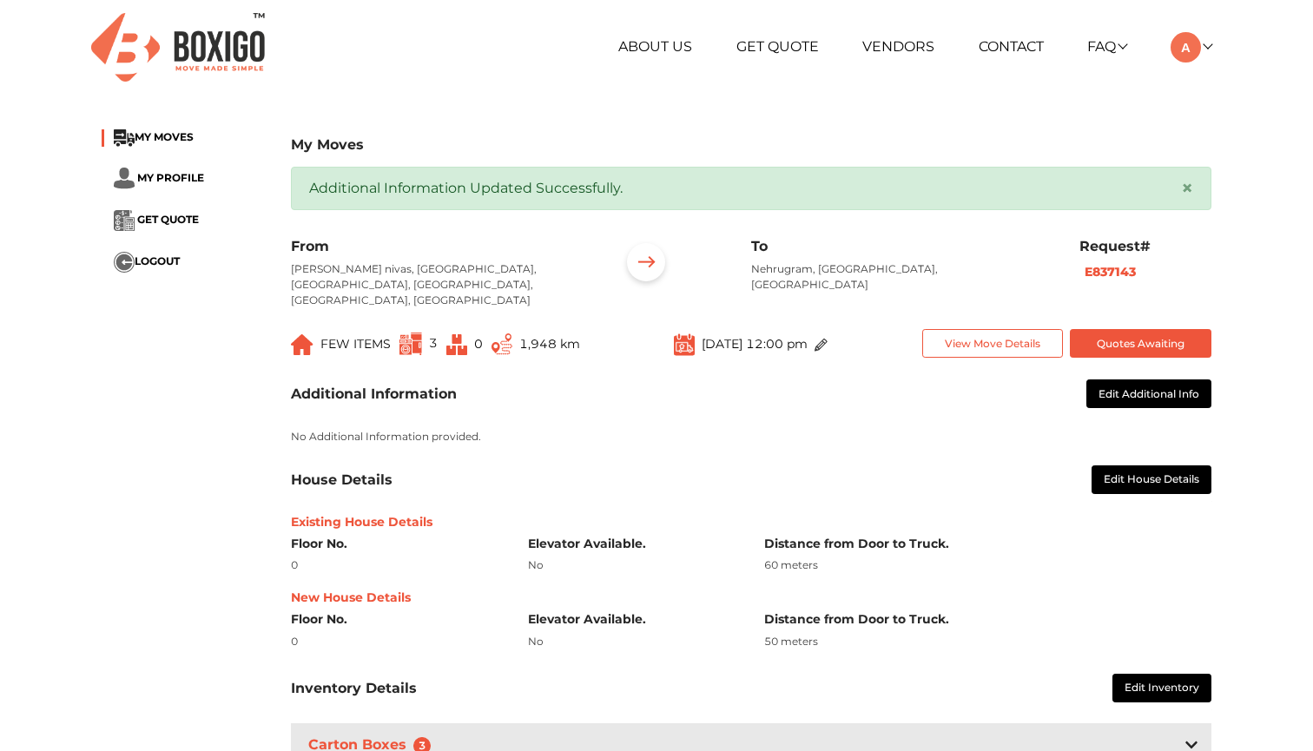
click at [873, 272] on p "Nehrugram, Dehradun, Uttarakhand" at bounding box center [902, 276] width 302 height 31
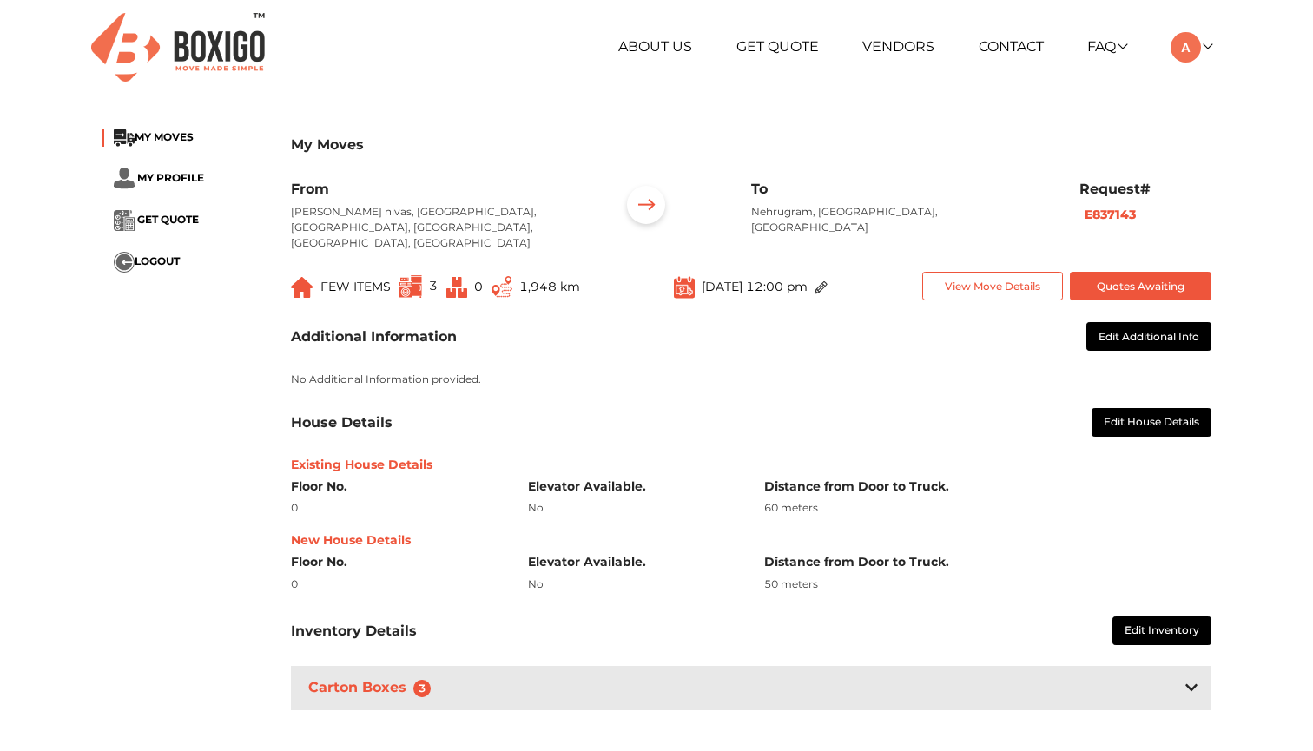
click at [1124, 380] on div "Additional Information Edit Additional Info No Additional Information provided.…" at bounding box center [751, 507] width 947 height 413
click at [1129, 331] on button "Edit Additional Info" at bounding box center [1149, 336] width 125 height 29
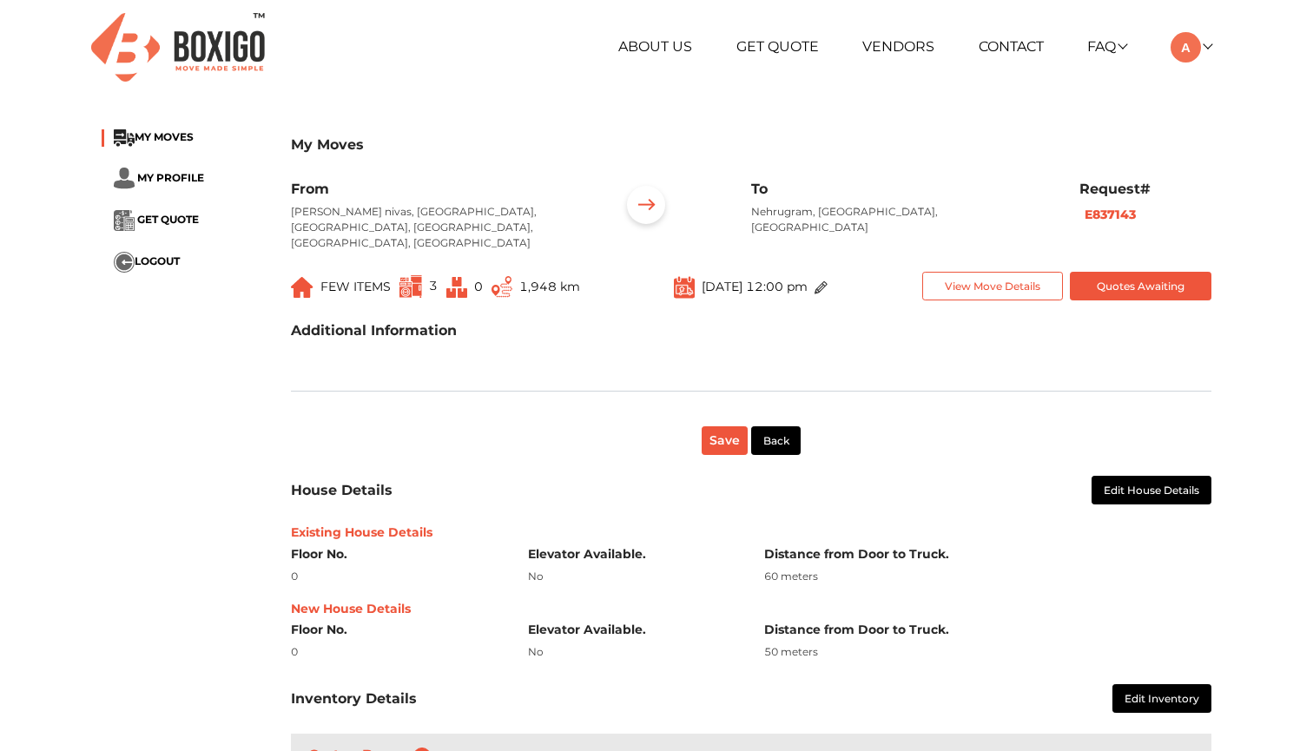
click at [870, 208] on p "Nehrugram, Dehradun, Uttarakhand" at bounding box center [902, 219] width 302 height 31
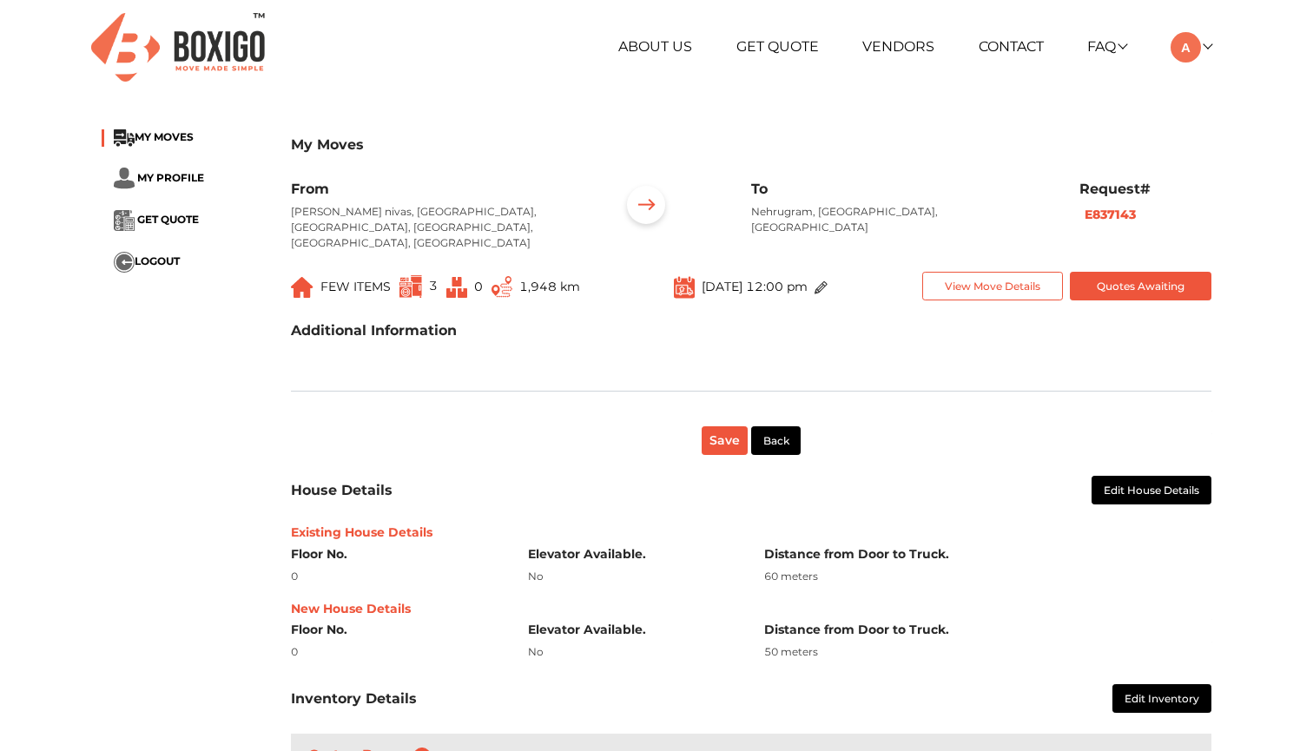
click at [828, 281] on img at bounding box center [821, 287] width 13 height 13
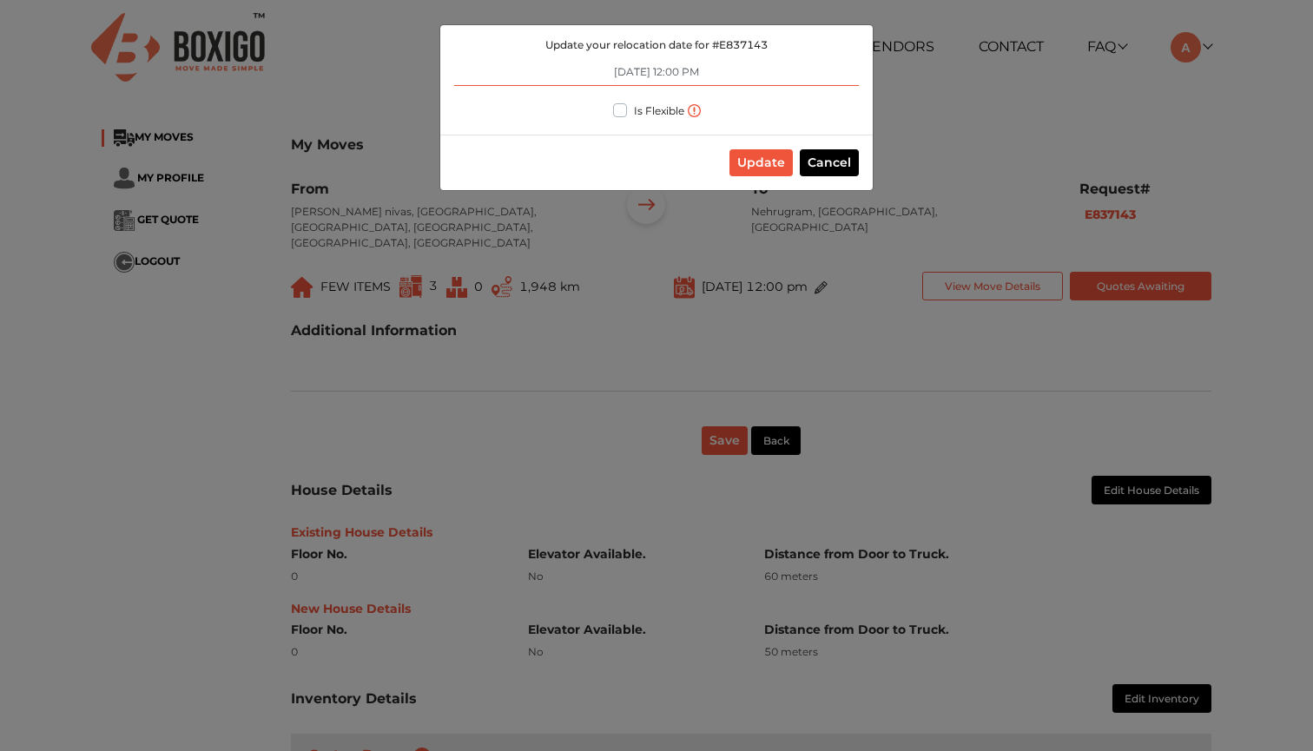
click at [687, 72] on input "30/08/2025 12:00 PM" at bounding box center [656, 72] width 405 height 28
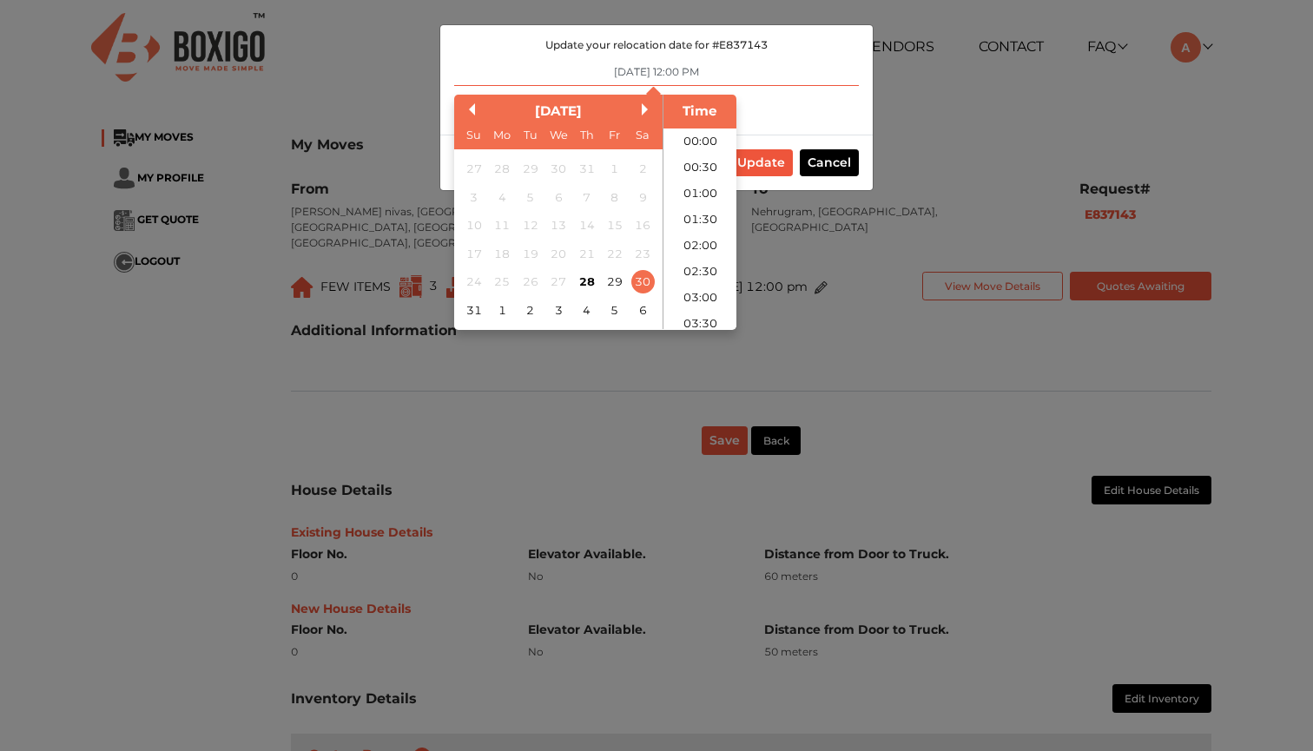
scroll to position [538, 0]
click at [687, 72] on input "30/08/2025 12:00 PM" at bounding box center [656, 72] width 405 height 28
click at [734, 69] on input "30/08/2025 12:00 PM" at bounding box center [656, 72] width 405 height 28
click at [770, 162] on button "Update" at bounding box center [761, 162] width 63 height 27
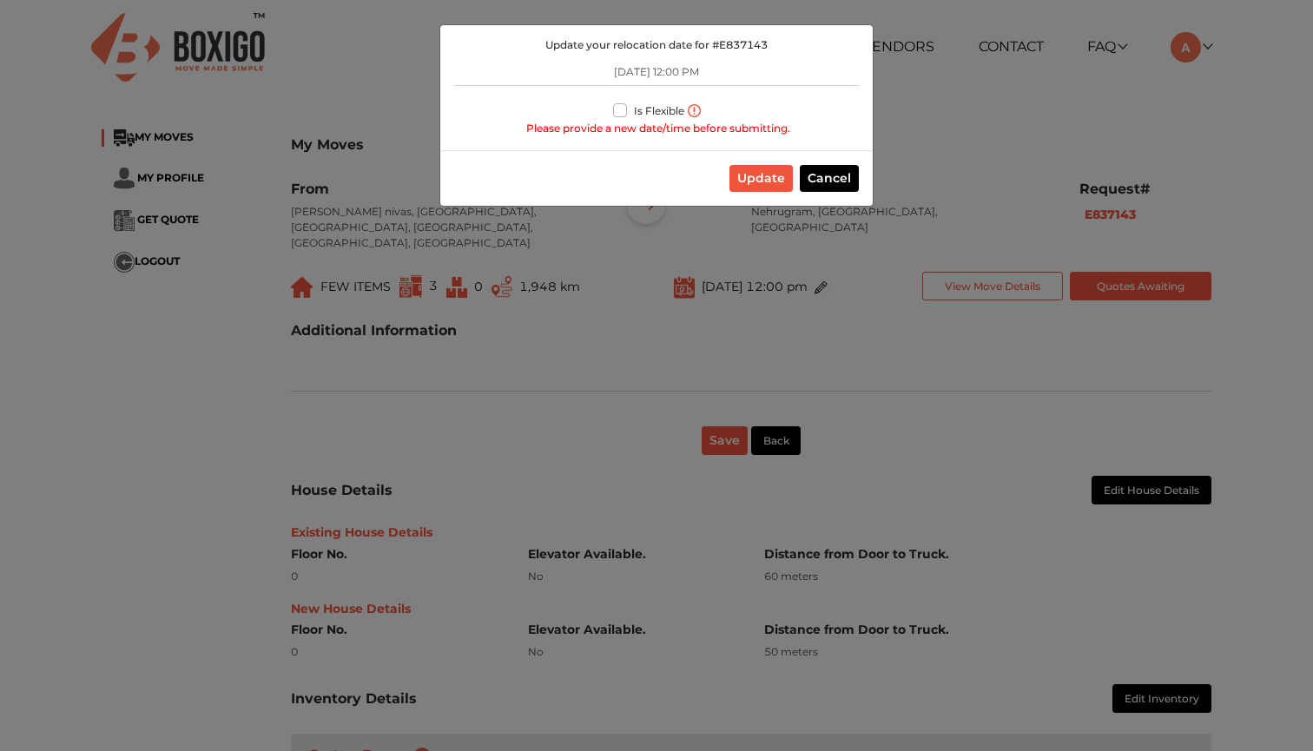
click at [770, 162] on div "Update Cancel" at bounding box center [656, 178] width 433 height 56
click at [764, 181] on button "Update" at bounding box center [761, 178] width 63 height 27
click at [847, 188] on button "Cancel" at bounding box center [829, 178] width 59 height 27
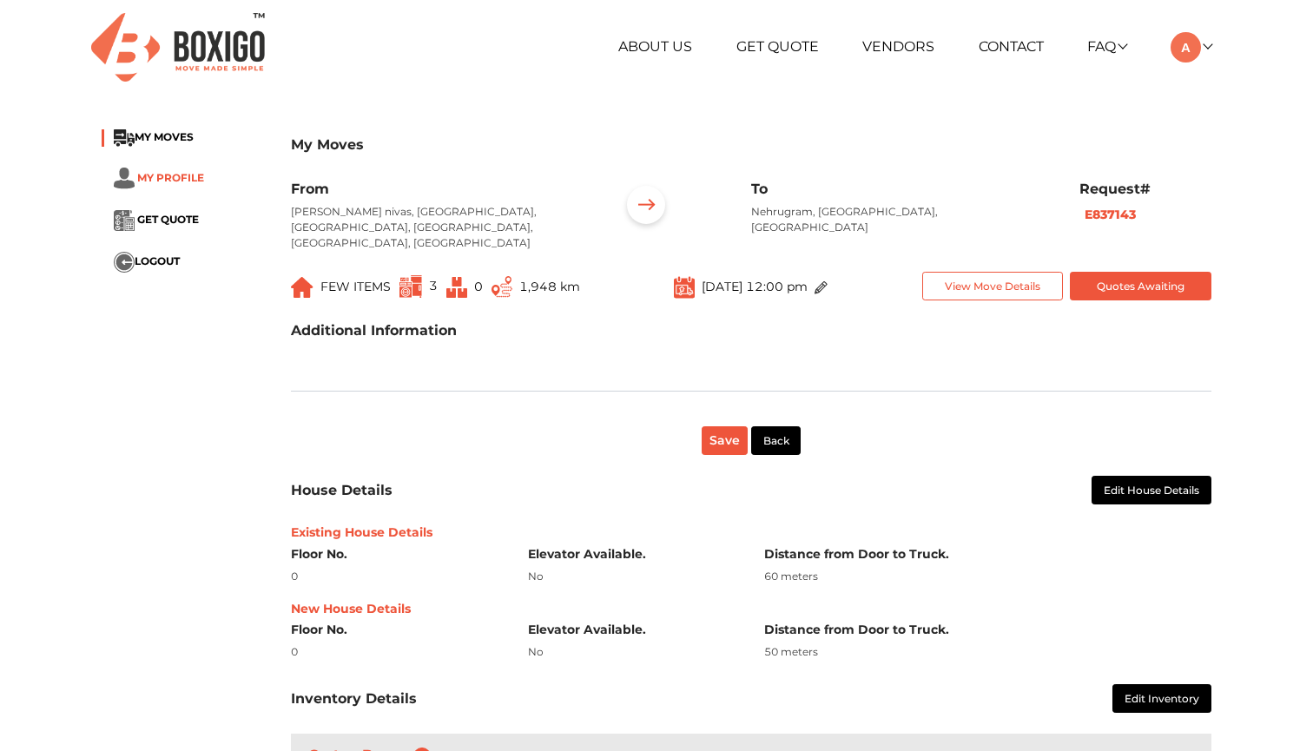
click at [188, 172] on span "MY PROFILE" at bounding box center [170, 177] width 67 height 13
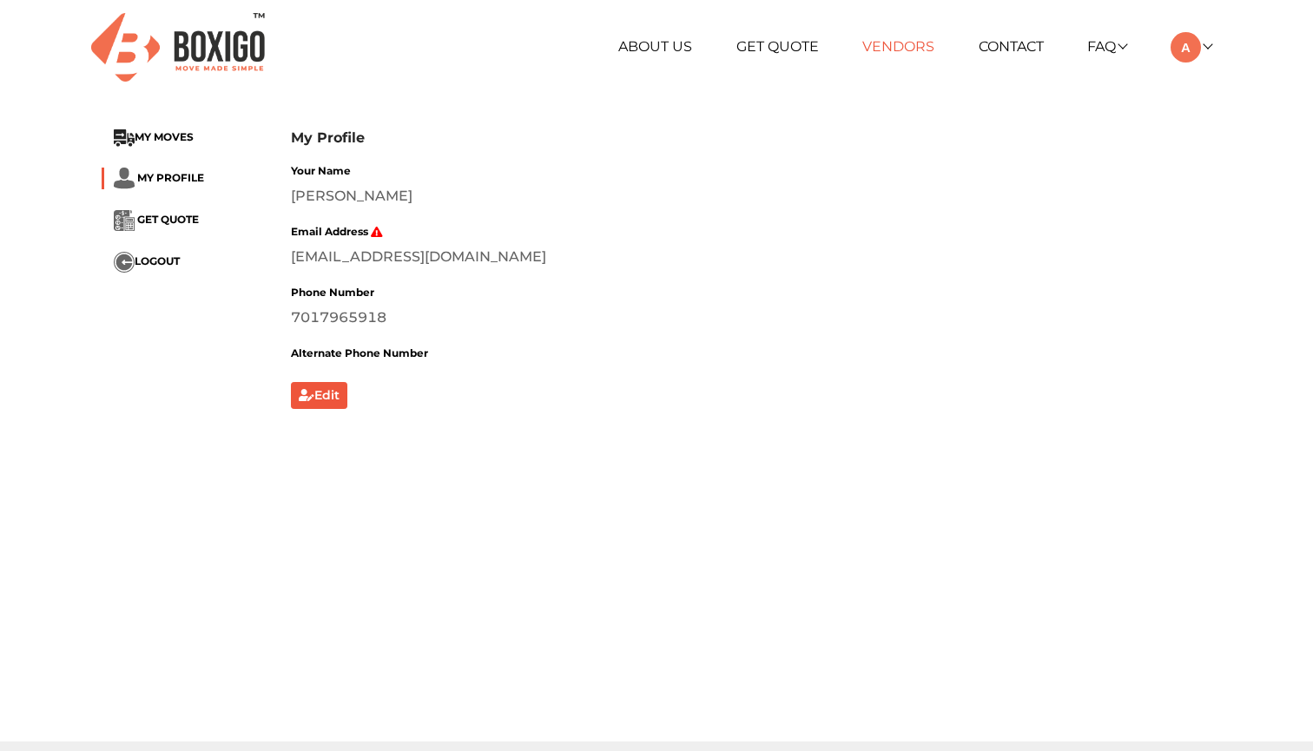
click at [881, 51] on link "Vendors" at bounding box center [898, 46] width 72 height 17
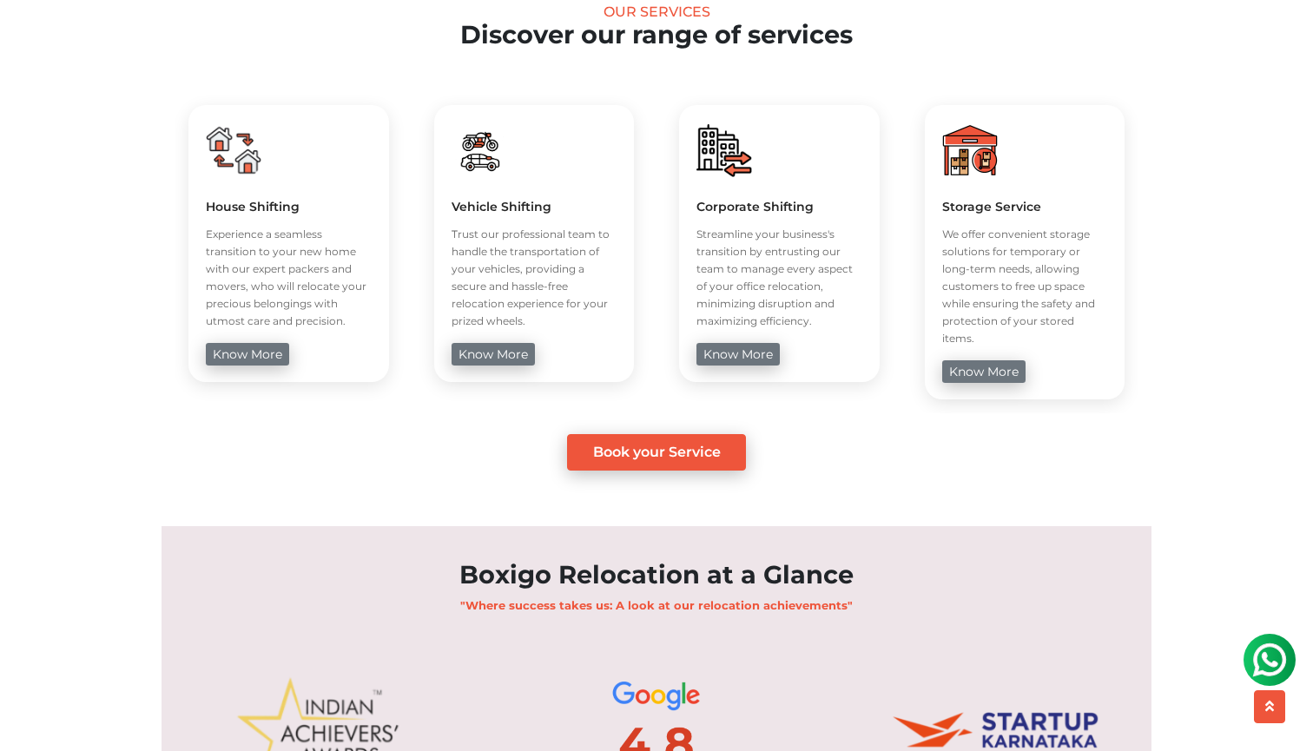
scroll to position [740, 0]
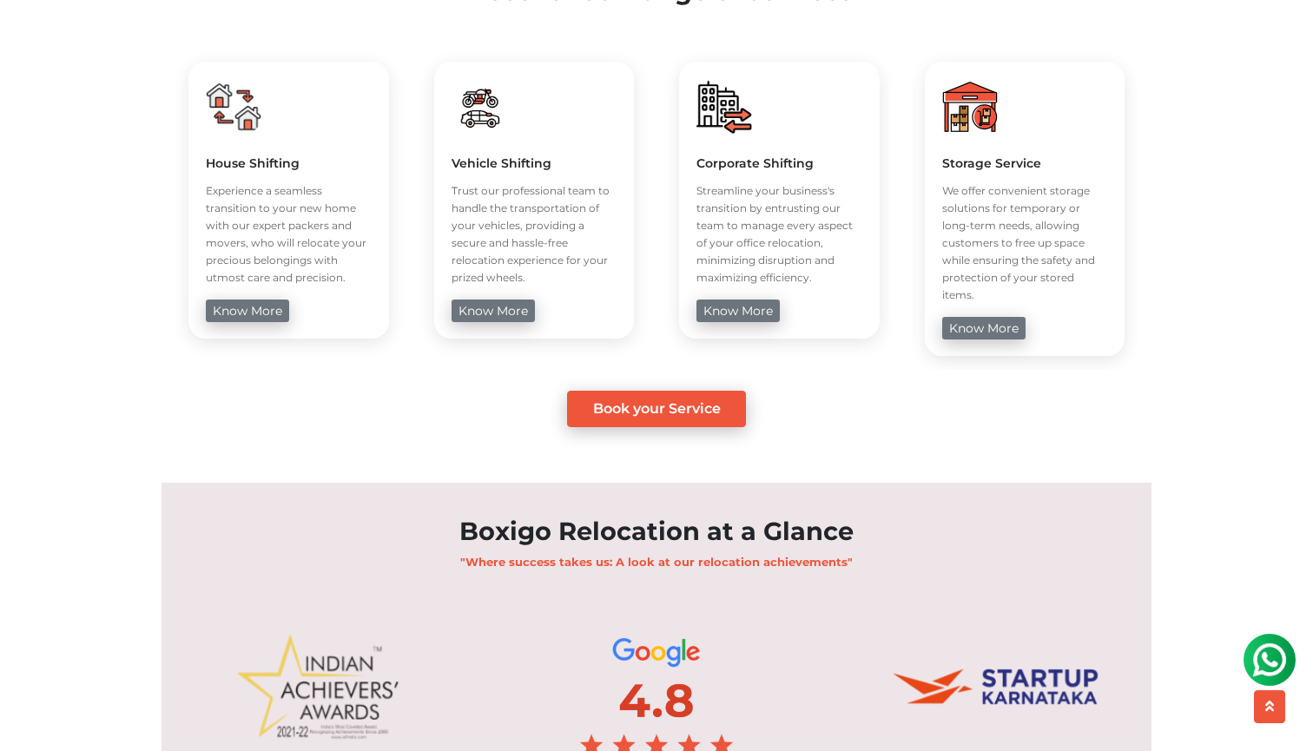
click at [717, 396] on link "Book your Service" at bounding box center [657, 409] width 180 height 36
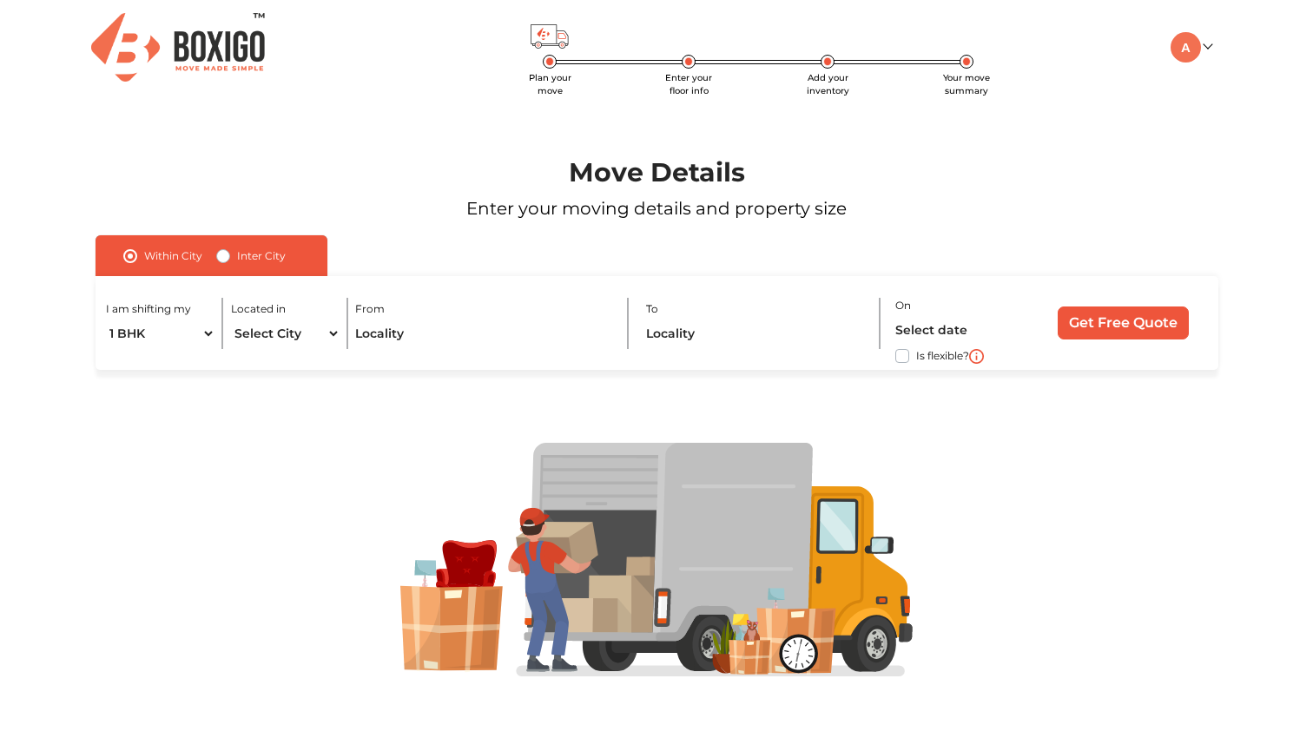
click at [283, 261] on div "Within City Inter City" at bounding box center [212, 255] width 232 height 41
click at [237, 259] on label "Inter City" at bounding box center [261, 256] width 49 height 21
click at [222, 259] on input "Inter City" at bounding box center [223, 254] width 14 height 17
radio input "true"
click at [211, 338] on select "1 BHK 2 BHK 3 BHK 3 + BHK FEW ITEMS" at bounding box center [175, 334] width 138 height 30
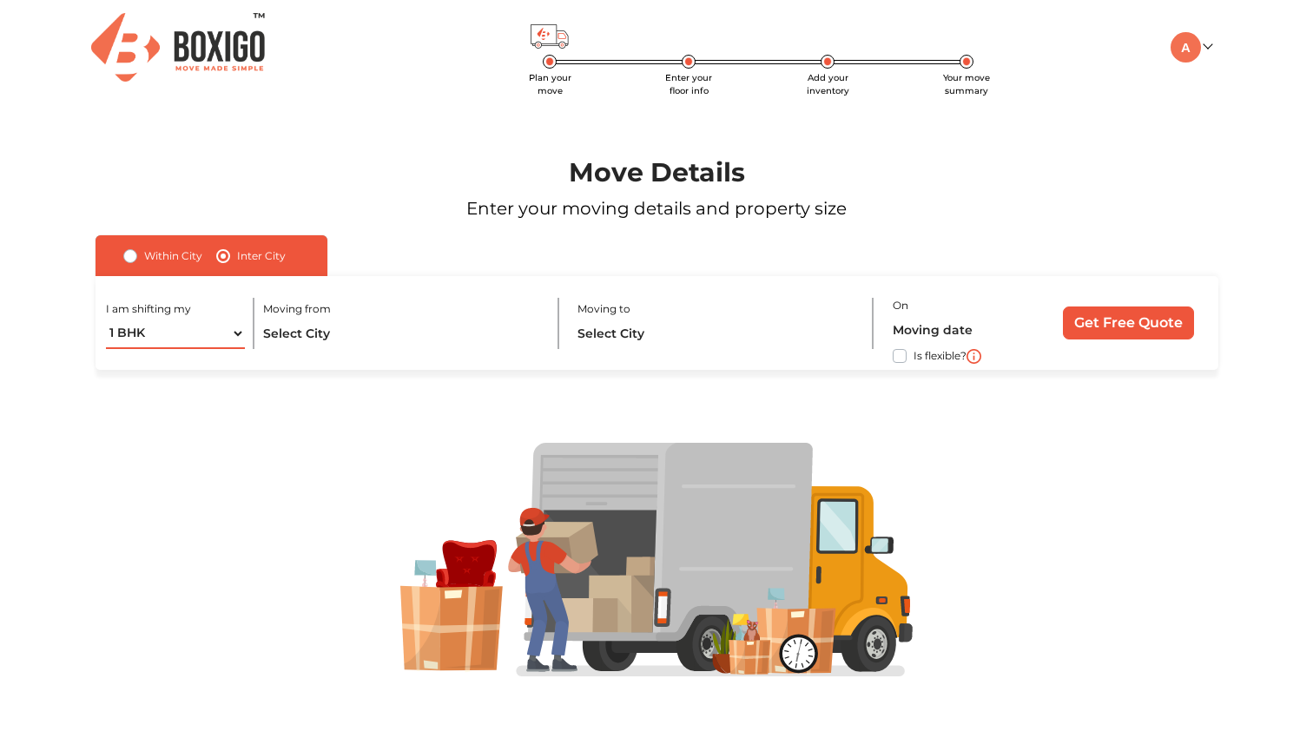
select select "FEW ITEMS"
